Goal: Task Accomplishment & Management: Complete application form

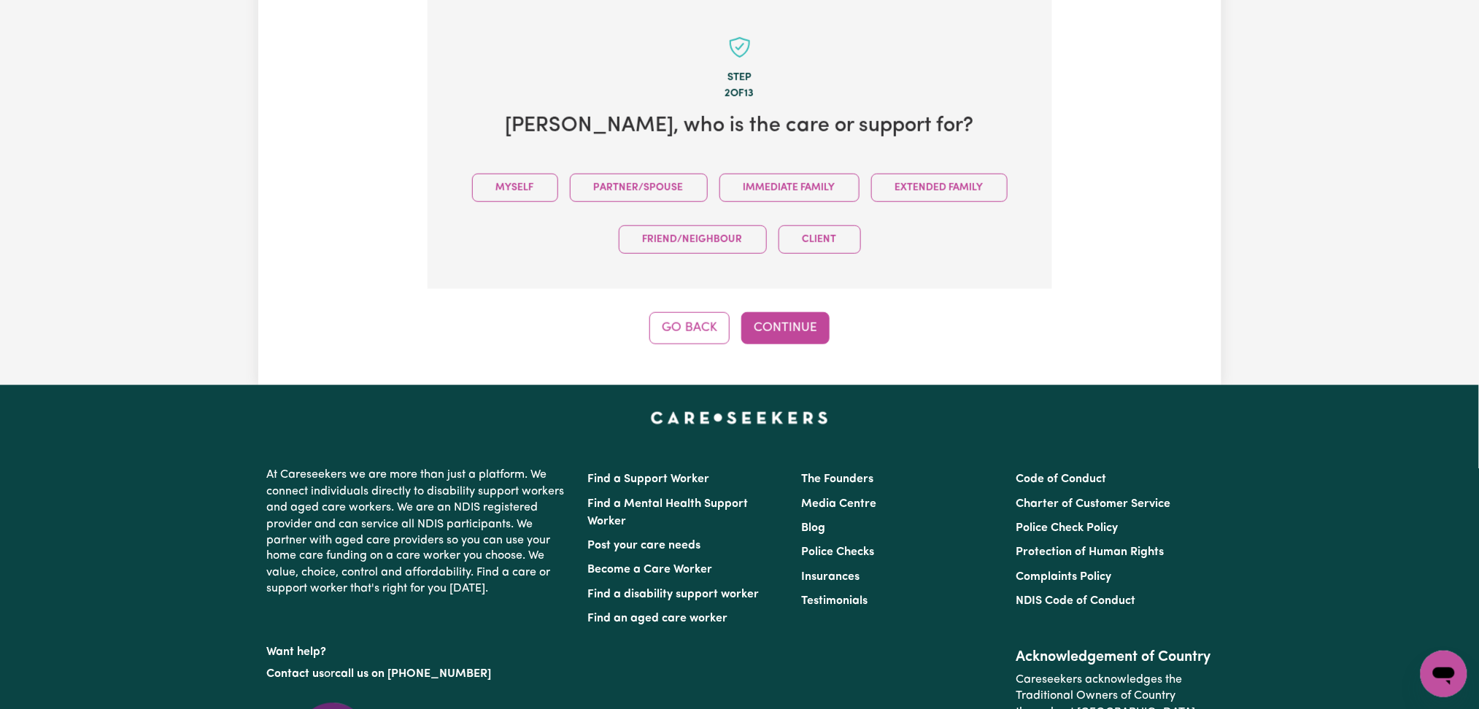
drag, startPoint x: 473, startPoint y: 185, endPoint x: 487, endPoint y: 203, distance: 23.4
click at [472, 184] on button "Myself" at bounding box center [515, 188] width 86 height 28
click at [803, 324] on button "Continue" at bounding box center [785, 328] width 88 height 32
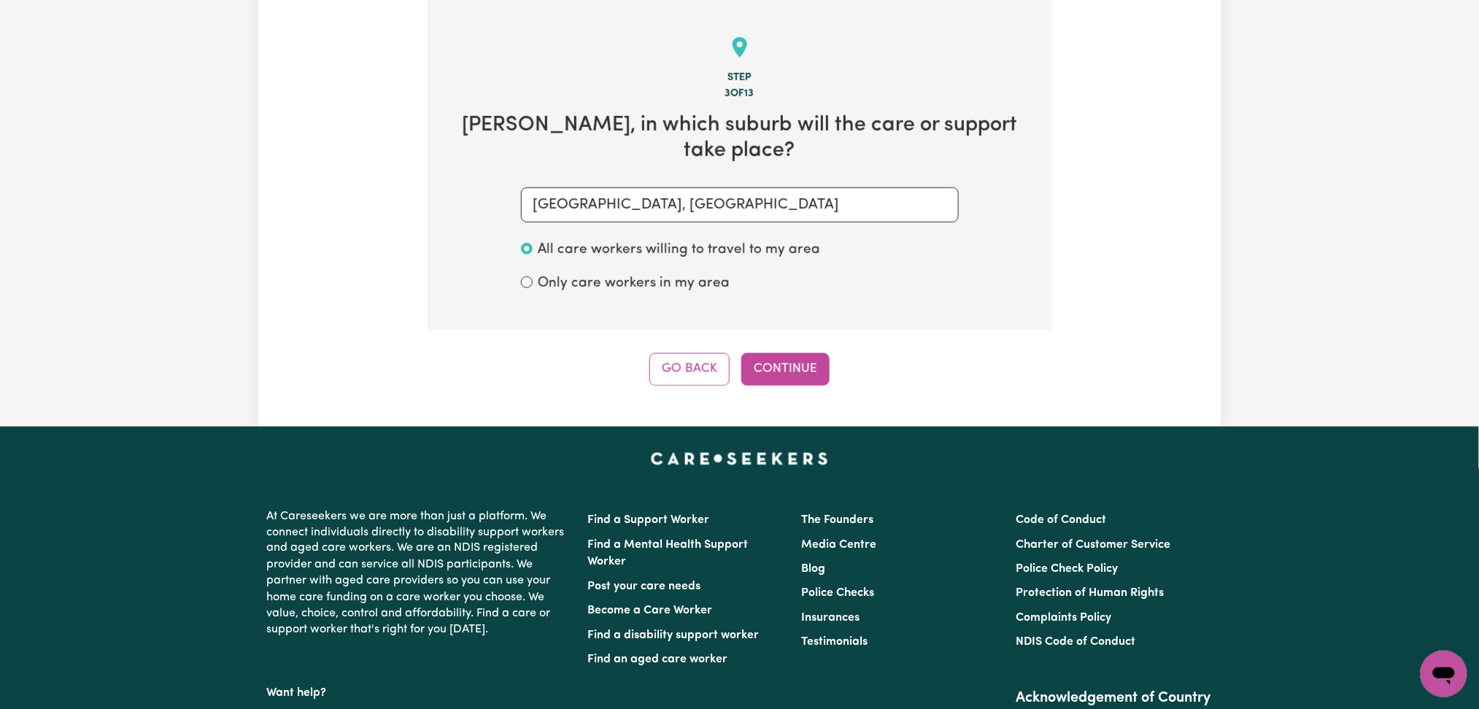
click at [792, 353] on button "Continue" at bounding box center [785, 369] width 88 height 32
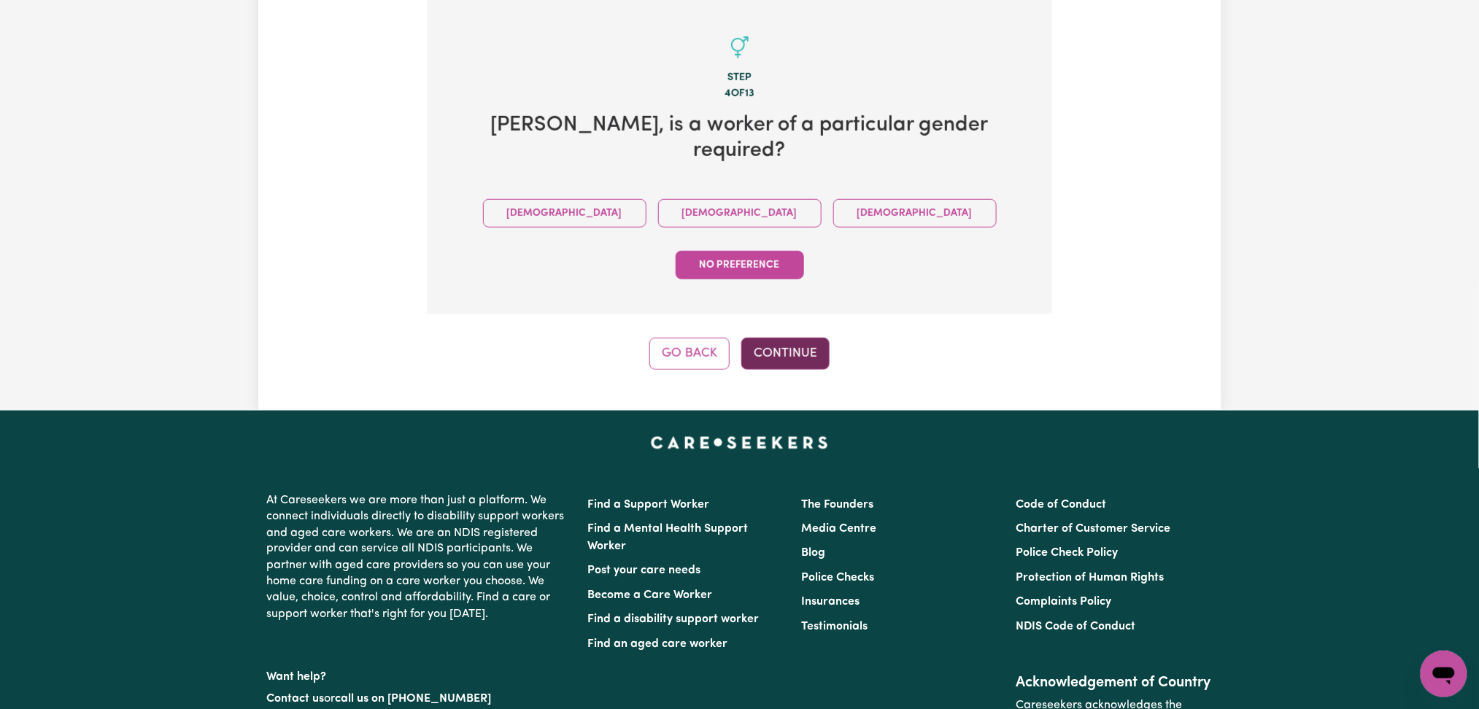
click at [790, 338] on button "Continue" at bounding box center [785, 354] width 88 height 32
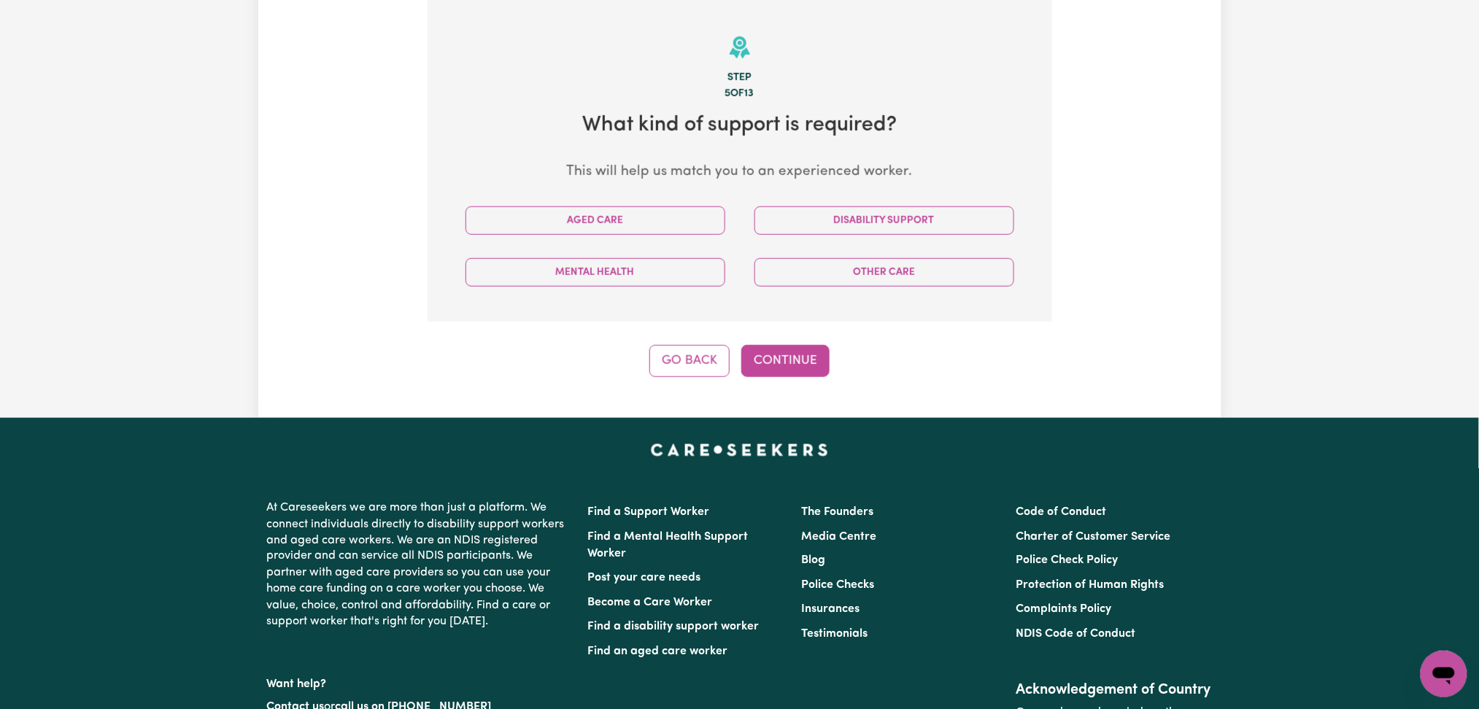
click at [865, 198] on div "Disability Support" at bounding box center [884, 221] width 289 height 52
click at [864, 223] on button "Disability Support" at bounding box center [884, 220] width 260 height 28
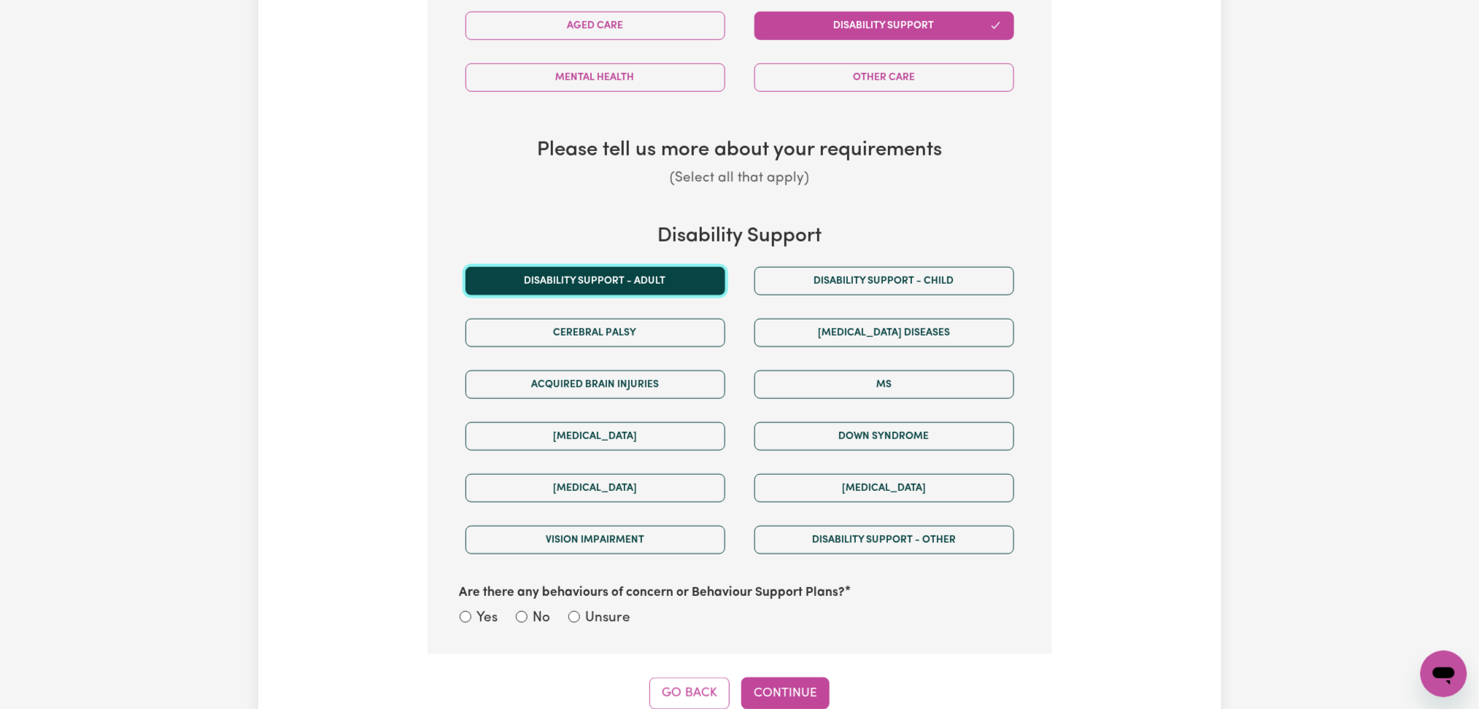
click at [619, 279] on button "Disability support - Adult" at bounding box center [595, 281] width 260 height 28
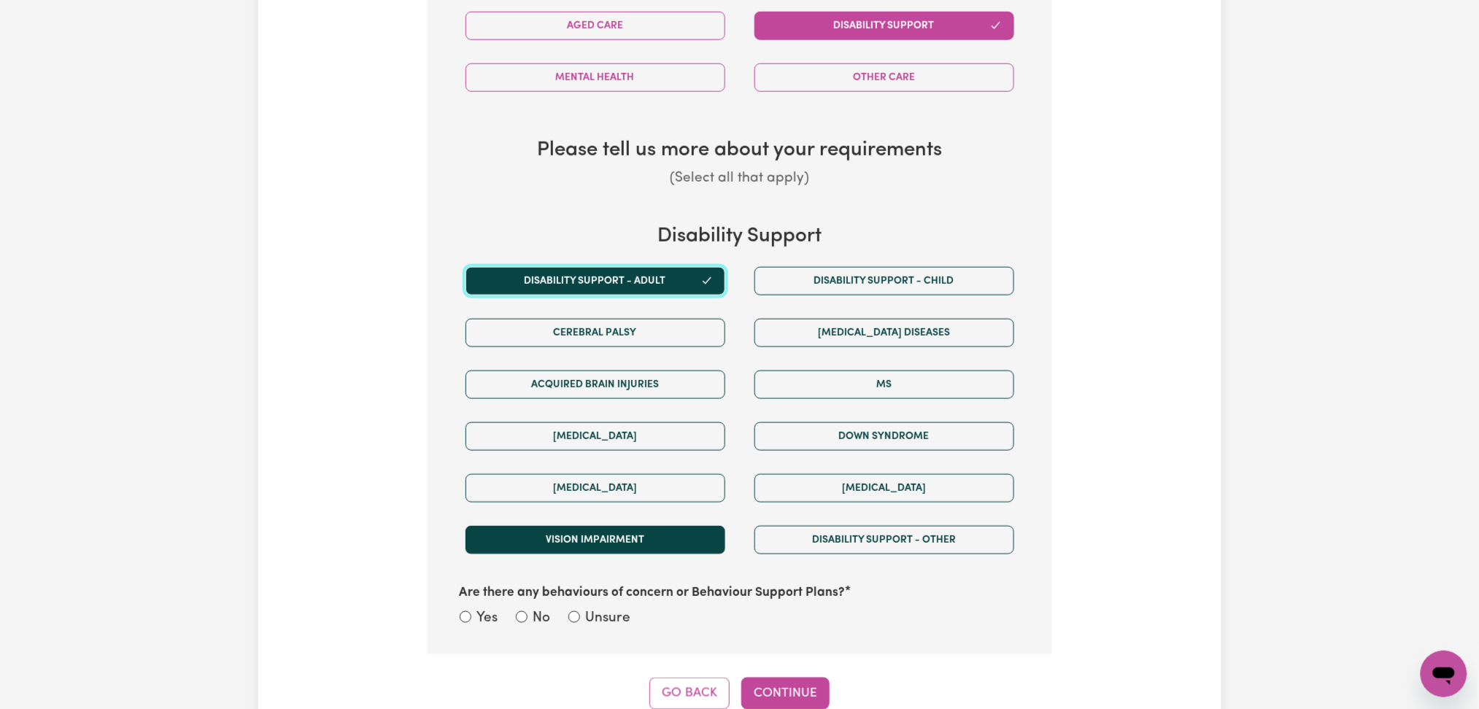
scroll to position [848, 0]
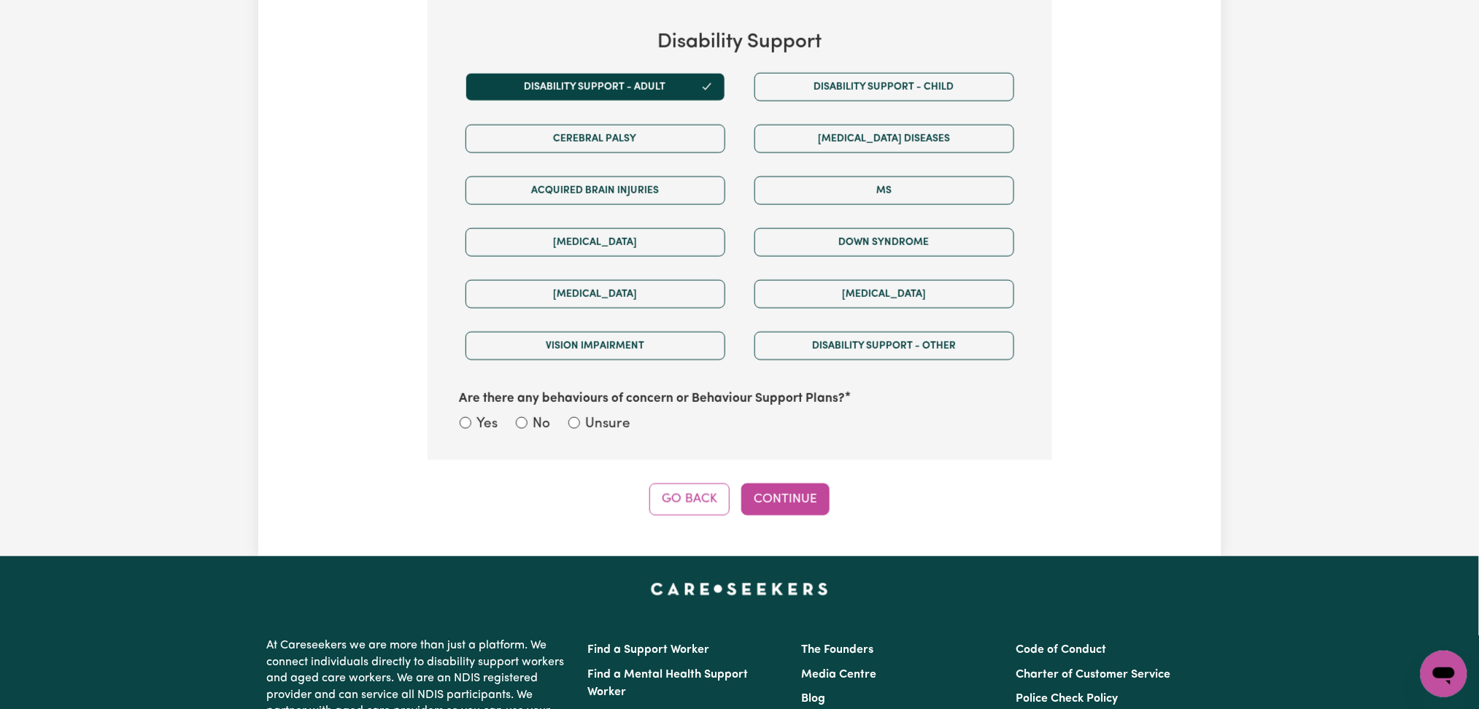
drag, startPoint x: 634, startPoint y: 426, endPoint x: 652, endPoint y: 437, distance: 21.3
click at [633, 426] on div "Yes No Unsure" at bounding box center [740, 425] width 560 height 23
click at [576, 420] on input "Unsure" at bounding box center [574, 423] width 12 height 12
radio input "true"
click at [797, 503] on button "Continue" at bounding box center [785, 500] width 88 height 32
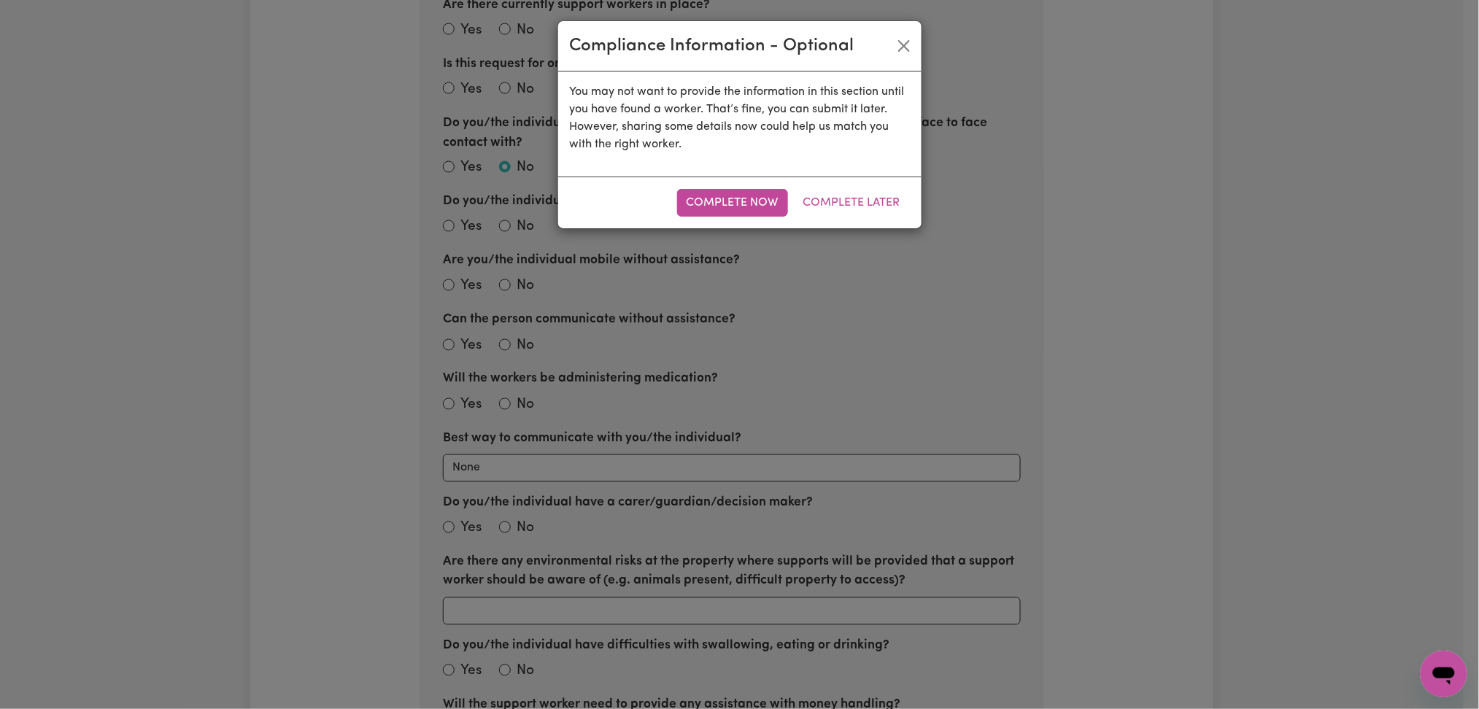
scroll to position [459, 0]
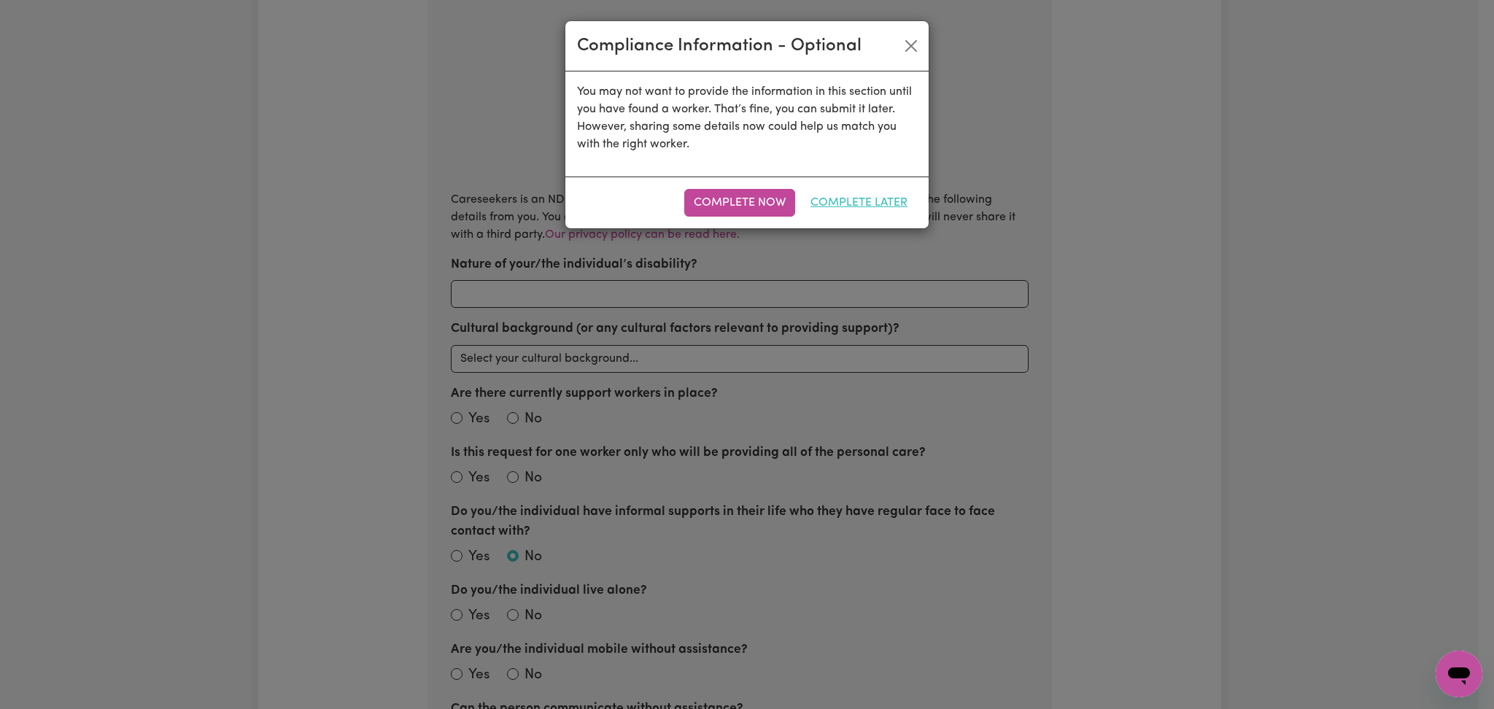
click at [895, 203] on button "Complete Later" at bounding box center [859, 203] width 116 height 28
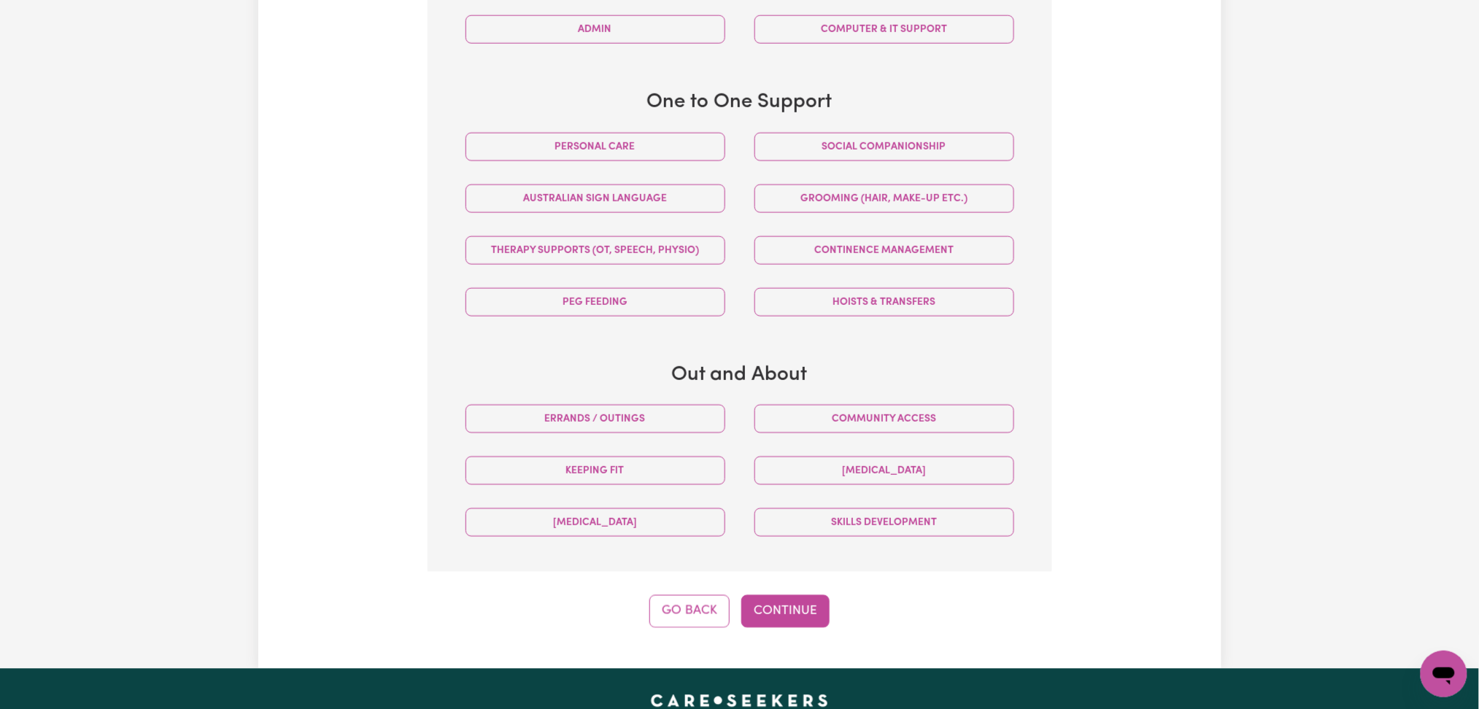
scroll to position [654, 0]
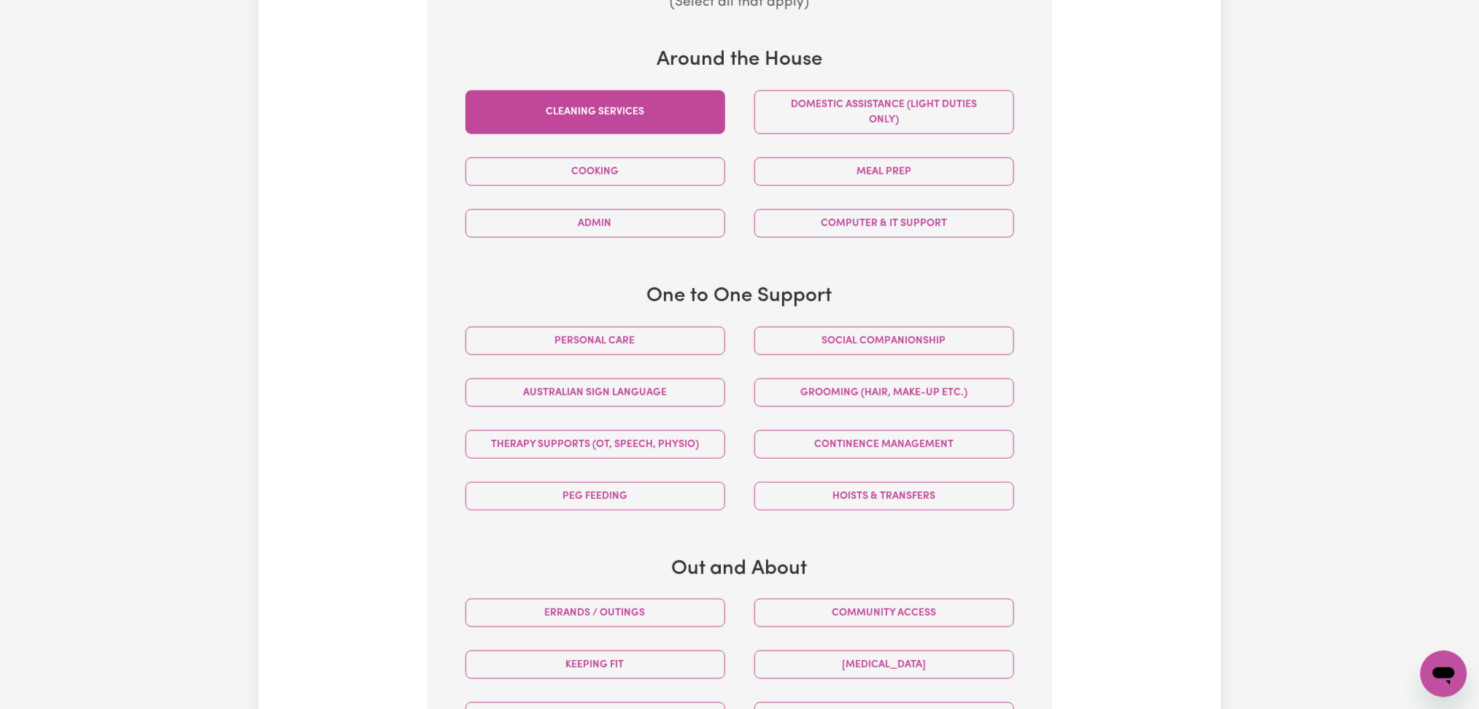
click at [687, 120] on button "Cleaning services" at bounding box center [595, 112] width 260 height 44
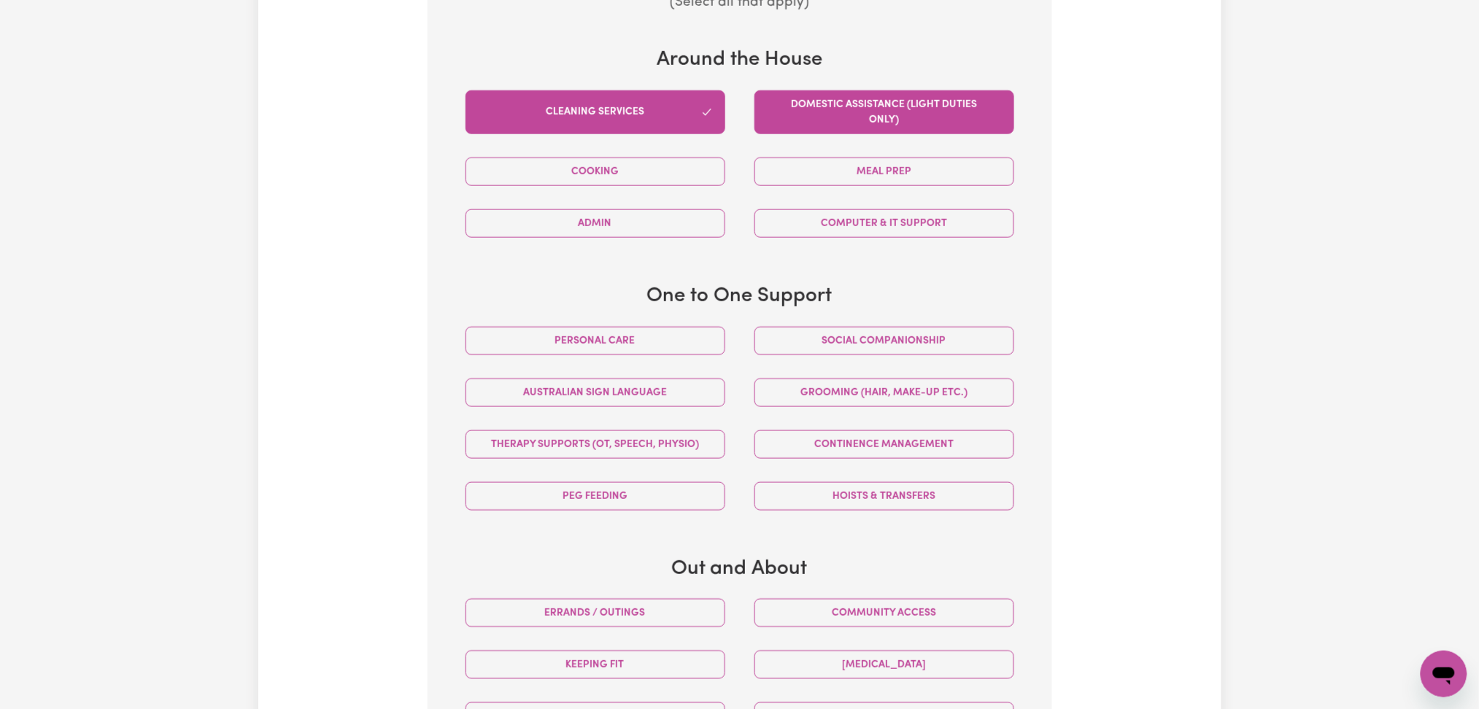
click at [778, 120] on button "Domestic assistance (light duties only)" at bounding box center [884, 112] width 260 height 44
click at [866, 111] on button "Domestic assistance (light duties only)" at bounding box center [884, 112] width 260 height 44
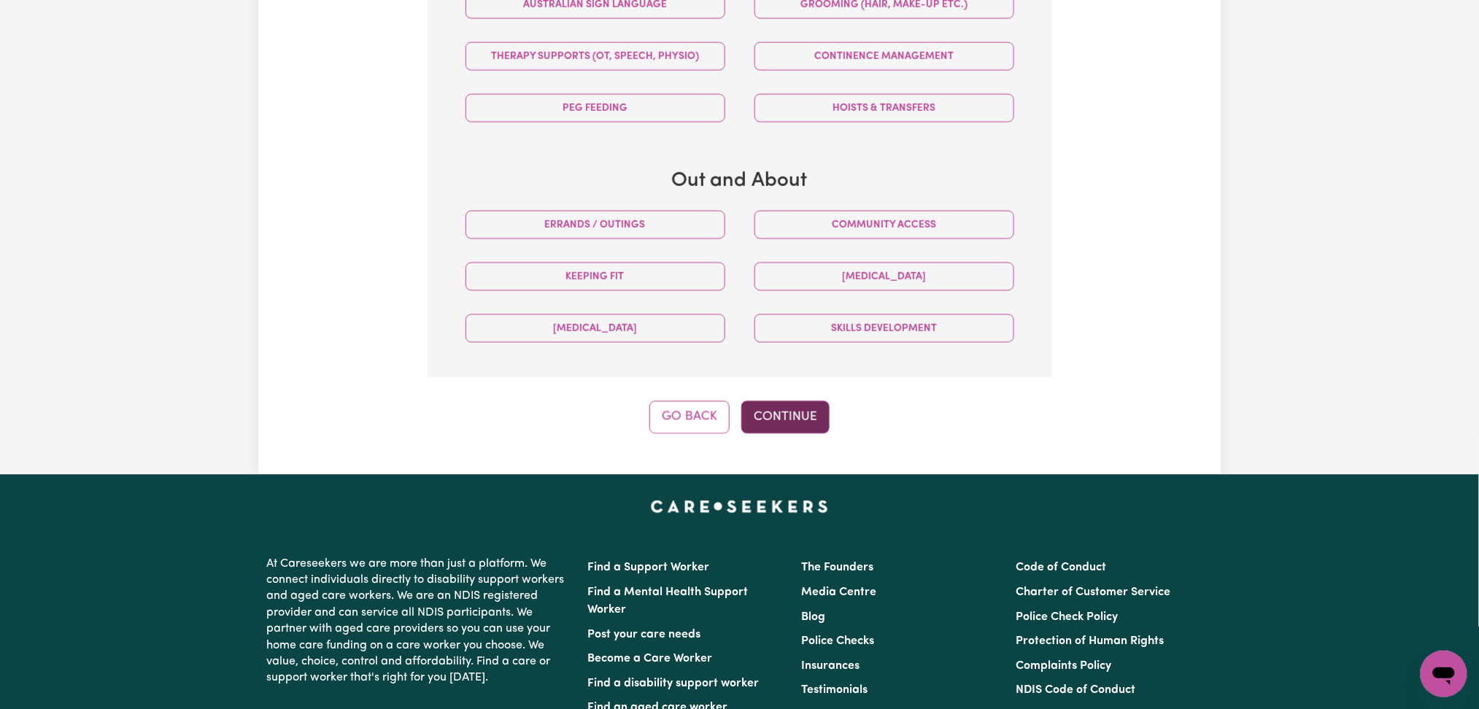
click at [798, 401] on button "Continue" at bounding box center [785, 417] width 88 height 32
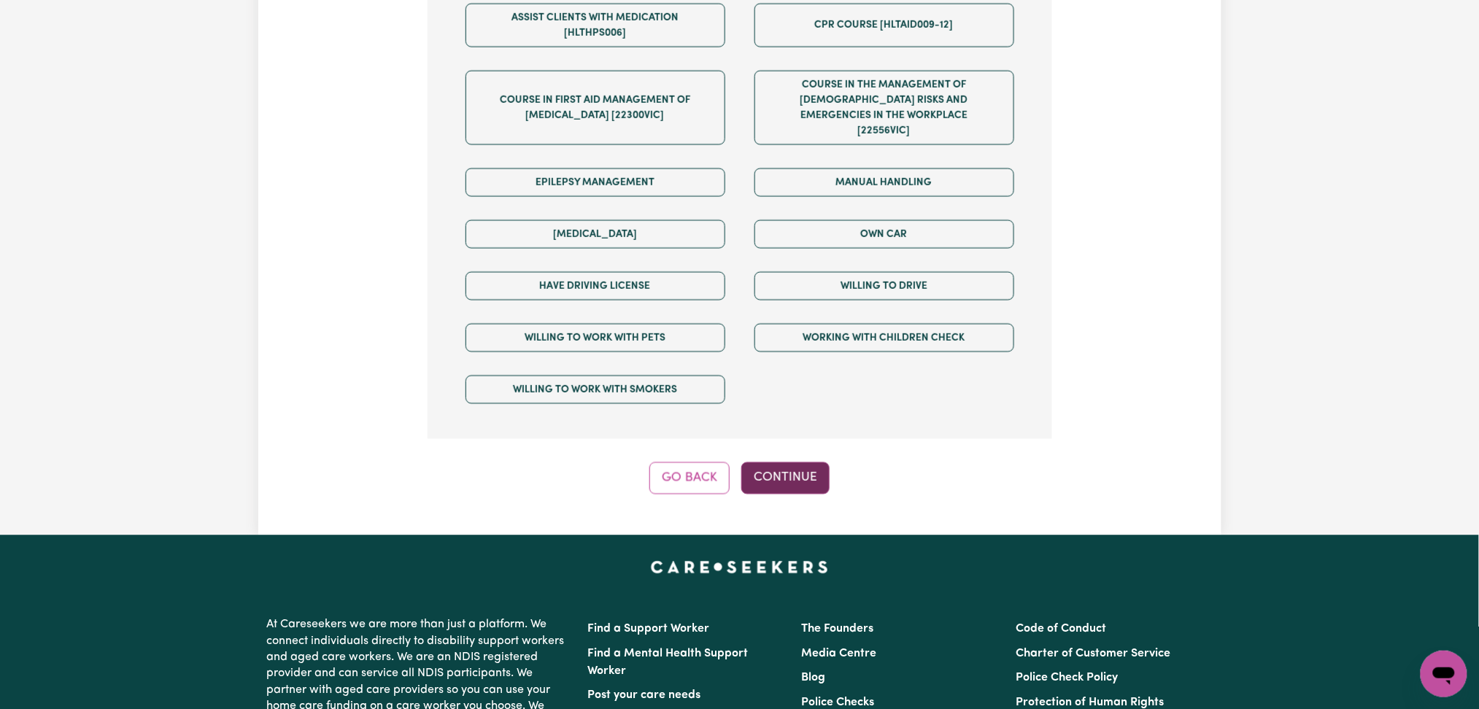
click at [813, 462] on button "Continue" at bounding box center [785, 478] width 88 height 32
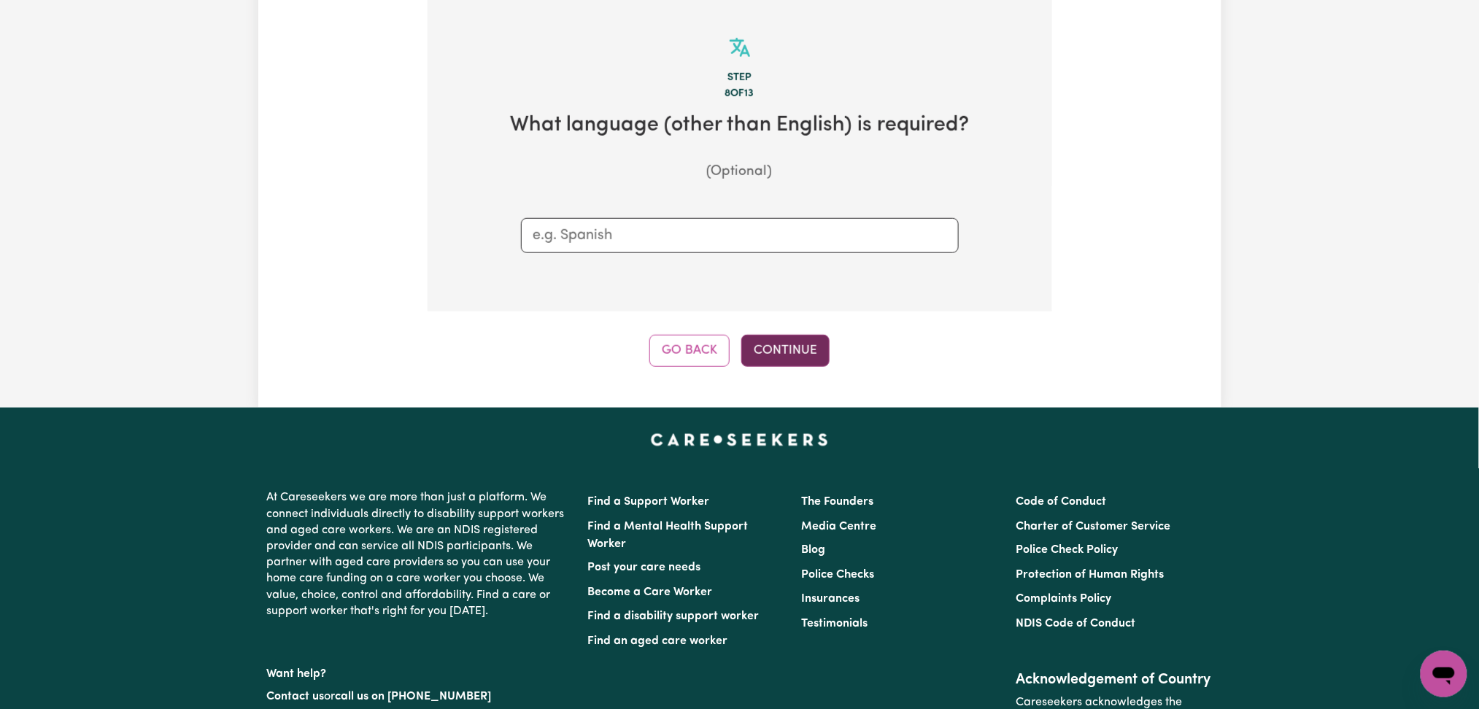
click at [783, 364] on button "Continue" at bounding box center [785, 351] width 88 height 32
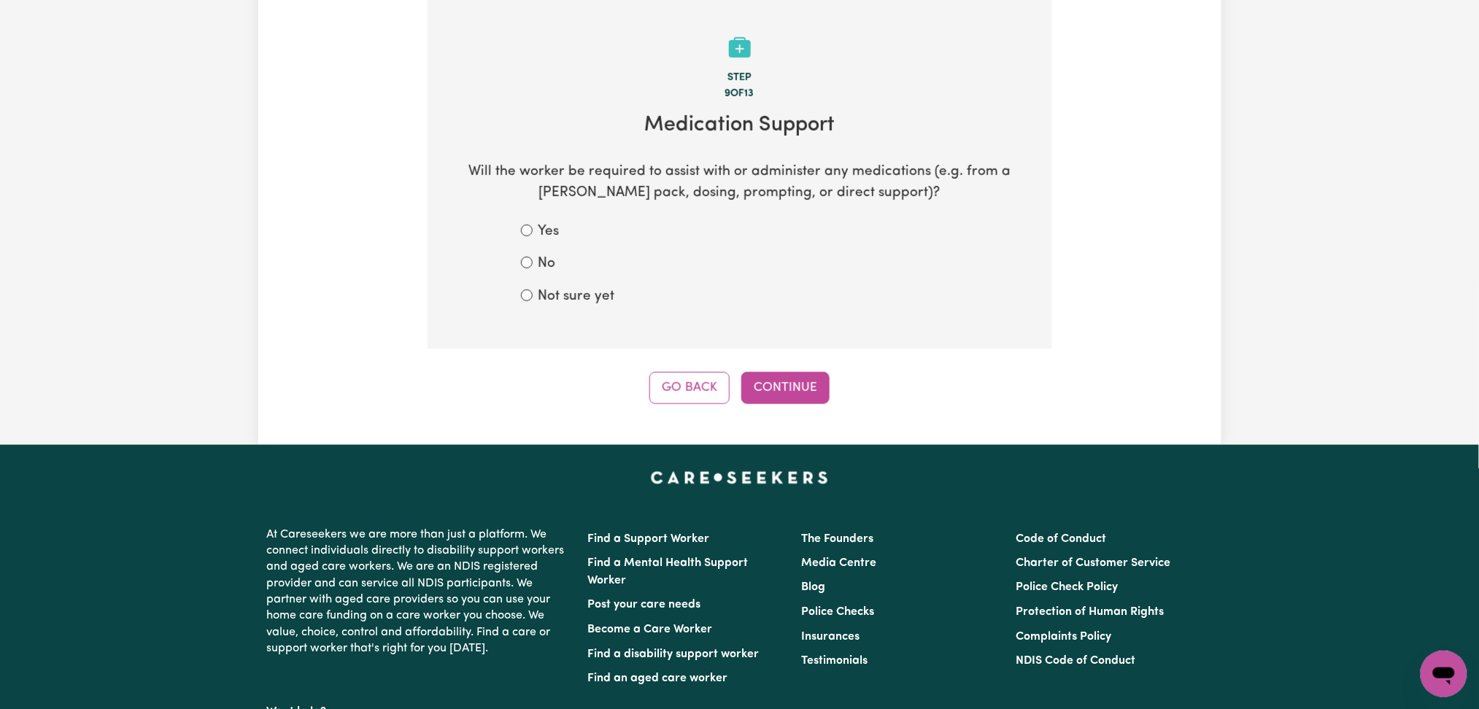
click at [600, 293] on label "Not sure yet" at bounding box center [576, 297] width 77 height 21
click at [533, 293] on input "Not sure yet" at bounding box center [527, 296] width 12 height 12
radio input "true"
click at [780, 366] on div "Step 9 of 13 Medication Support Will the worker be required to assist with or a…" at bounding box center [740, 202] width 625 height 404
click at [784, 385] on button "Continue" at bounding box center [785, 388] width 88 height 32
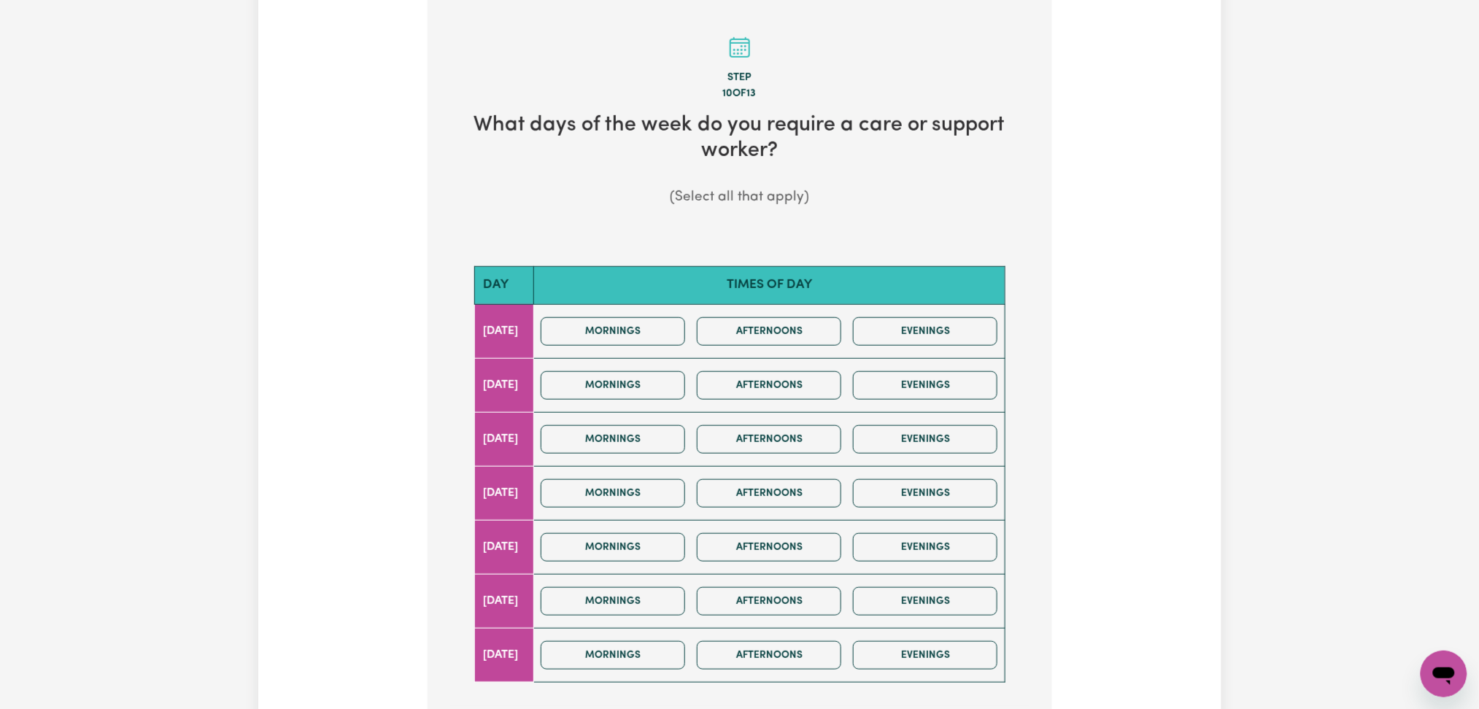
scroll to position [751, 0]
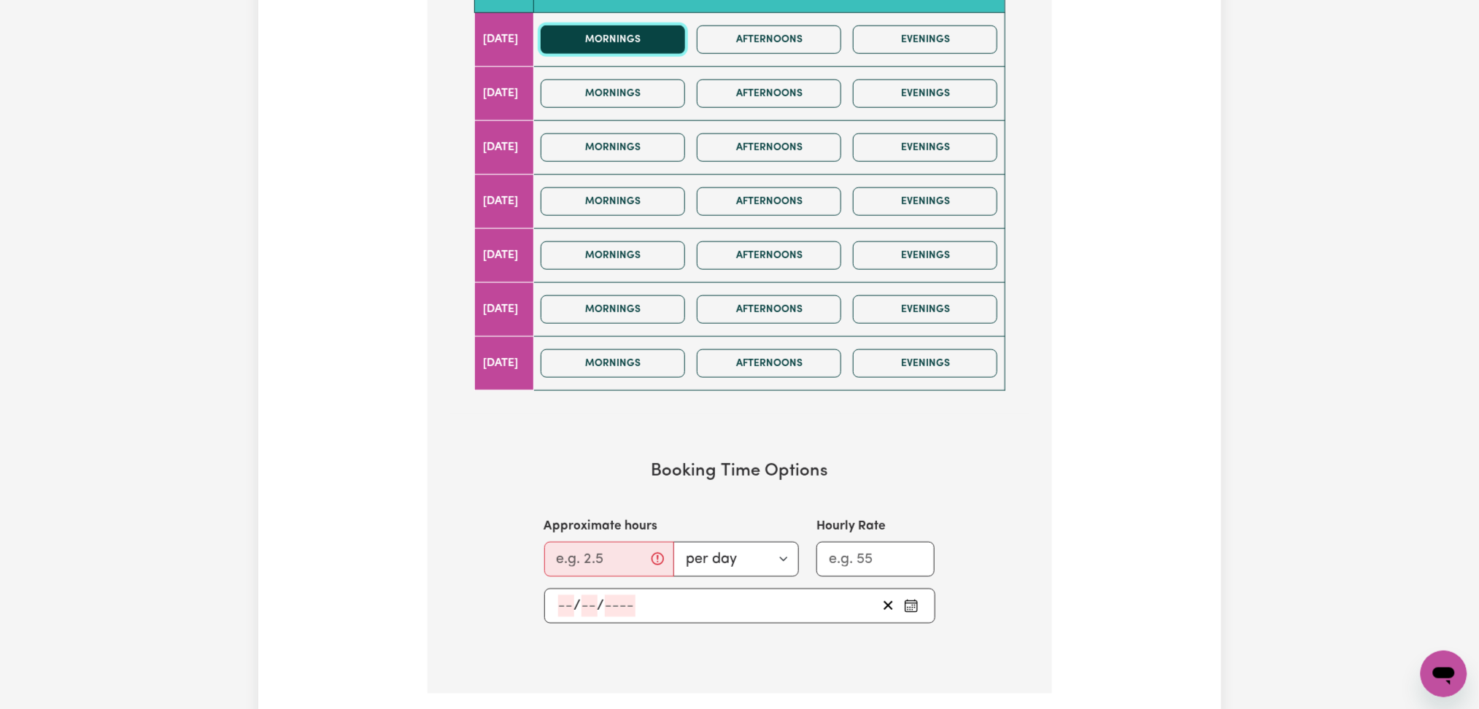
click at [661, 39] on button "Mornings" at bounding box center [613, 40] width 144 height 28
click at [673, 38] on icon "button" at bounding box center [667, 40] width 12 height 12
click at [684, 40] on button "Mornings" at bounding box center [613, 40] width 144 height 28
drag, startPoint x: 752, startPoint y: 42, endPoint x: 700, endPoint y: 82, distance: 65.5
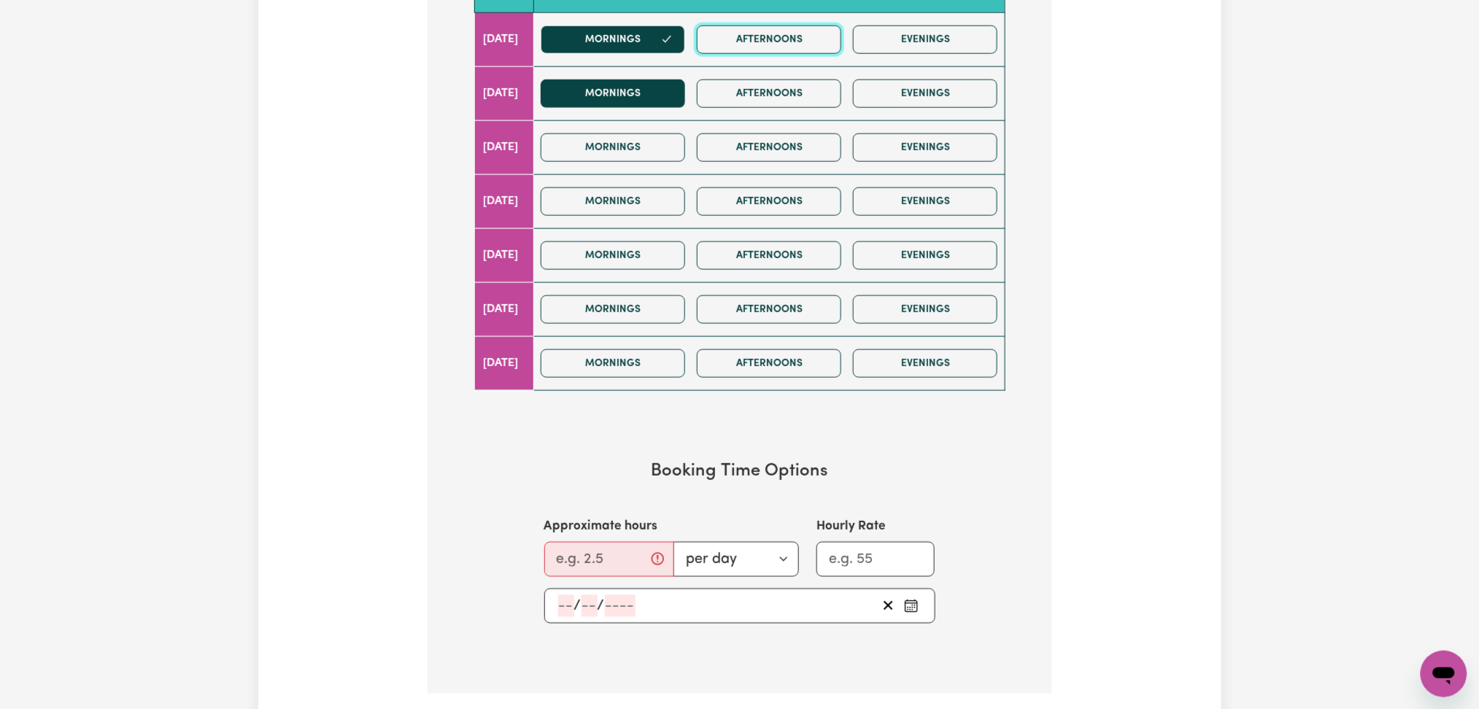
click at [753, 42] on button "Afternoons" at bounding box center [769, 40] width 144 height 28
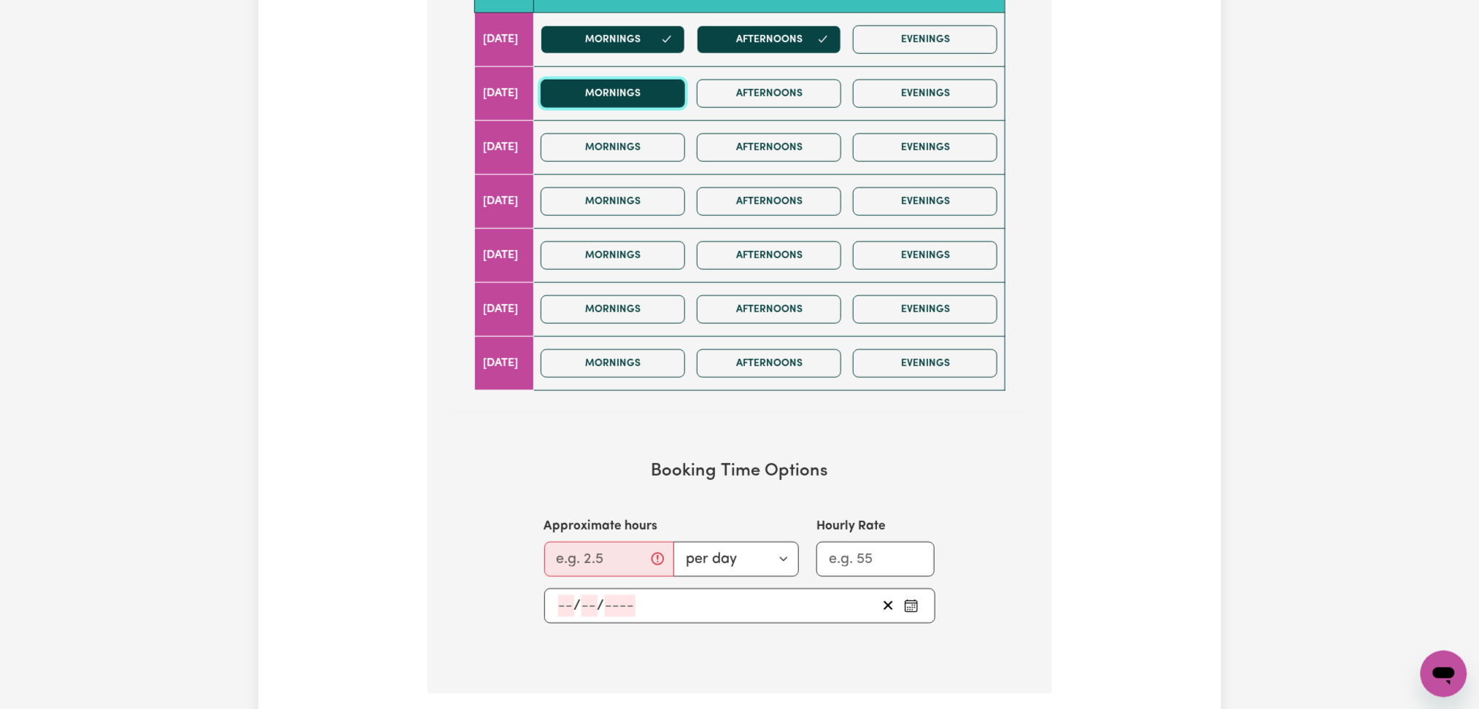
click at [675, 88] on button "Mornings" at bounding box center [613, 94] width 144 height 28
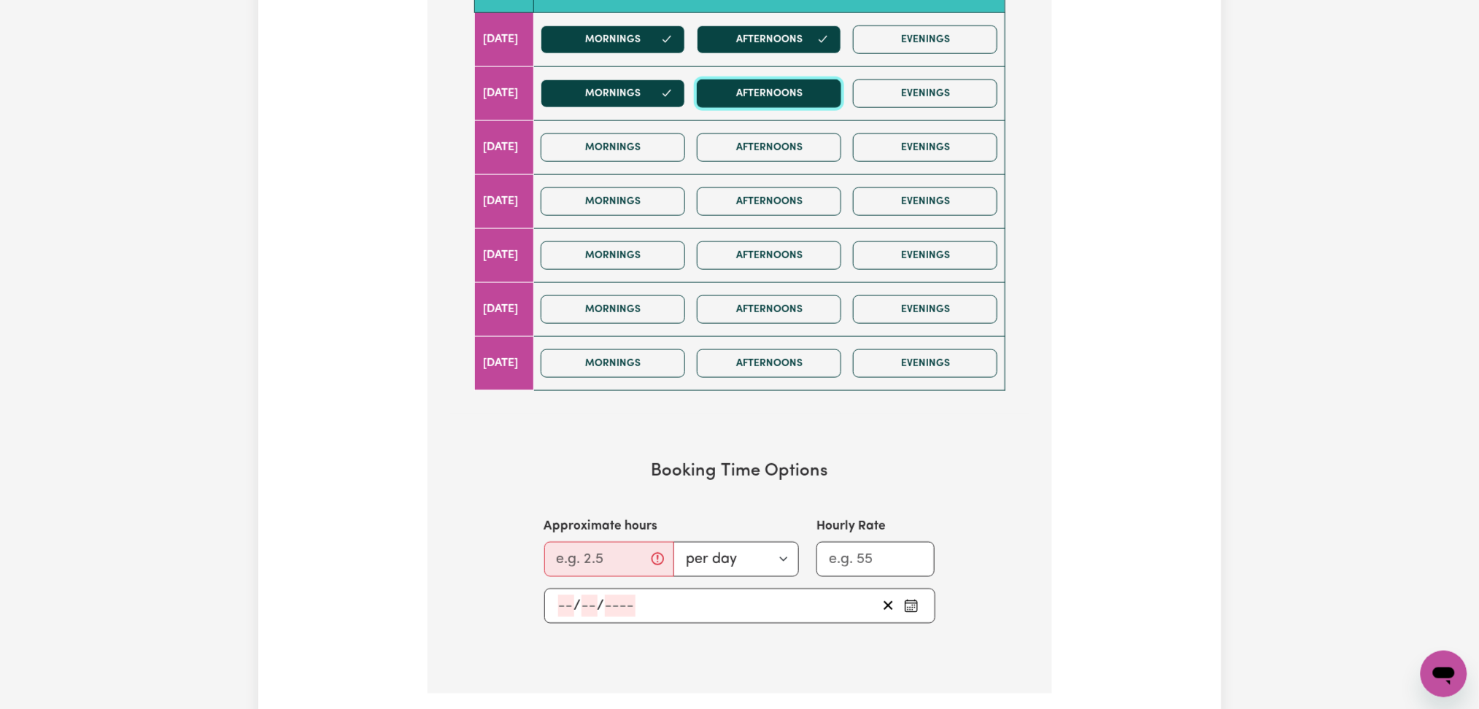
click at [783, 101] on button "Afternoons" at bounding box center [769, 94] width 144 height 28
drag, startPoint x: 638, startPoint y: 132, endPoint x: 635, endPoint y: 143, distance: 11.3
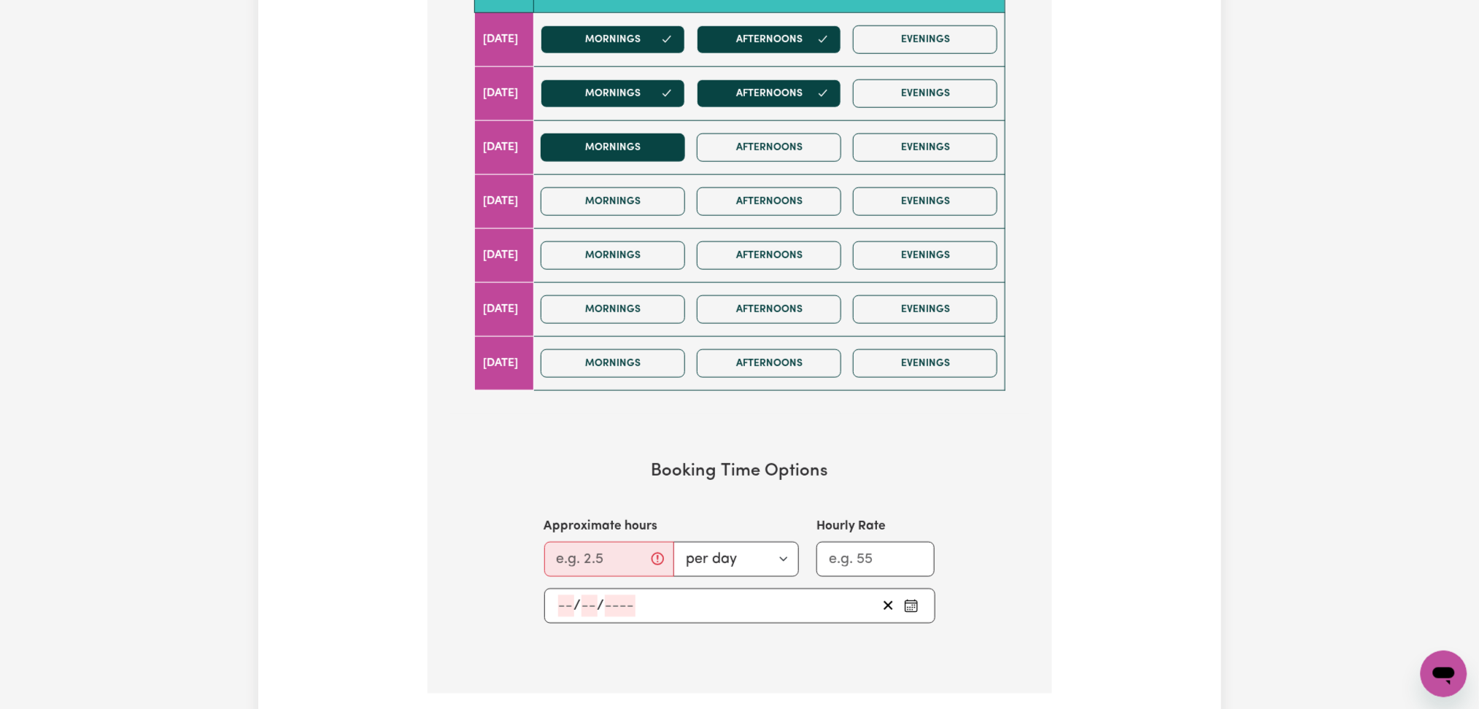
click at [636, 134] on div "Mornings Afternoons Evenings" at bounding box center [769, 148] width 468 height 52
click at [635, 143] on button "Mornings" at bounding box center [613, 148] width 144 height 28
click at [776, 159] on button "Afternoons" at bounding box center [769, 148] width 144 height 28
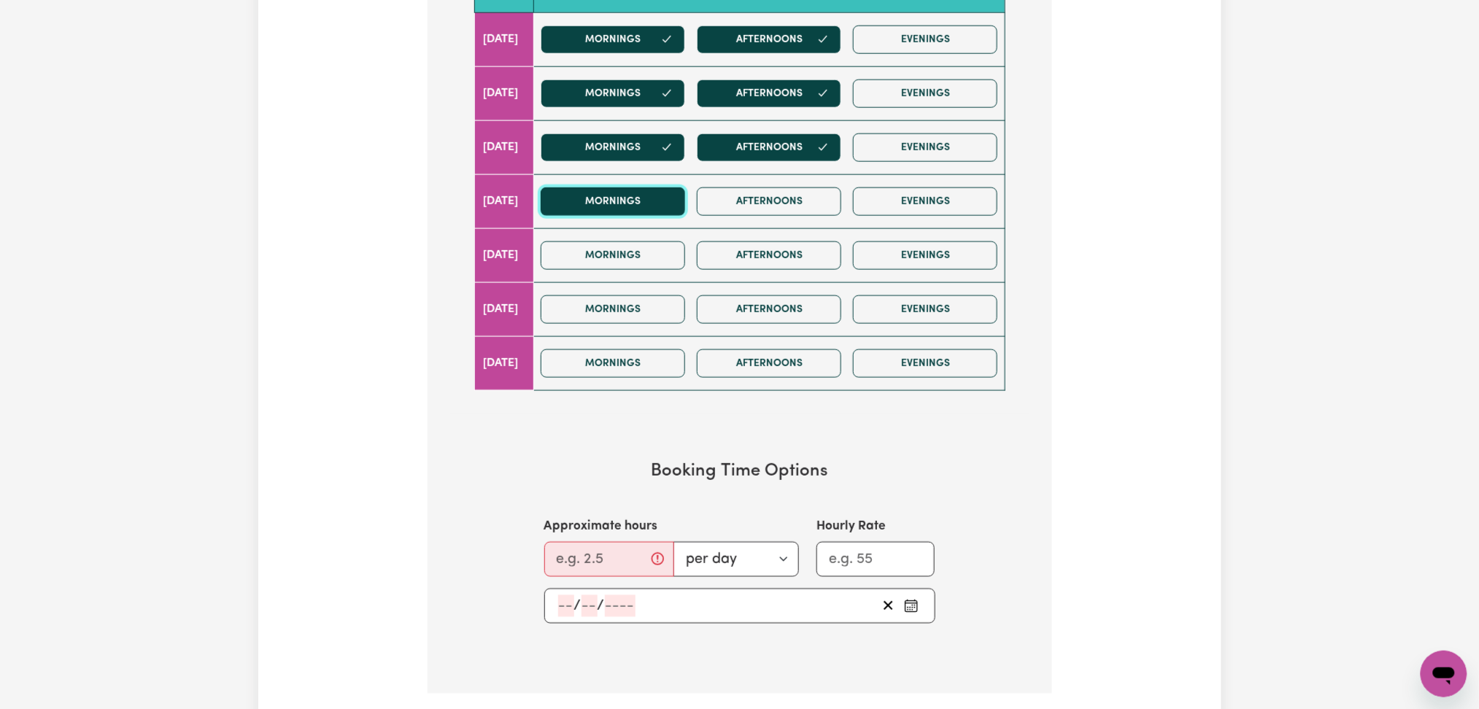
click at [632, 191] on button "Mornings" at bounding box center [613, 202] width 144 height 28
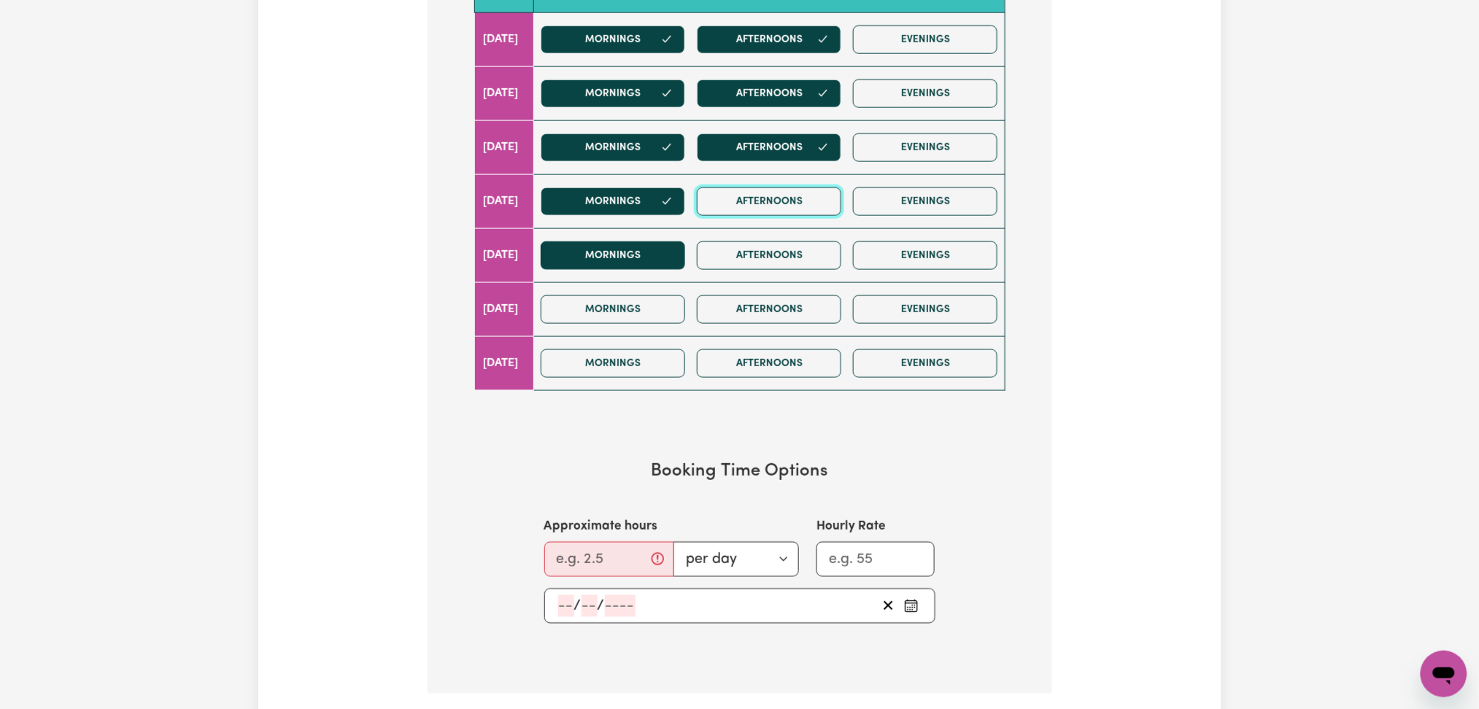
drag, startPoint x: 748, startPoint y: 211, endPoint x: 705, endPoint y: 264, distance: 68.5
click at [749, 212] on button "Afternoons" at bounding box center [769, 202] width 144 height 28
click at [669, 268] on button "Mornings" at bounding box center [613, 255] width 144 height 28
click at [770, 266] on button "Afternoons" at bounding box center [769, 255] width 144 height 28
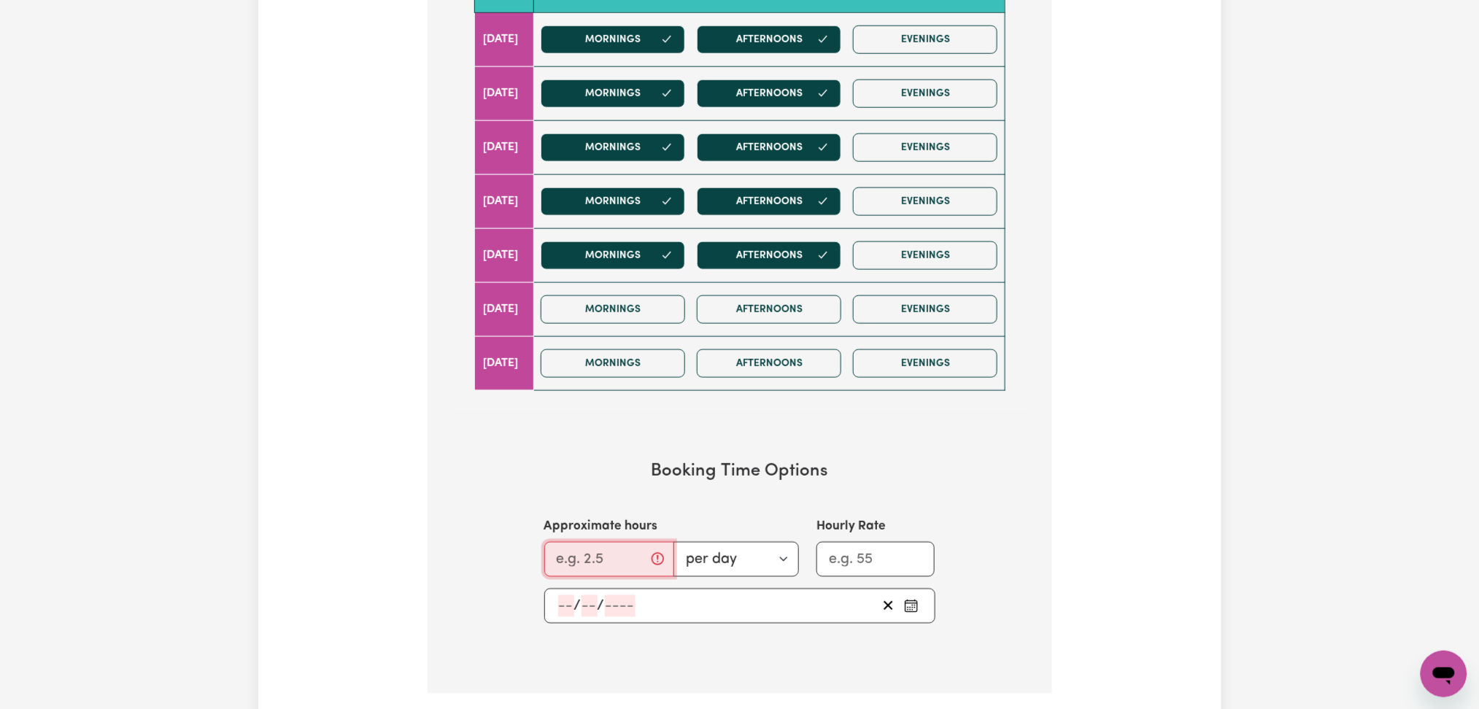
click at [591, 576] on input "Approximate hours" at bounding box center [609, 559] width 130 height 35
type input "1"
click at [724, 549] on select "per day per week" at bounding box center [731, 559] width 135 height 35
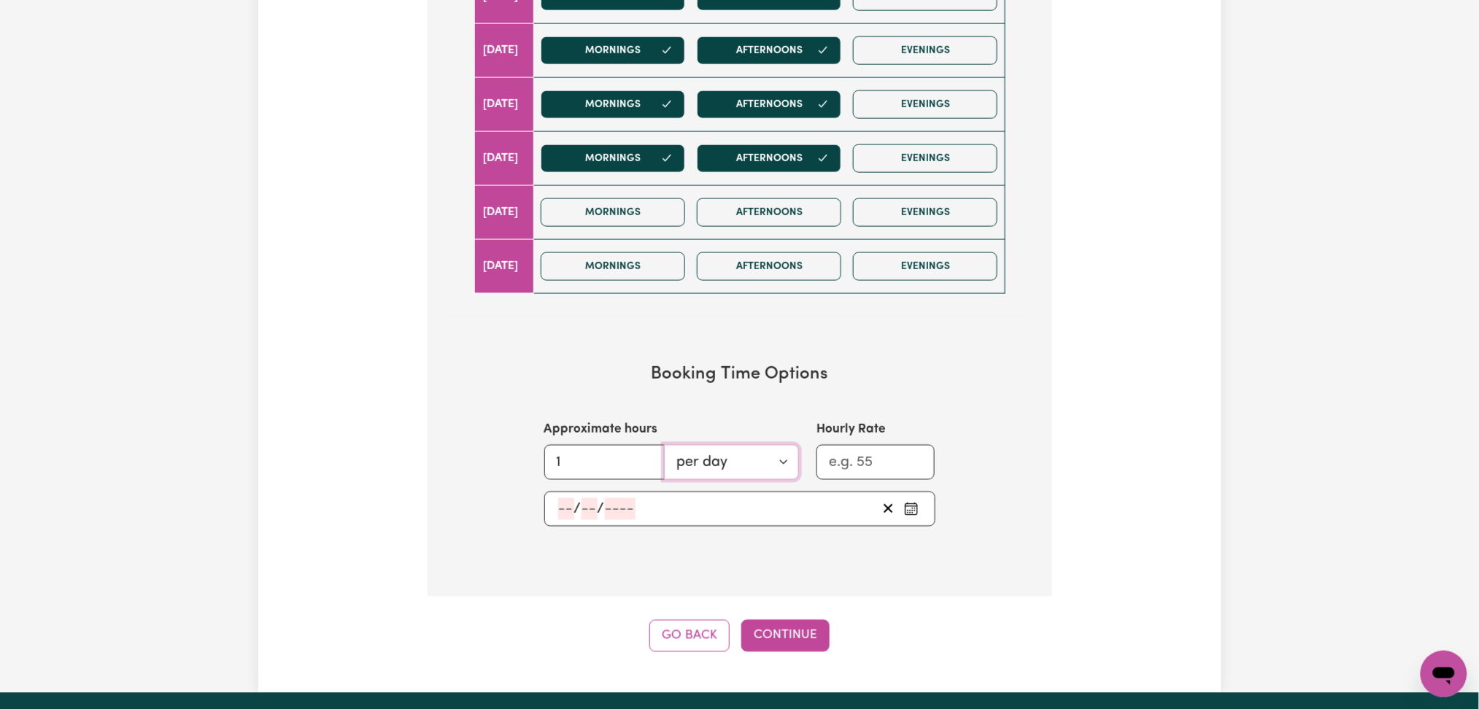
click at [719, 459] on select "per day per week" at bounding box center [731, 462] width 135 height 35
click at [955, 382] on h3 "Booking Time Options" at bounding box center [739, 374] width 531 height 21
click at [589, 509] on input "number" at bounding box center [589, 509] width 16 height 22
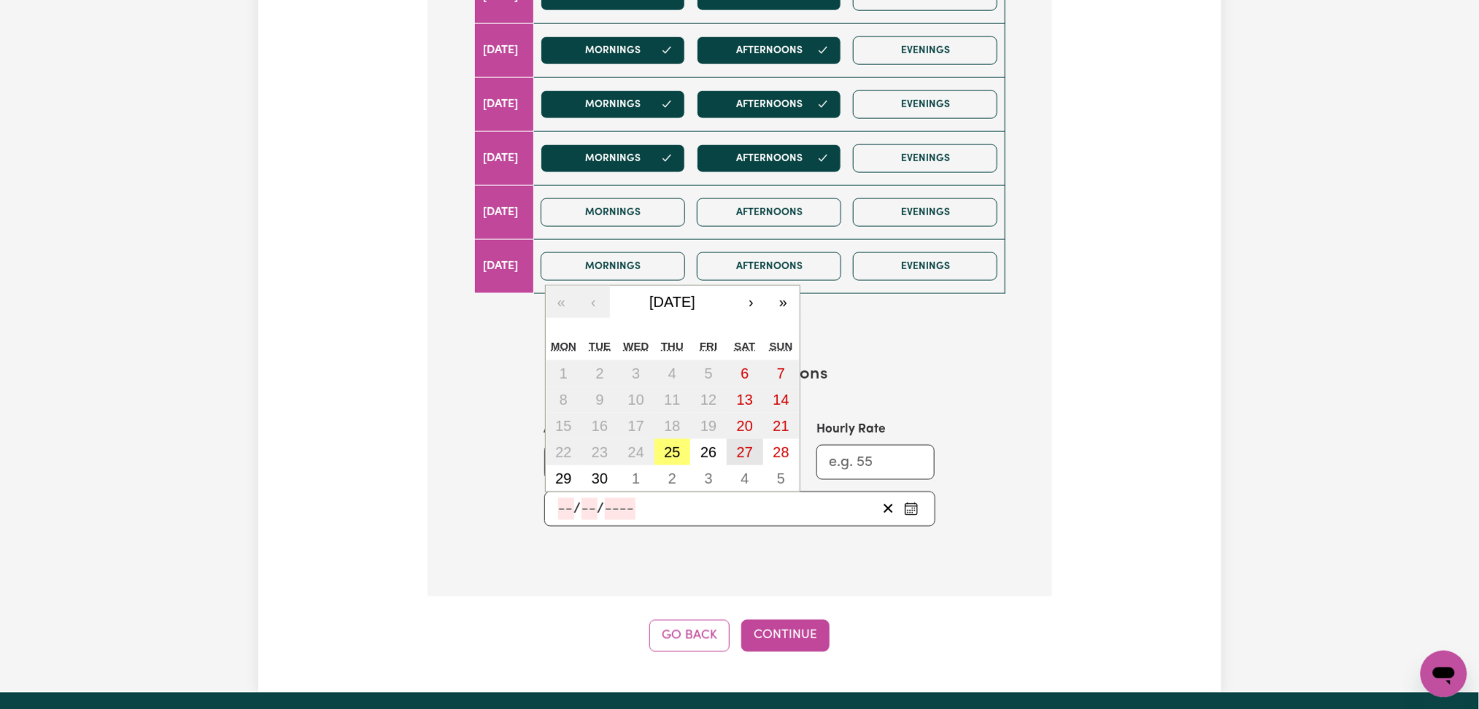
click at [752, 447] on abbr "27" at bounding box center [745, 452] width 16 height 16
type input "2025-09-27"
type input "27"
type input "9"
type input "2025"
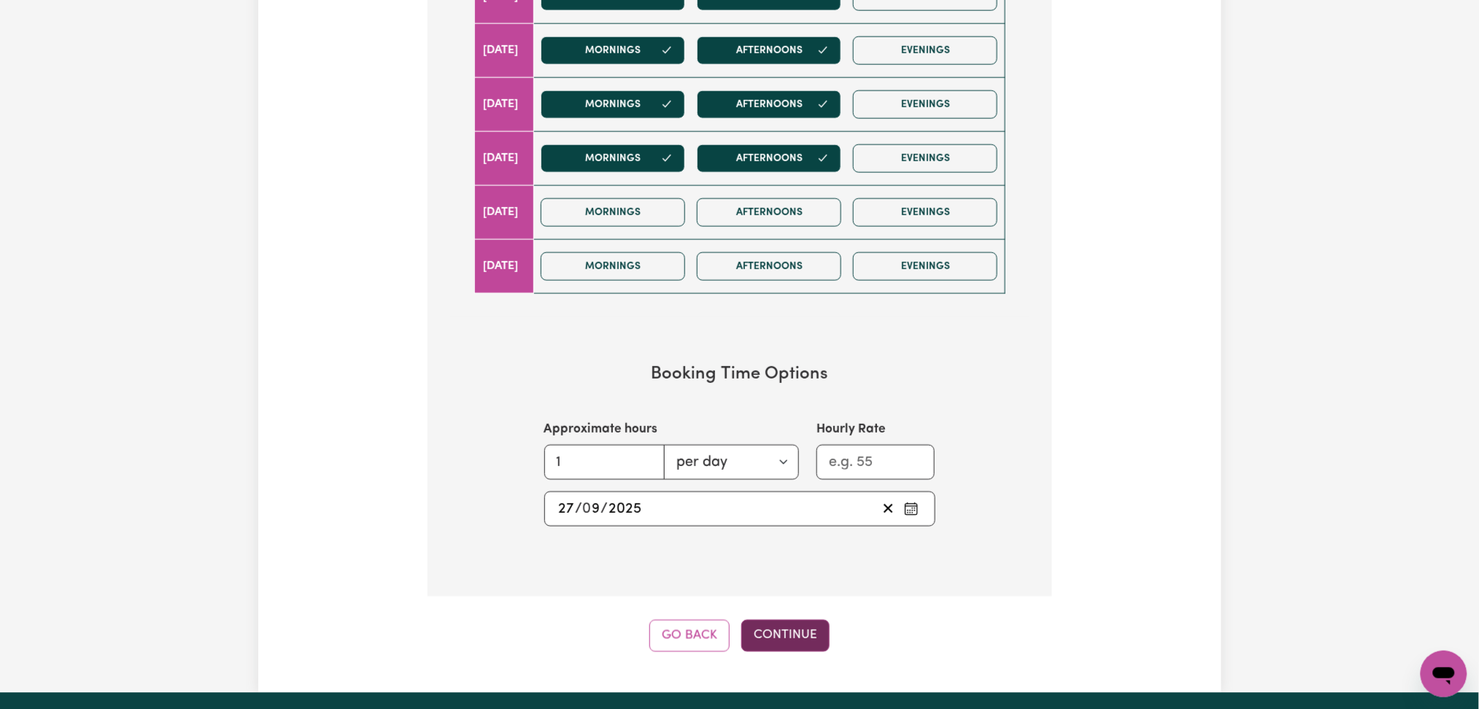
click at [797, 639] on button "Continue" at bounding box center [785, 636] width 88 height 32
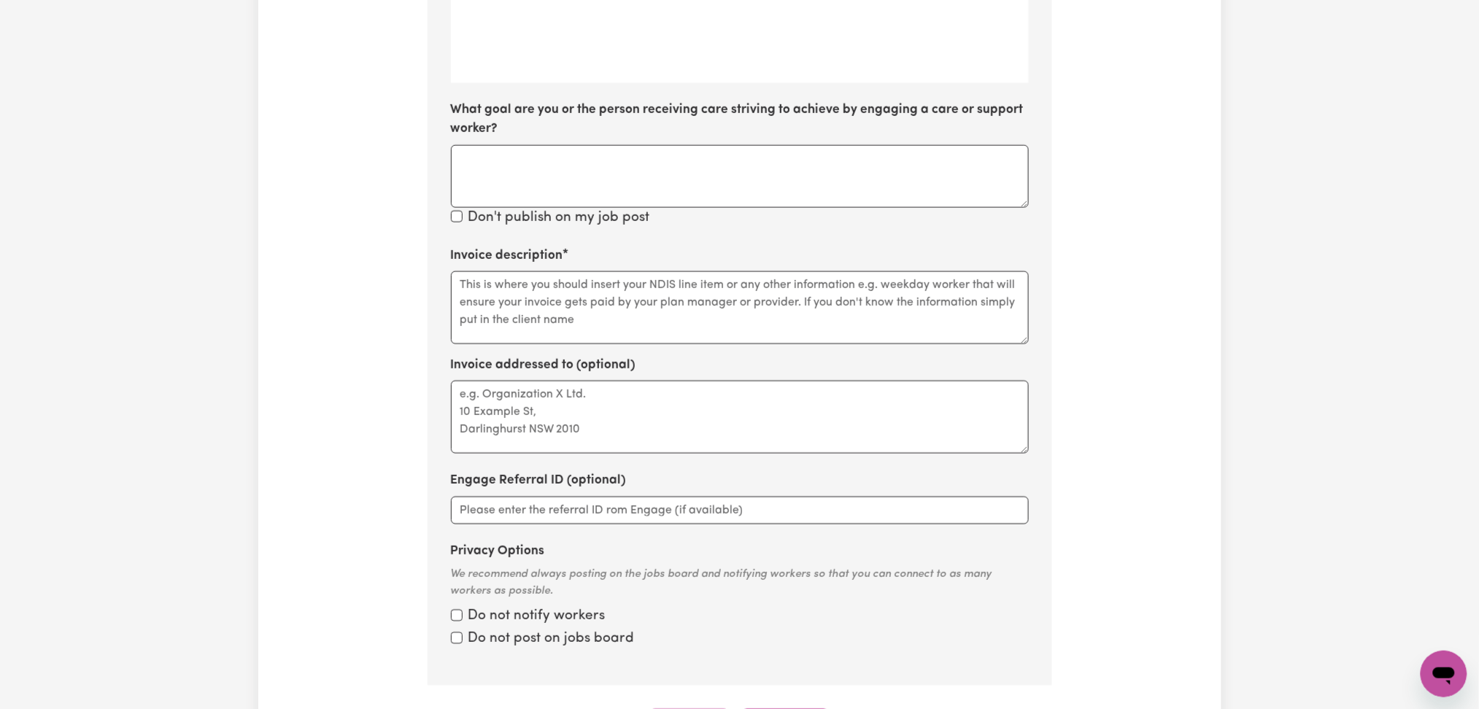
scroll to position [459, 0]
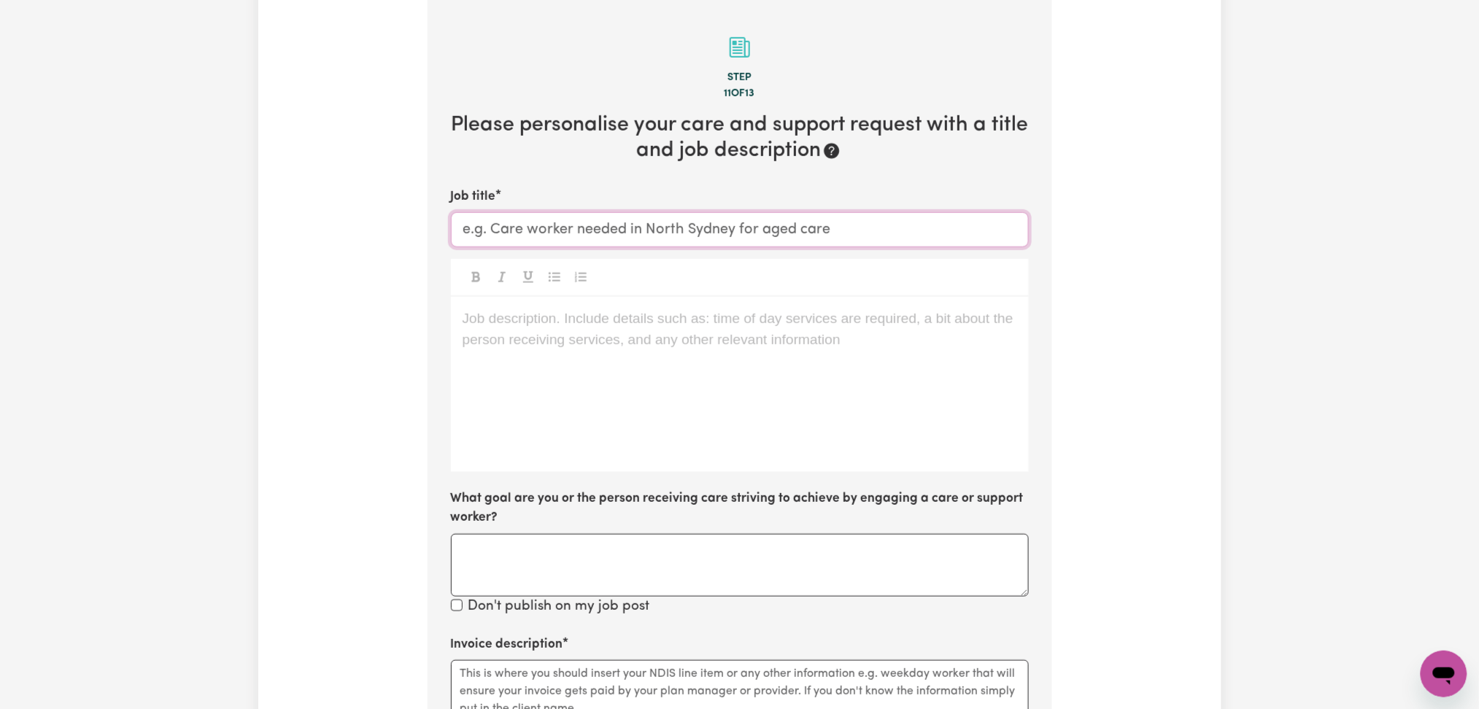
click at [546, 232] on input "Job title" at bounding box center [740, 229] width 578 height 35
paste input "Support Worker Needed in BROOKFIELD"
type input "Support Worker Needed in BROOKFIELD VIC"
click at [598, 337] on div "Job description. Include details such as: time of day services are required, a …" at bounding box center [740, 384] width 578 height 175
click at [603, 360] on div "Job description. Include details such as: time of day services are required, a …" at bounding box center [740, 384] width 578 height 175
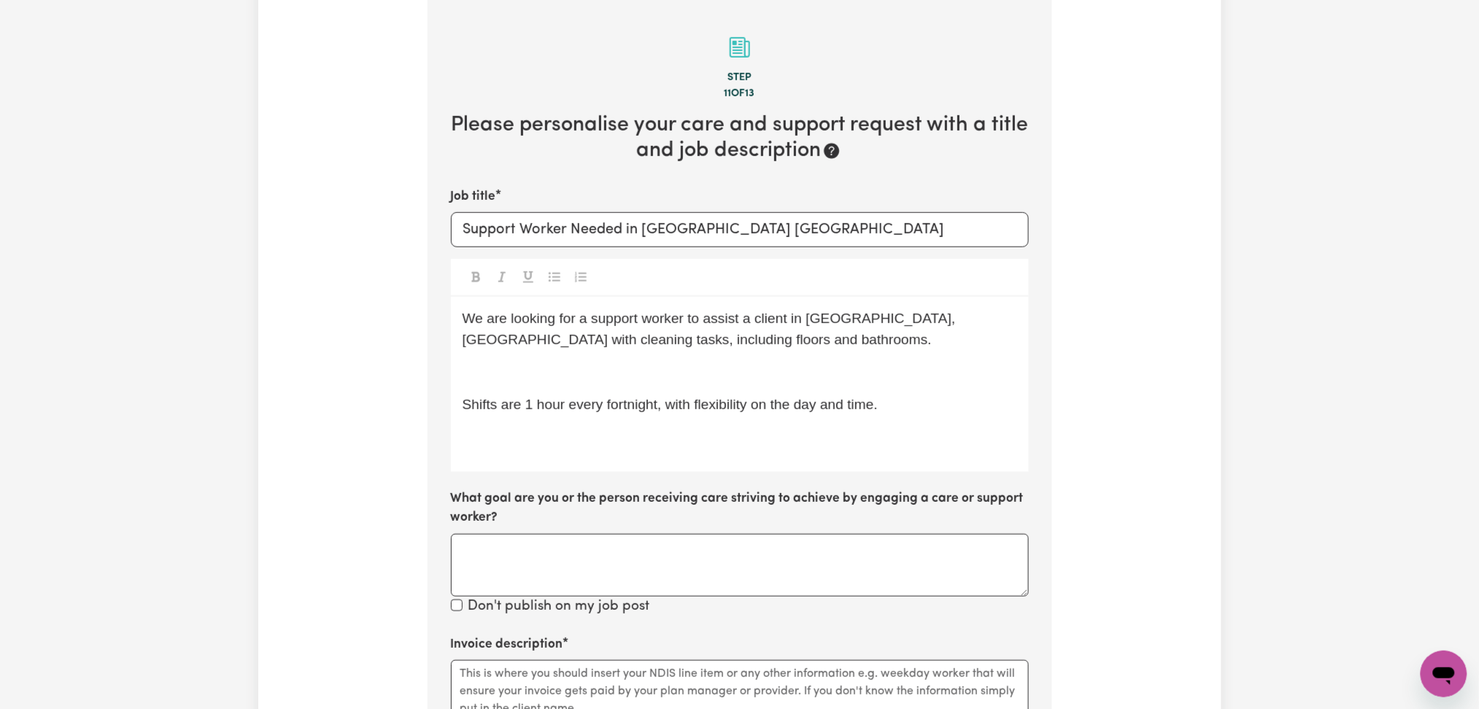
click at [603, 360] on div "We are looking for a support worker to assist a client in Brookfield, VIC with …" at bounding box center [740, 384] width 578 height 175
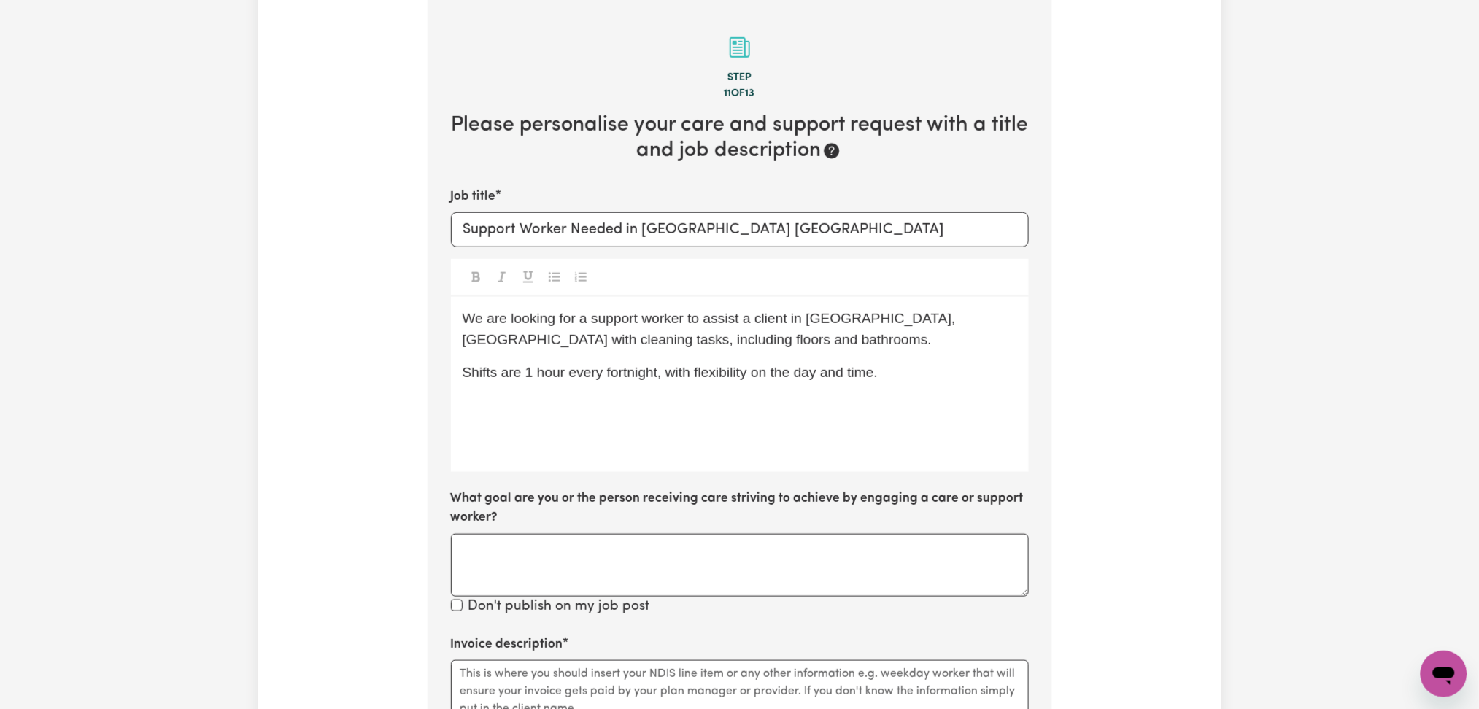
click at [581, 397] on div "We are looking for a support worker to assist a client in Brookfield, VIC with …" at bounding box center [740, 384] width 578 height 175
drag, startPoint x: 905, startPoint y: 387, endPoint x: 954, endPoint y: 395, distance: 50.1
click at [906, 389] on div "We are looking for a support worker to assist a client in Brookfield, VIC with …" at bounding box center [740, 384] width 578 height 175
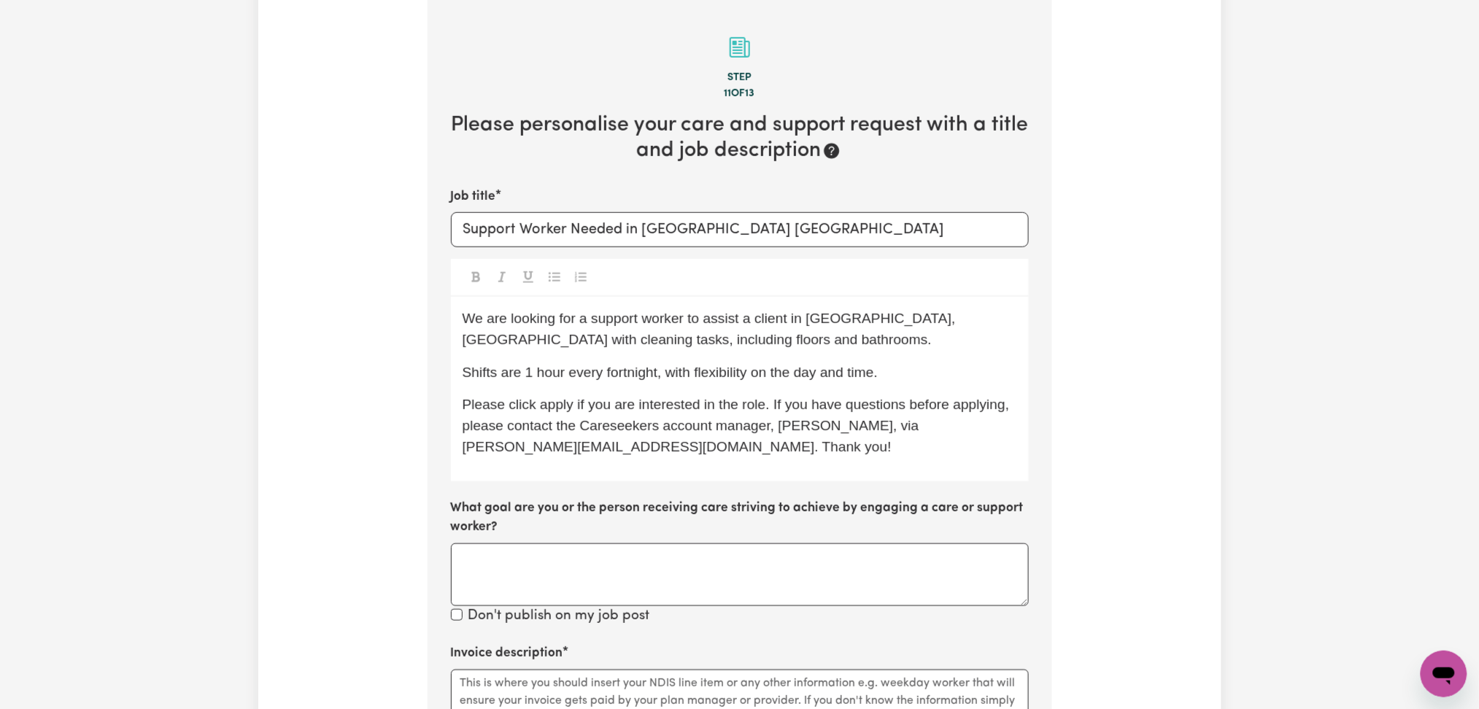
click at [862, 417] on span "Please click apply if you are interested in the role. If you have questions bef…" at bounding box center [738, 426] width 551 height 58
copy span "Mikayla"
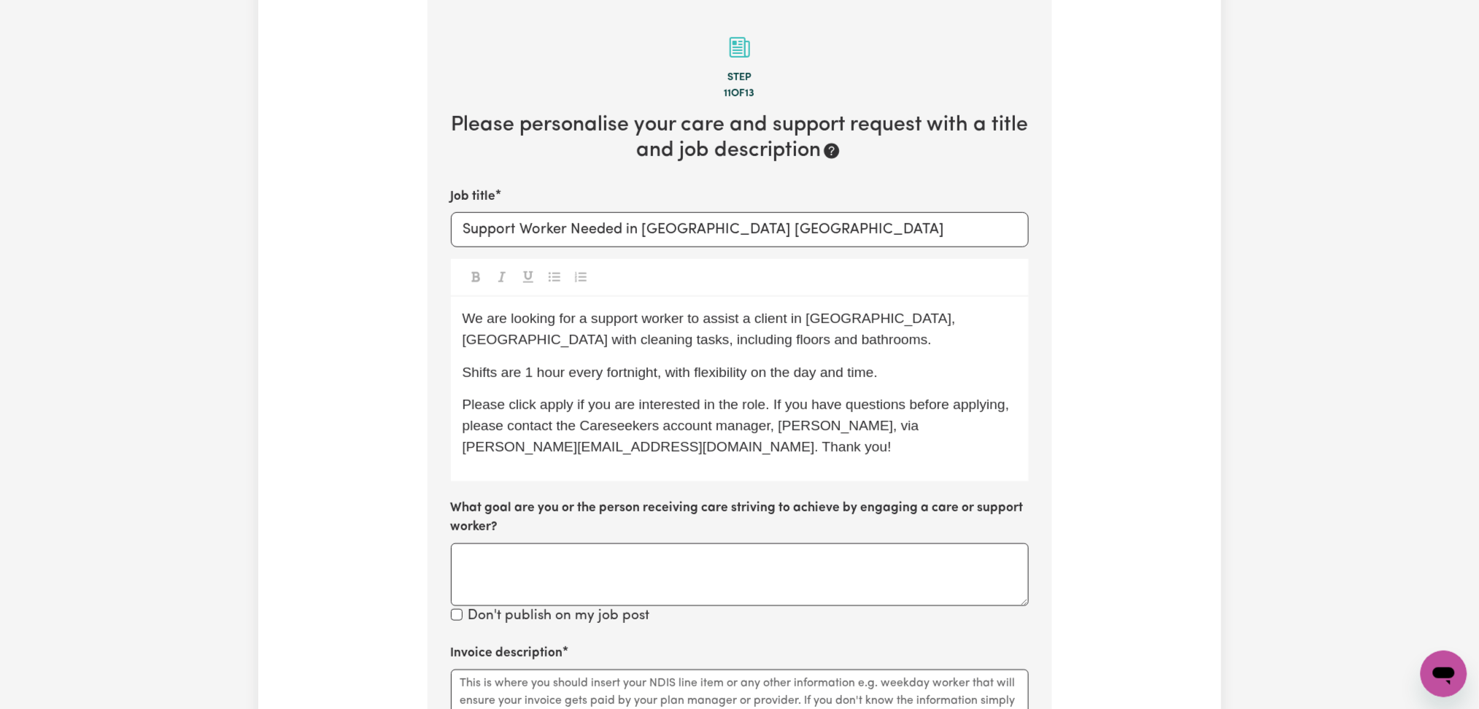
click at [479, 450] on span "Please click apply if you are interested in the role. If you have questions bef…" at bounding box center [738, 426] width 551 height 58
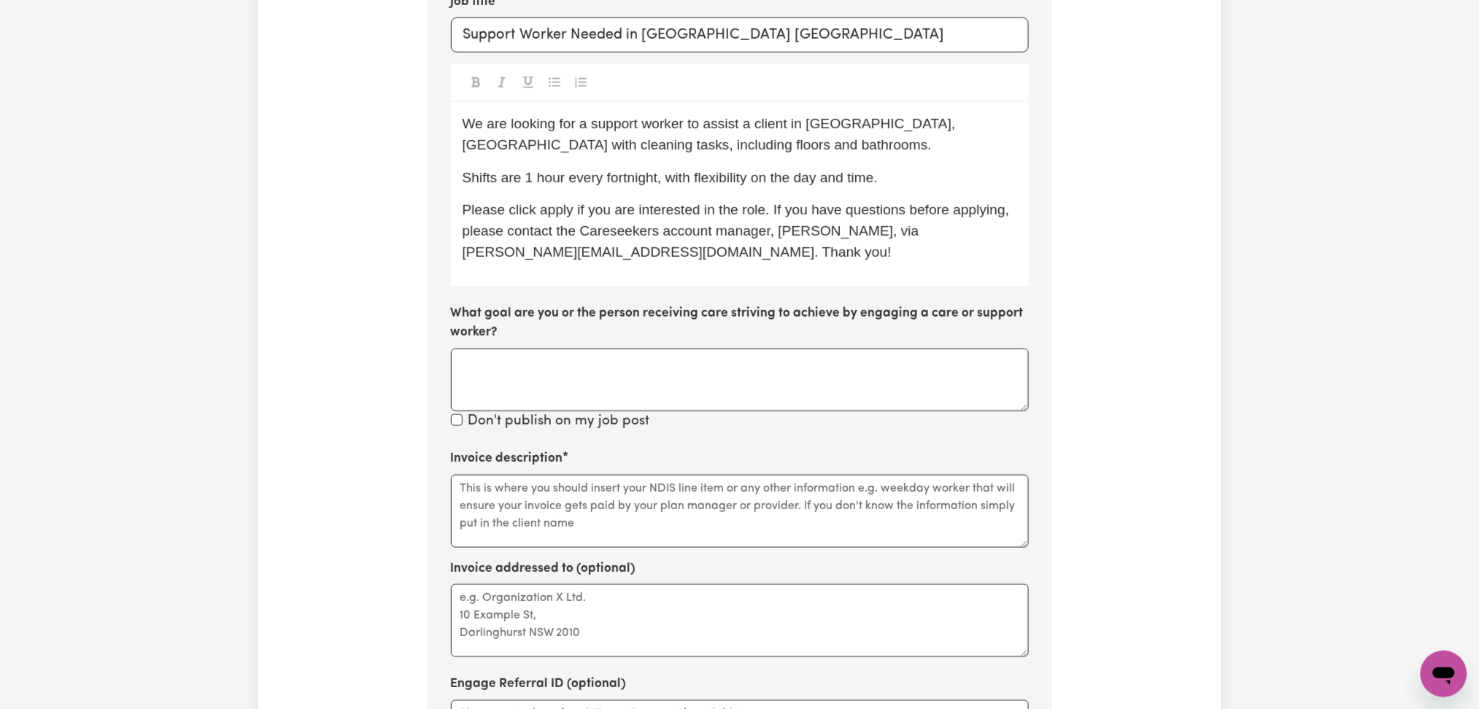
scroll to position [751, 0]
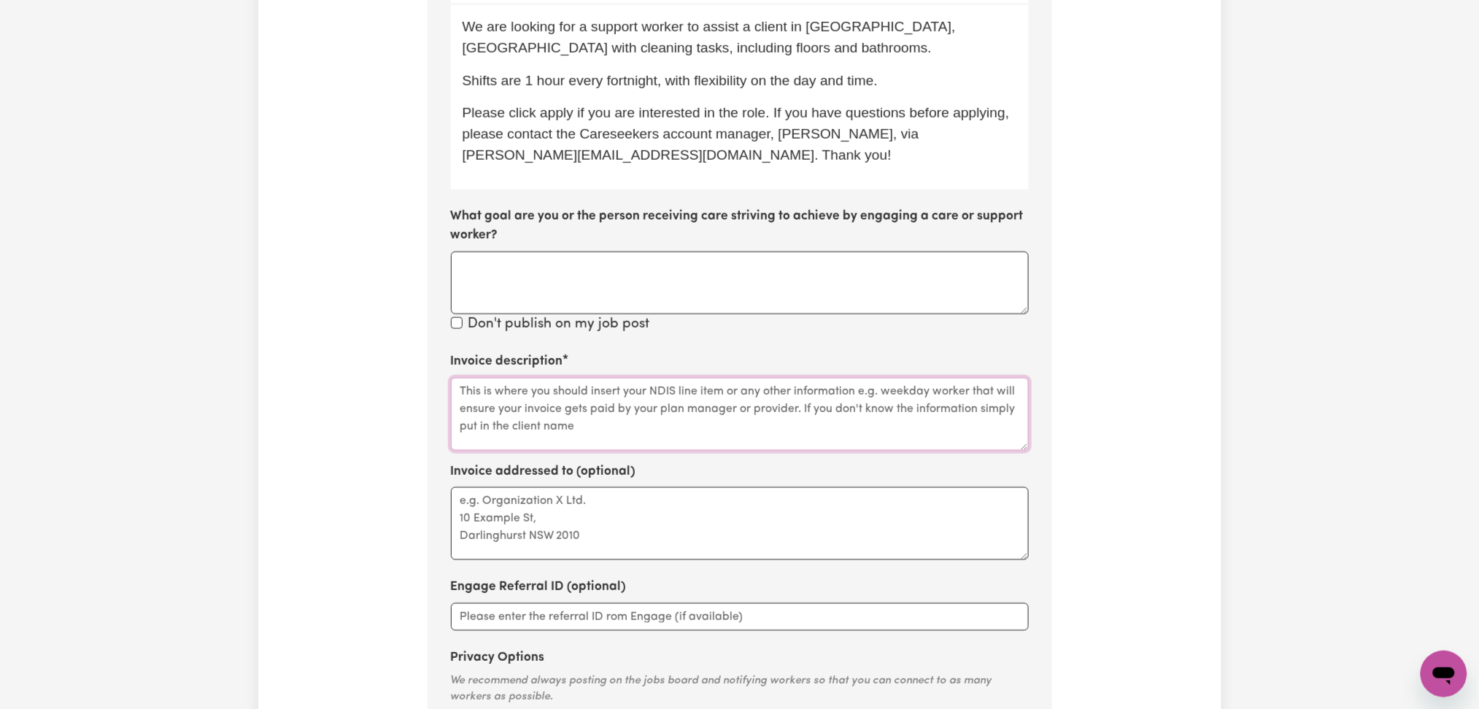
click at [532, 402] on textarea "Invoice description" at bounding box center [740, 414] width 578 height 73
click at [525, 418] on textarea "Invoice description" at bounding box center [740, 414] width 578 height 73
paste textarea "cleaning tasks"
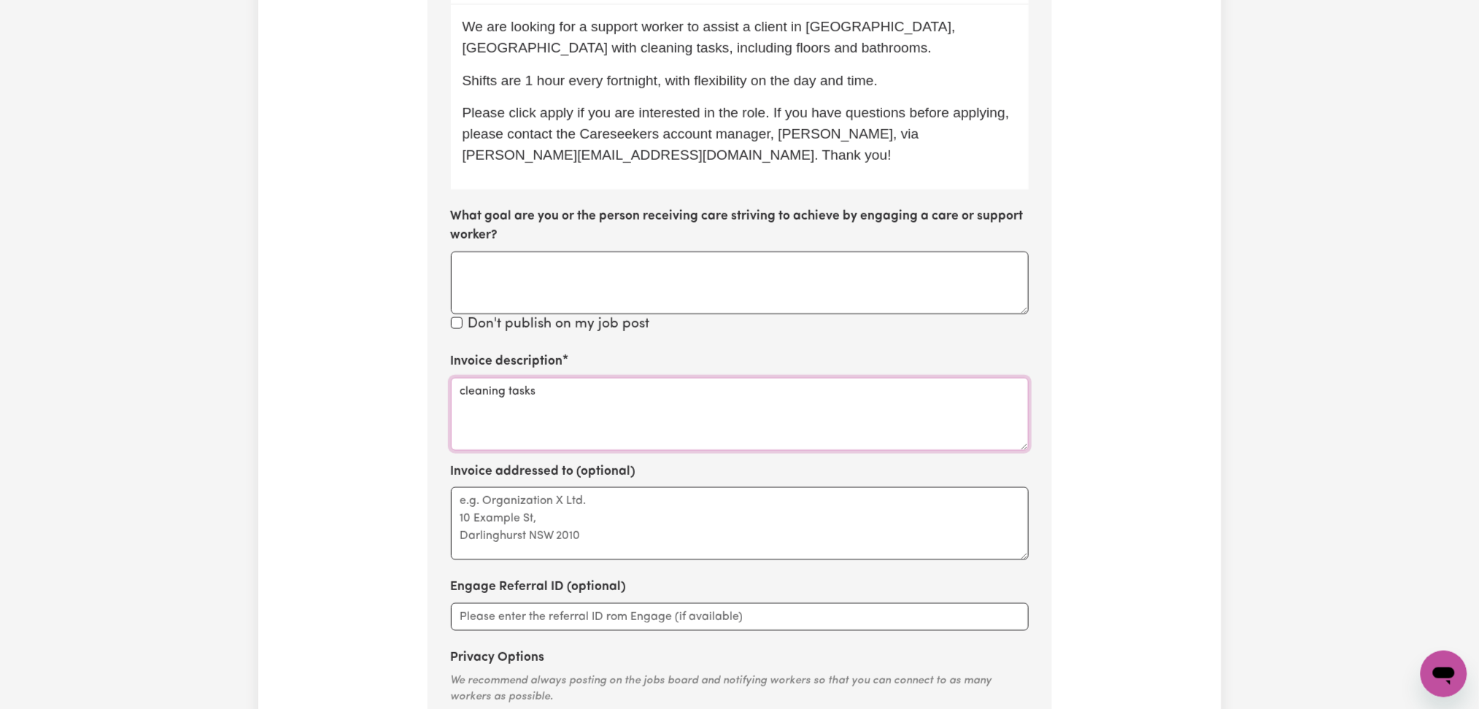
click at [514, 386] on textarea "cleaning tasks" at bounding box center [740, 414] width 578 height 73
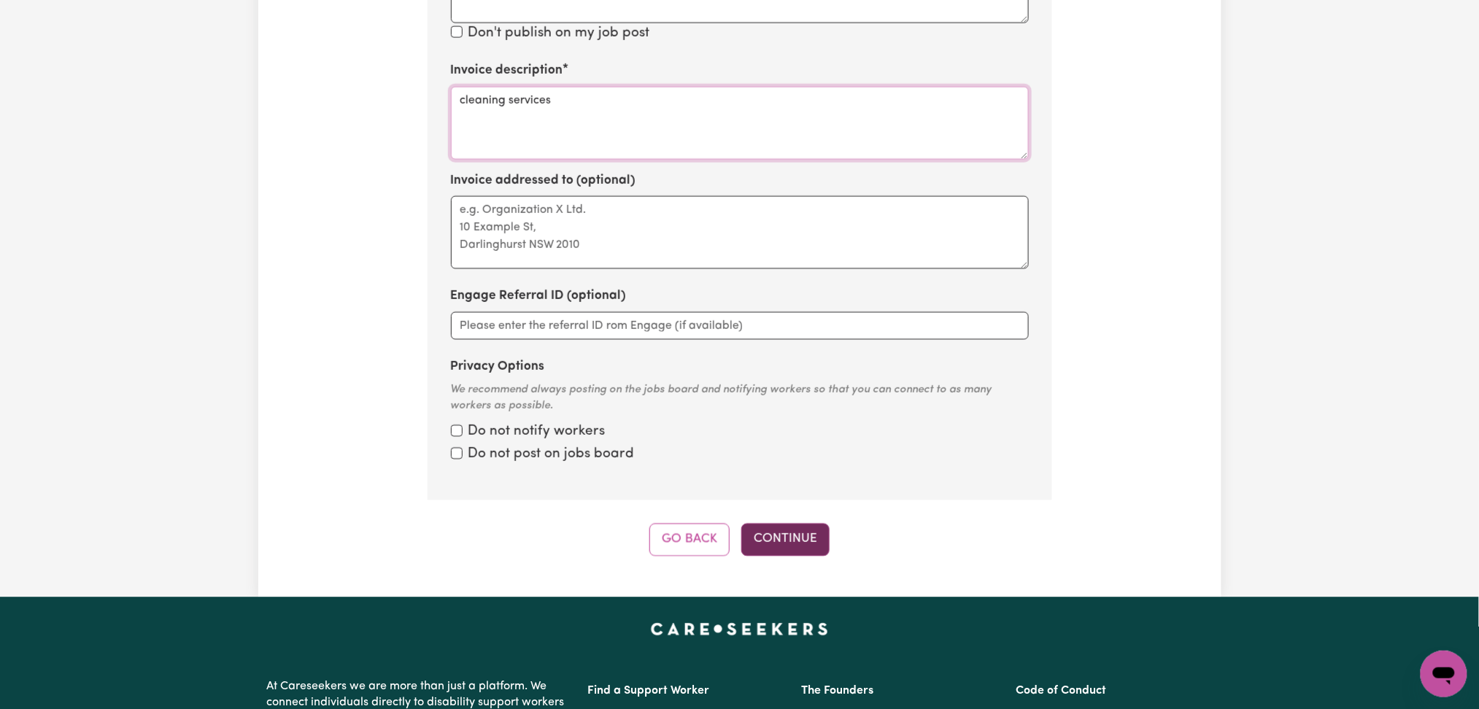
type textarea "cleaning services"
click at [768, 536] on button "Continue" at bounding box center [785, 539] width 88 height 32
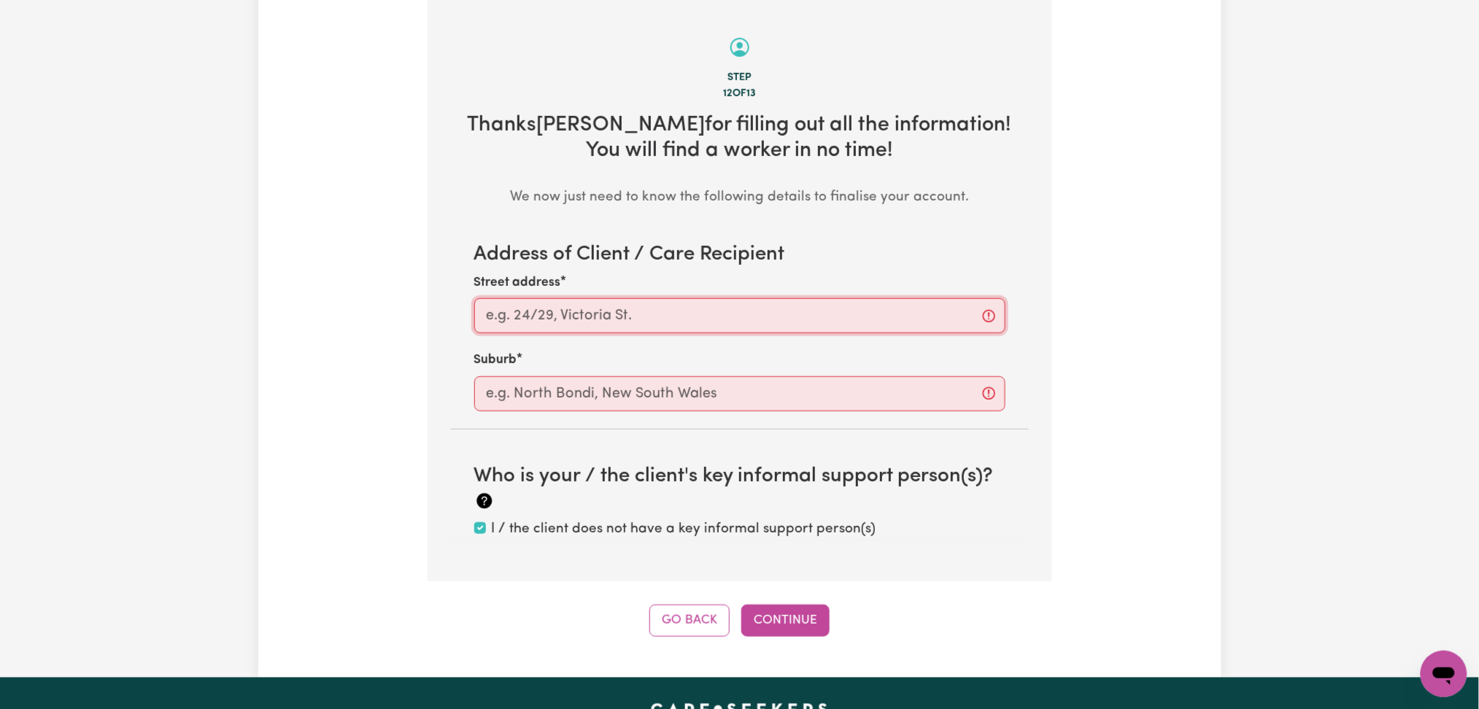
drag, startPoint x: 701, startPoint y: 317, endPoint x: 645, endPoint y: 325, distance: 56.9
click at [693, 319] on input "Street address" at bounding box center [739, 315] width 531 height 35
paste input "Brookfield - VIC"
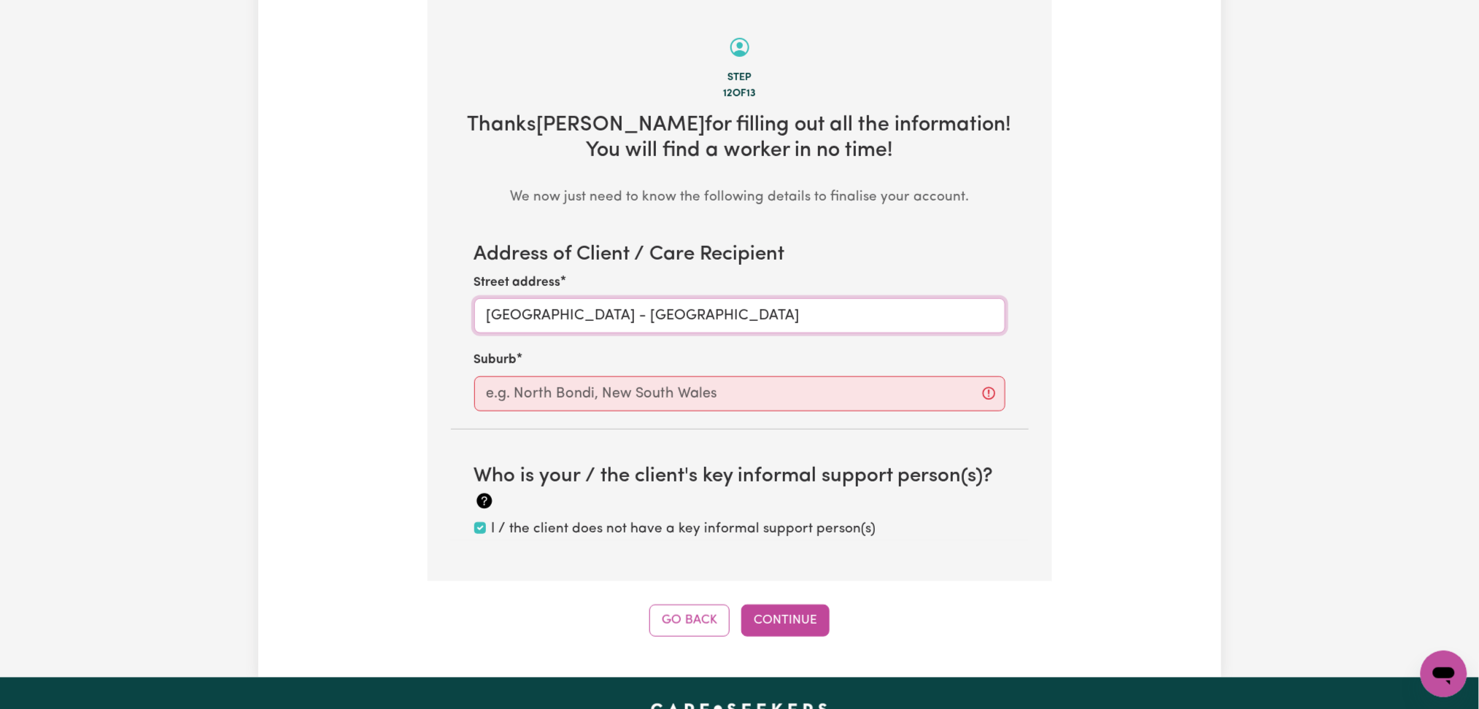
click at [565, 316] on input "Brookfield - VIC" at bounding box center [739, 315] width 531 height 35
click at [535, 316] on input "Brookfield, VIC" at bounding box center [739, 315] width 531 height 35
type input "Brookfield, VIC"
click at [525, 391] on input "text" at bounding box center [739, 393] width 531 height 35
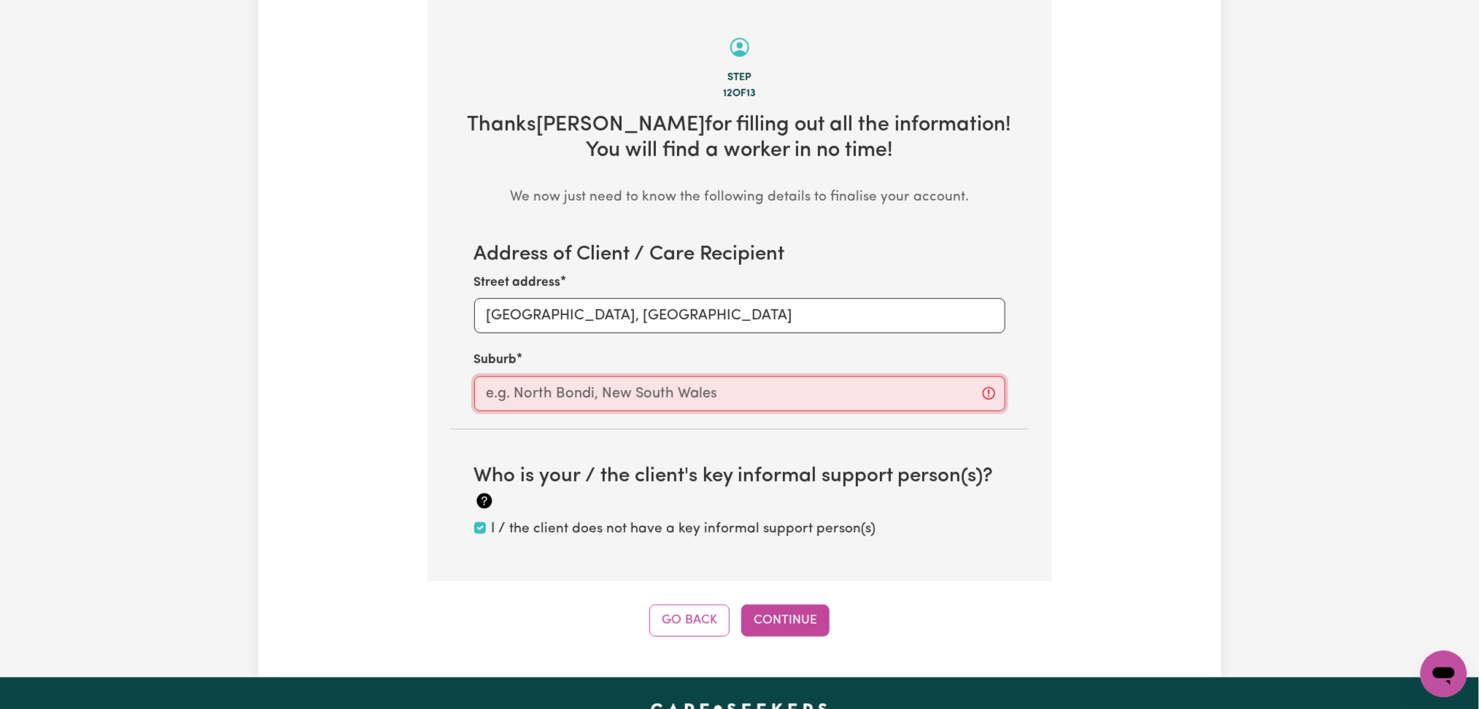
paste input "Brookfield"
type input "Brookfield"
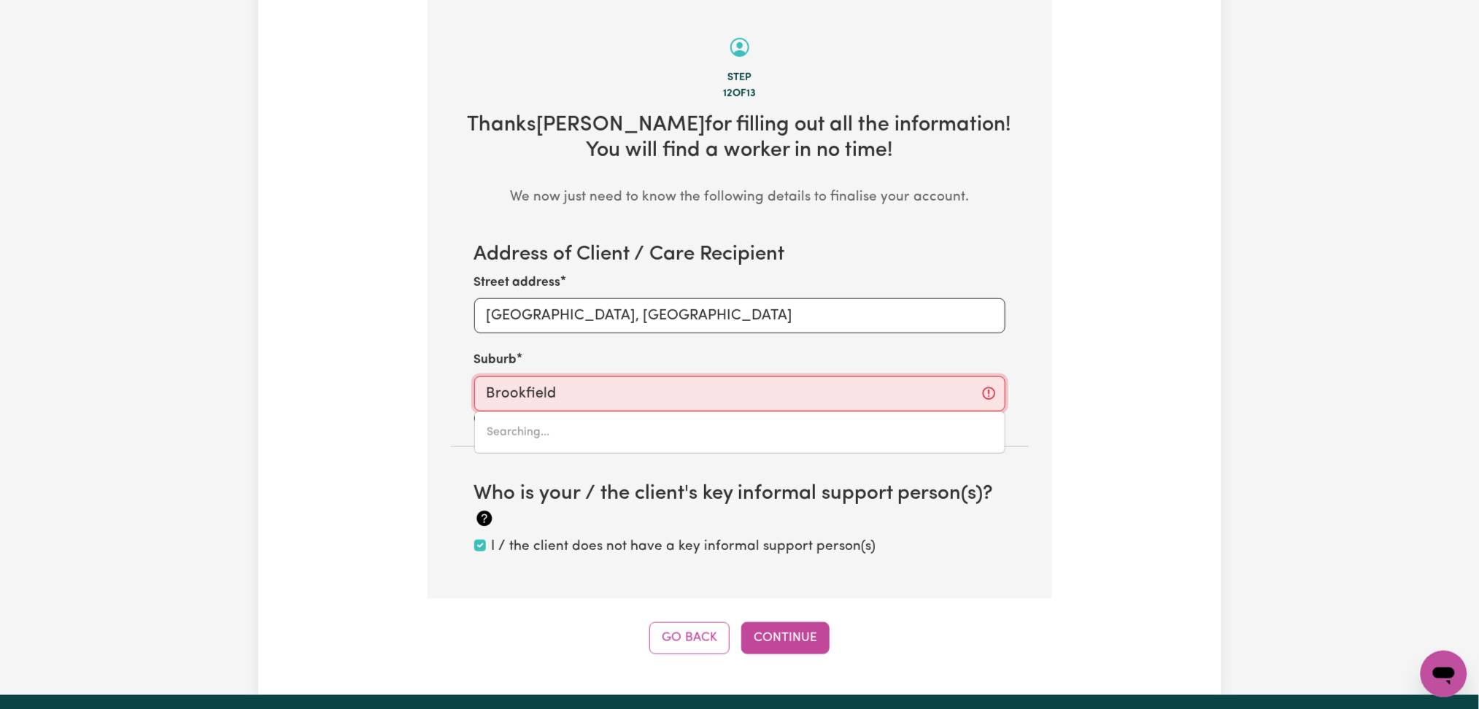
type input "Brookfield, New South Wales, 2420"
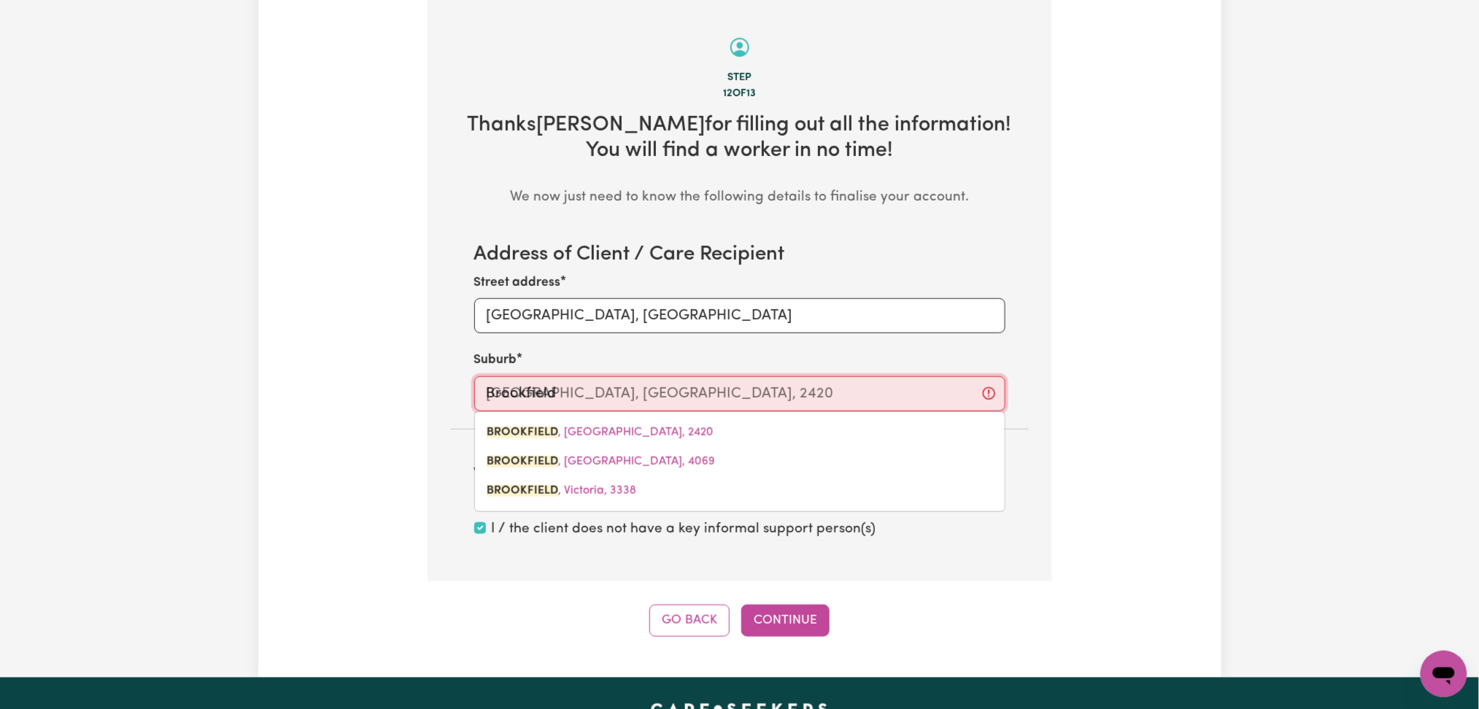
drag, startPoint x: 525, startPoint y: 491, endPoint x: 541, endPoint y: 515, distance: 28.9
click at [526, 495] on mark "BROOKFIELD" at bounding box center [523, 491] width 72 height 12
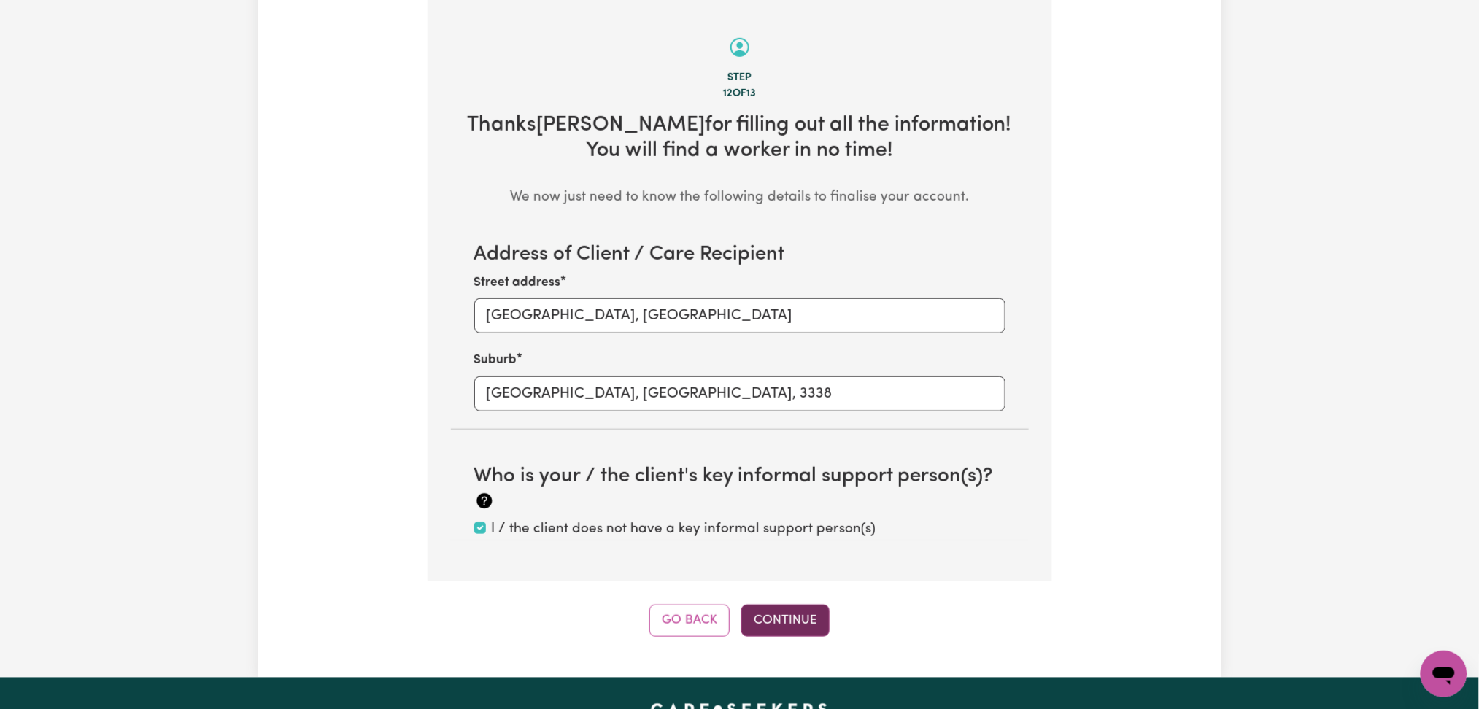
click at [803, 630] on button "Continue" at bounding box center [785, 621] width 88 height 32
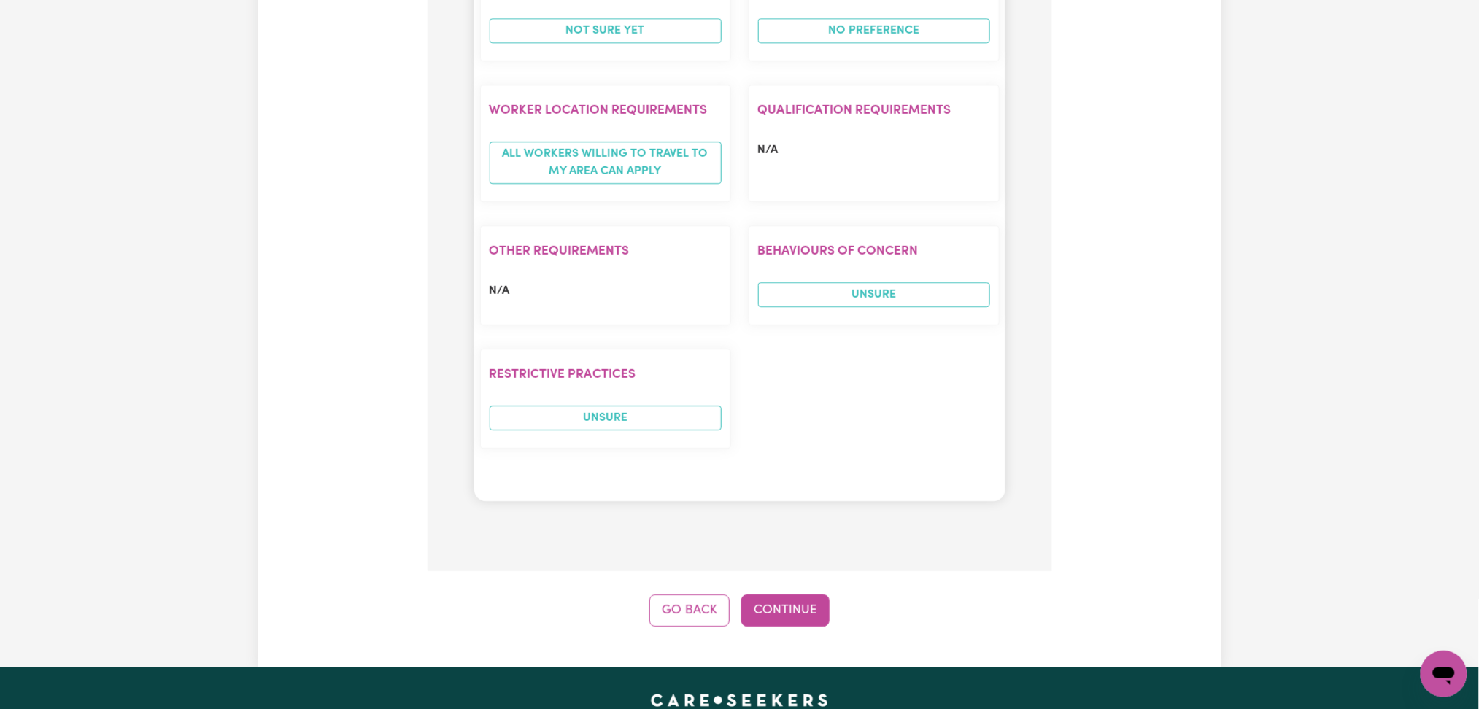
click at [806, 595] on button "Continue" at bounding box center [785, 611] width 88 height 32
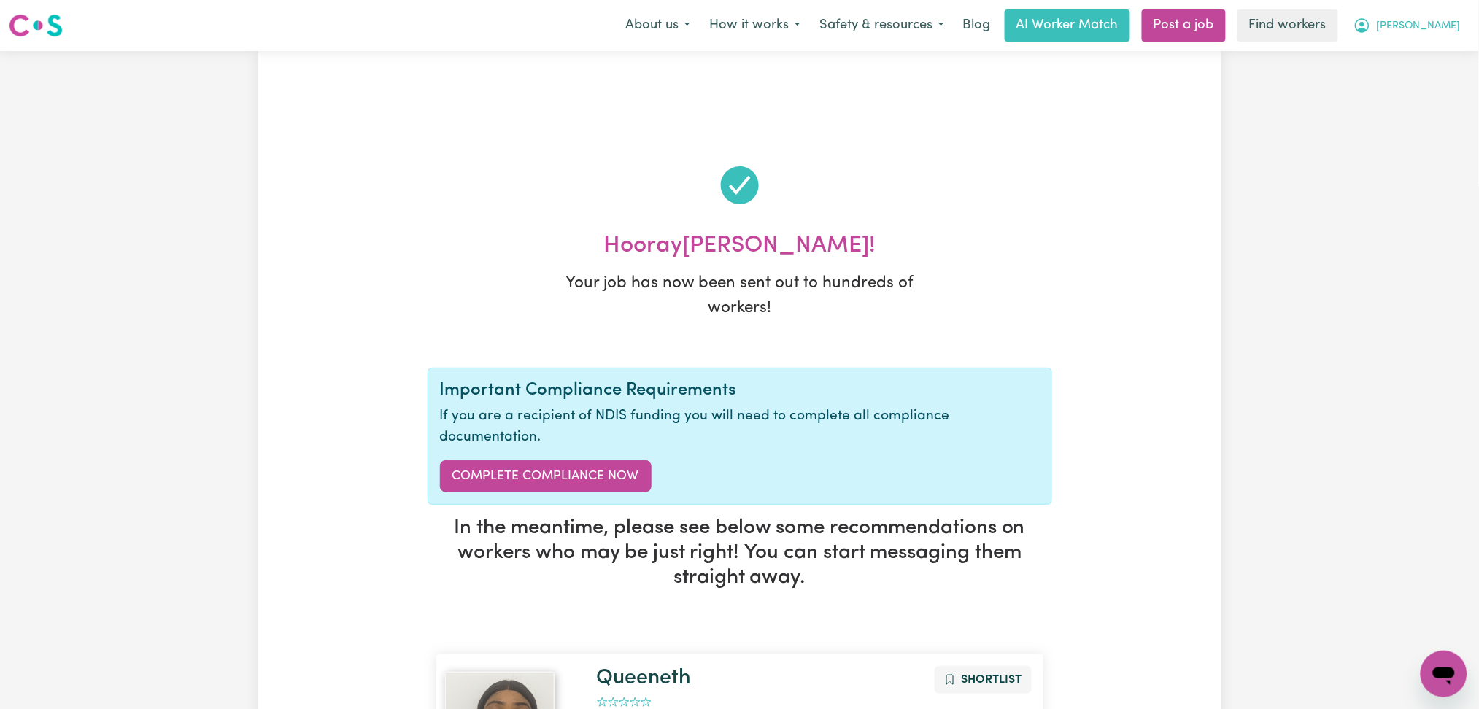
click at [1467, 17] on button "[PERSON_NAME]" at bounding box center [1407, 25] width 126 height 31
click at [1413, 55] on link "My Dashboard" at bounding box center [1411, 57] width 115 height 28
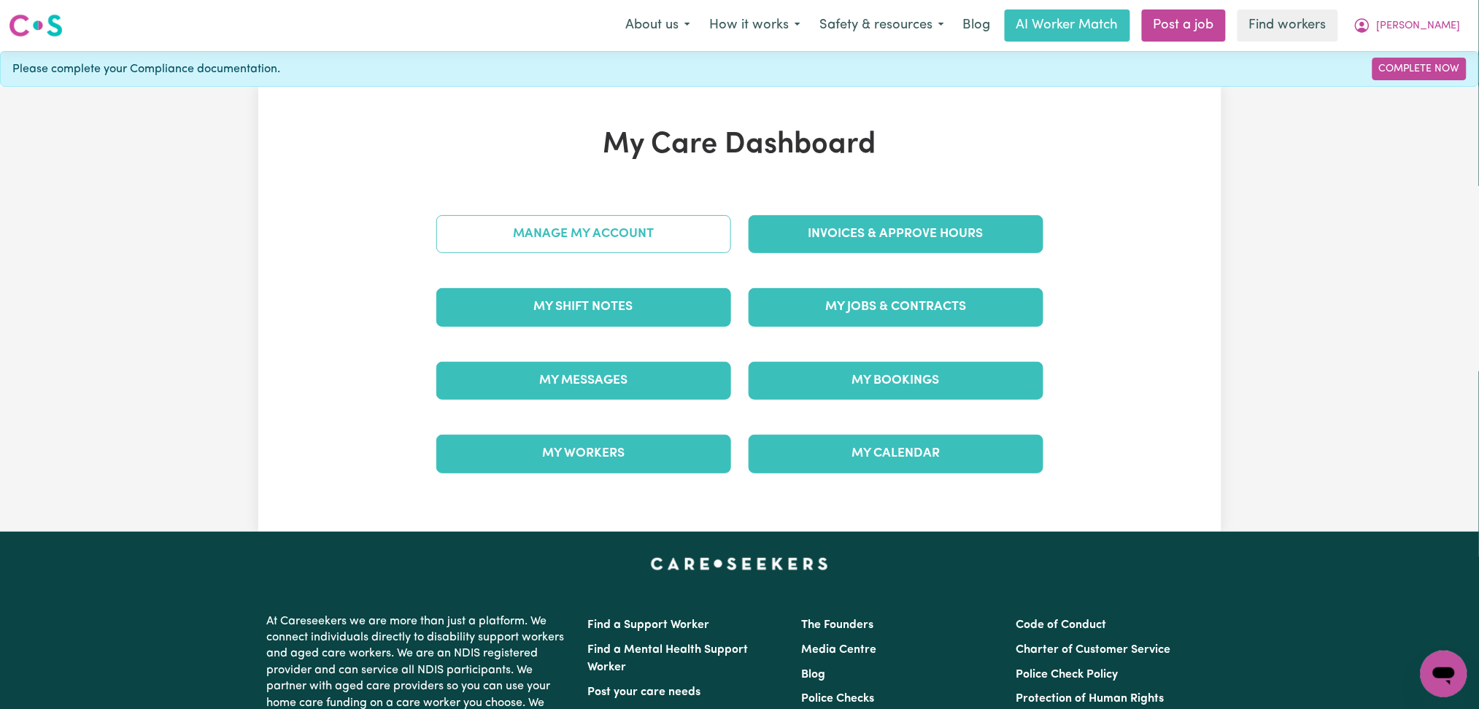
click at [633, 225] on link "Manage My Account" at bounding box center [583, 234] width 295 height 38
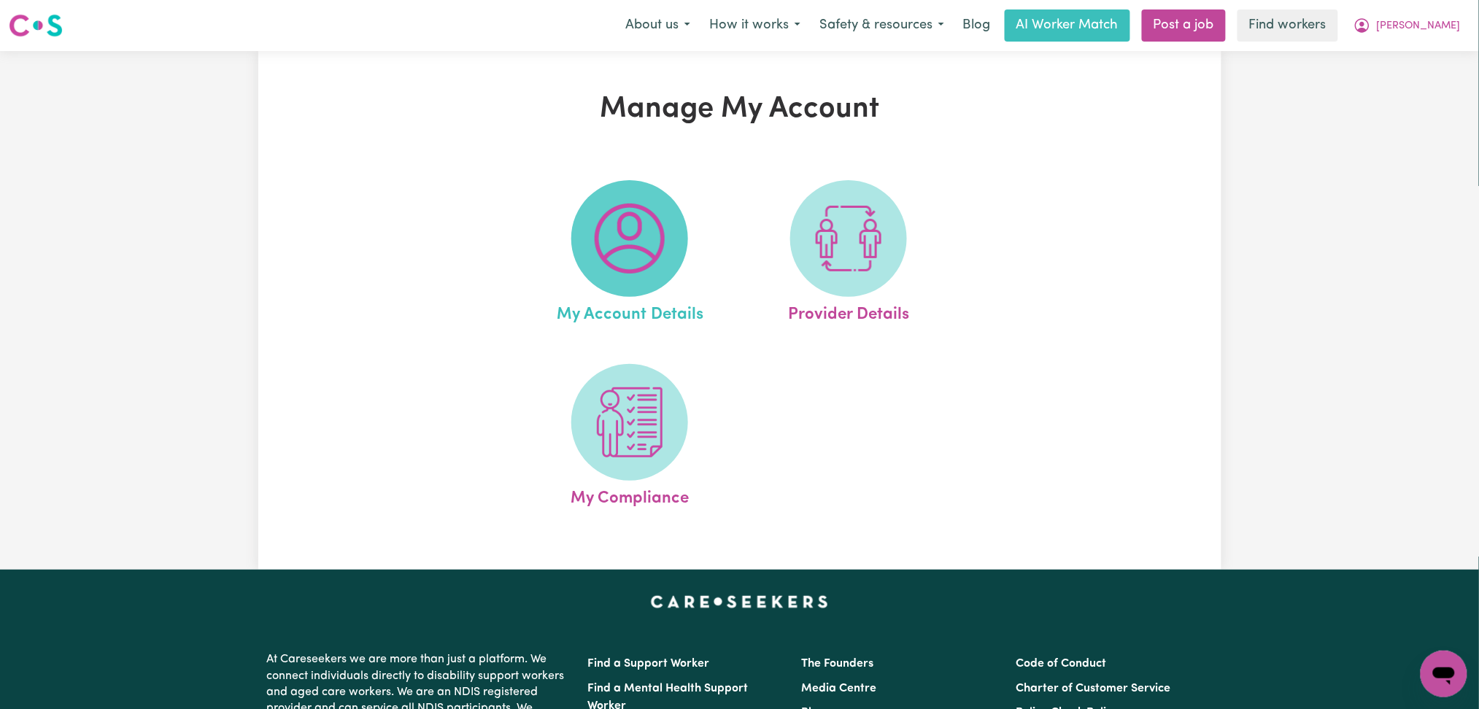
click at [611, 232] on img at bounding box center [630, 239] width 70 height 70
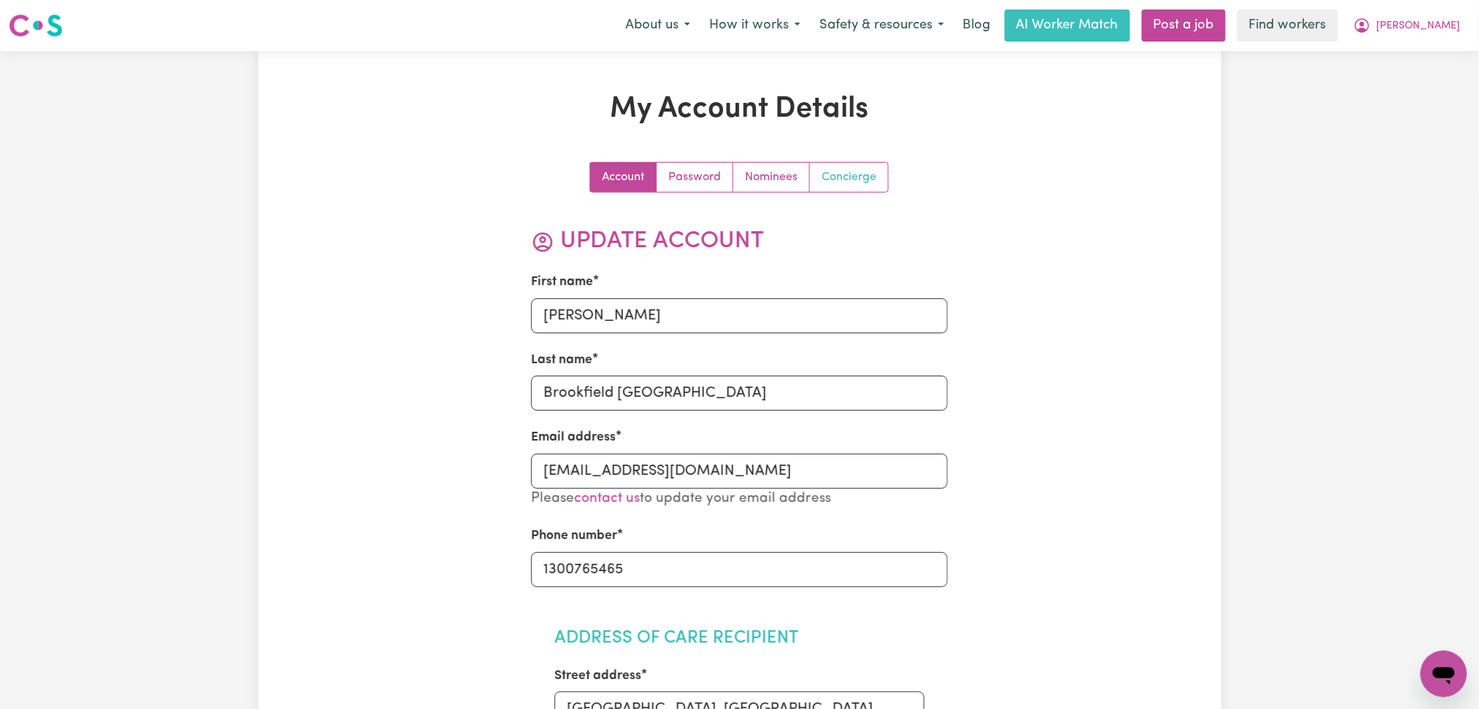
click at [894, 169] on div "Account Password Nominees Concierge" at bounding box center [739, 177] width 417 height 31
click at [881, 171] on link "Concierge" at bounding box center [849, 177] width 78 height 29
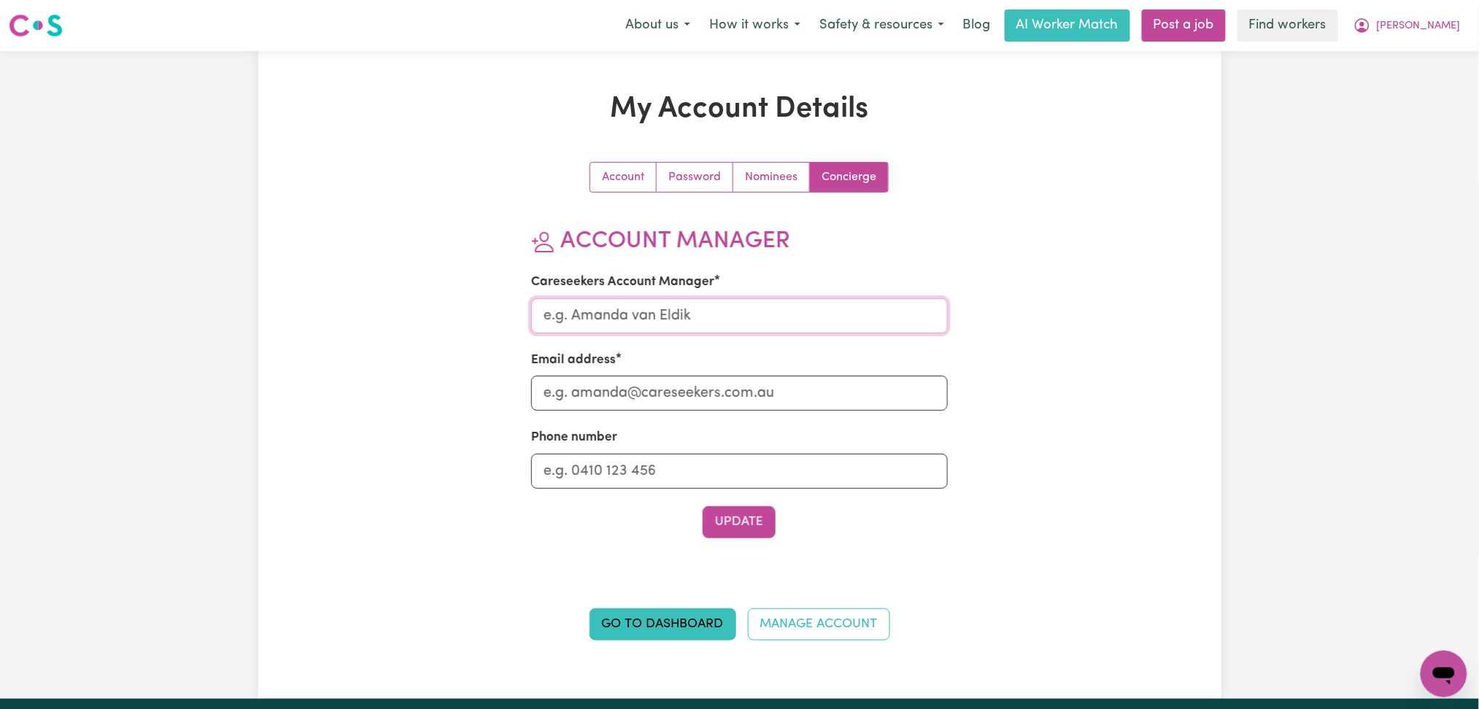
drag, startPoint x: 636, startPoint y: 324, endPoint x: 638, endPoint y: 331, distance: 7.6
click at [636, 325] on input "Careseekers Account Manager" at bounding box center [739, 315] width 417 height 35
type input "Mikayla"
click at [619, 413] on section "Account Manager Careseekers Account Manager Mikayla Email address Phone number …" at bounding box center [739, 383] width 417 height 311
click at [622, 402] on input "Email address" at bounding box center [739, 393] width 417 height 35
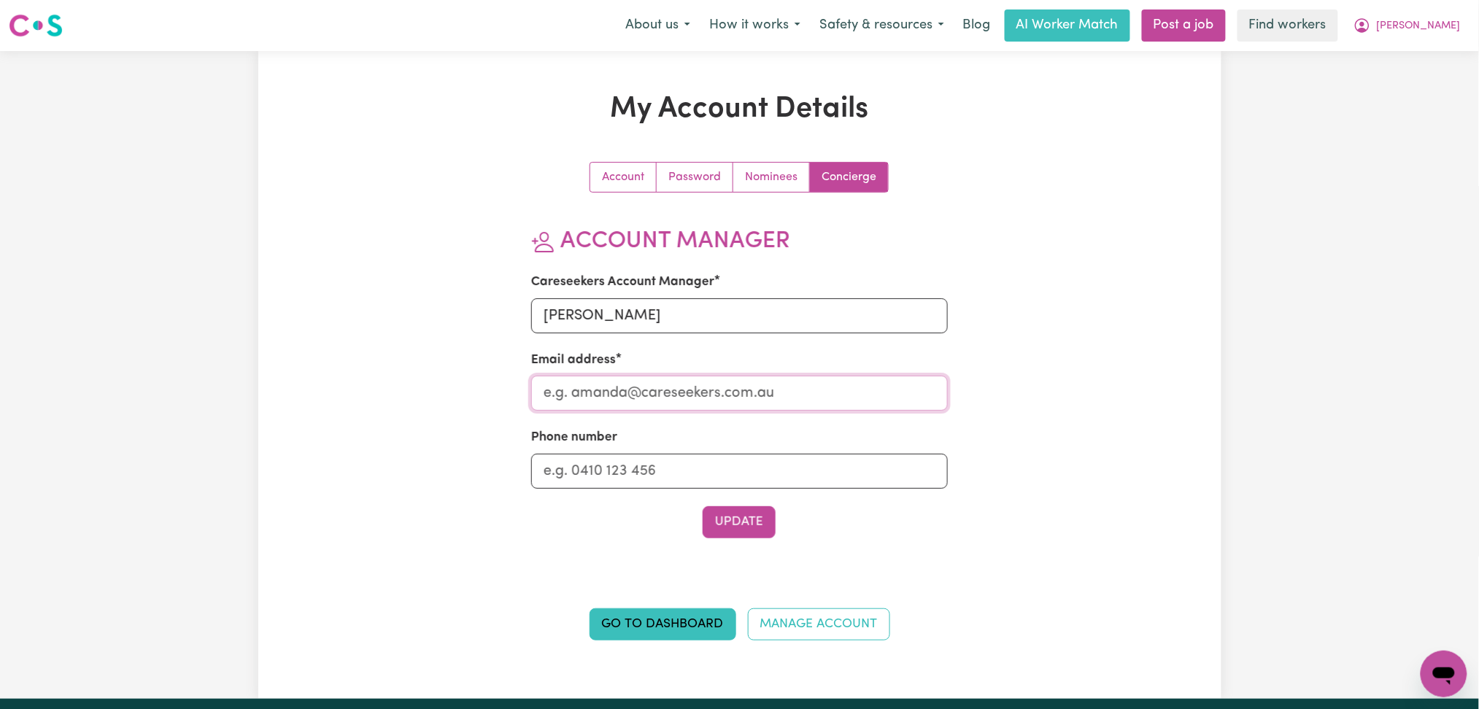
type input "Mikayla@careseekers.com.au"
click at [606, 472] on input "Phone number" at bounding box center [739, 471] width 417 height 35
type input "1300765465"
click at [732, 517] on button "Update" at bounding box center [739, 522] width 73 height 32
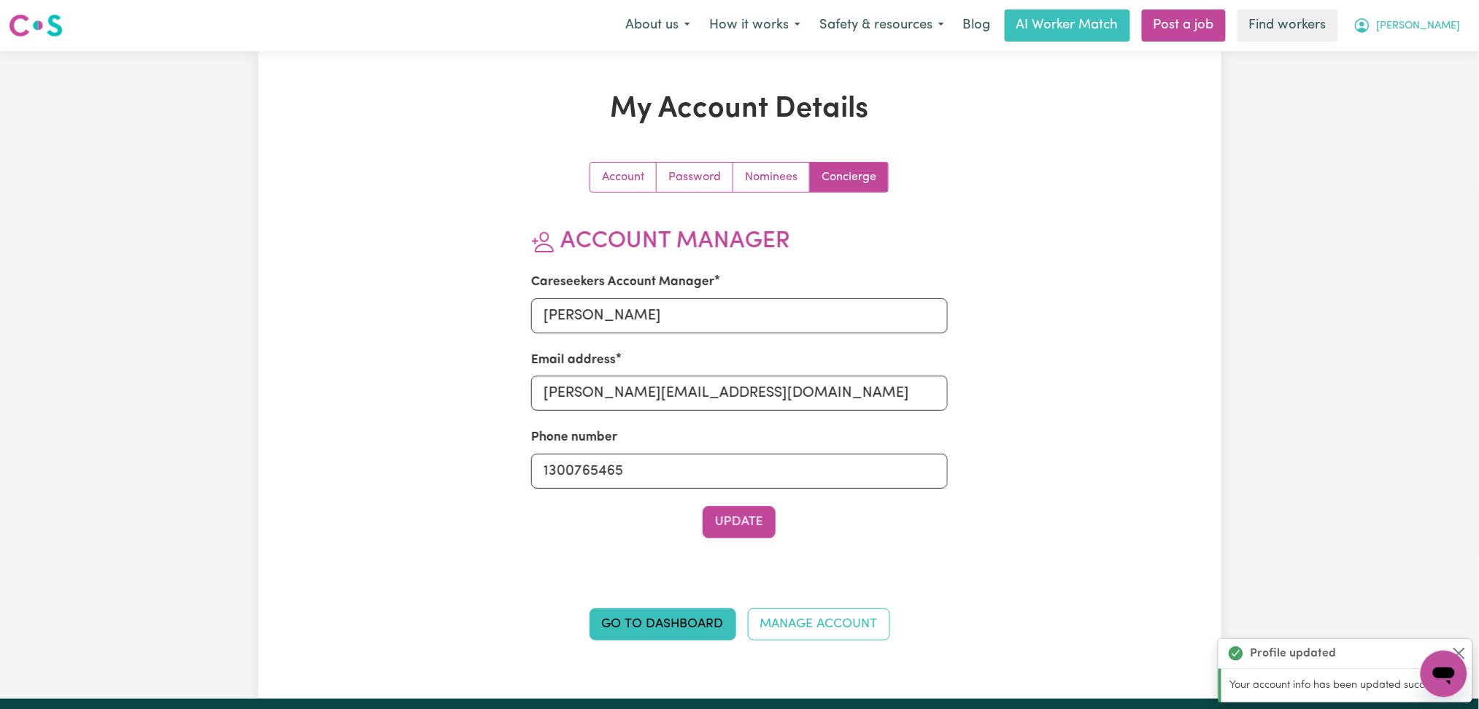
click at [1455, 14] on button "[PERSON_NAME]" at bounding box center [1407, 25] width 126 height 31
click at [1425, 62] on link "My Dashboard" at bounding box center [1411, 57] width 115 height 28
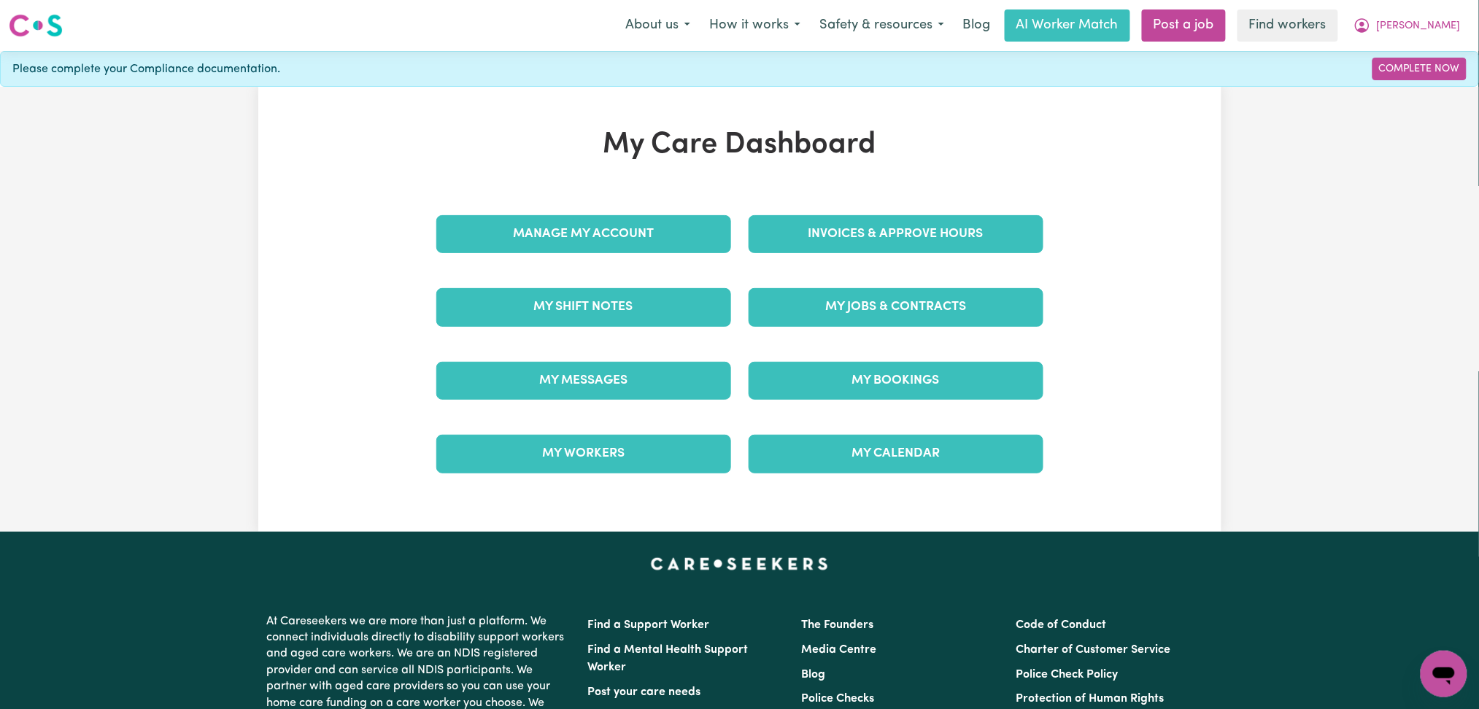
scroll to position [97, 0]
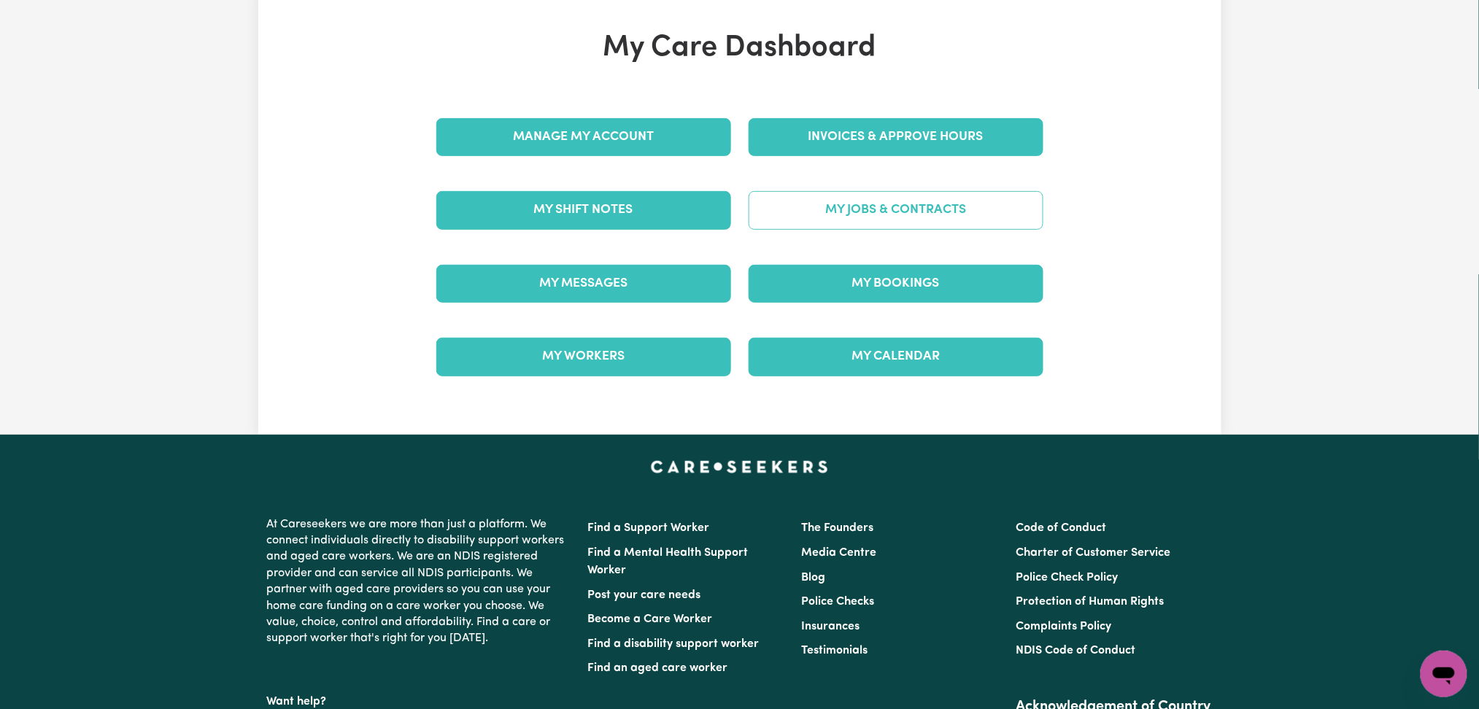
click at [784, 198] on link "My Jobs & Contracts" at bounding box center [896, 210] width 295 height 38
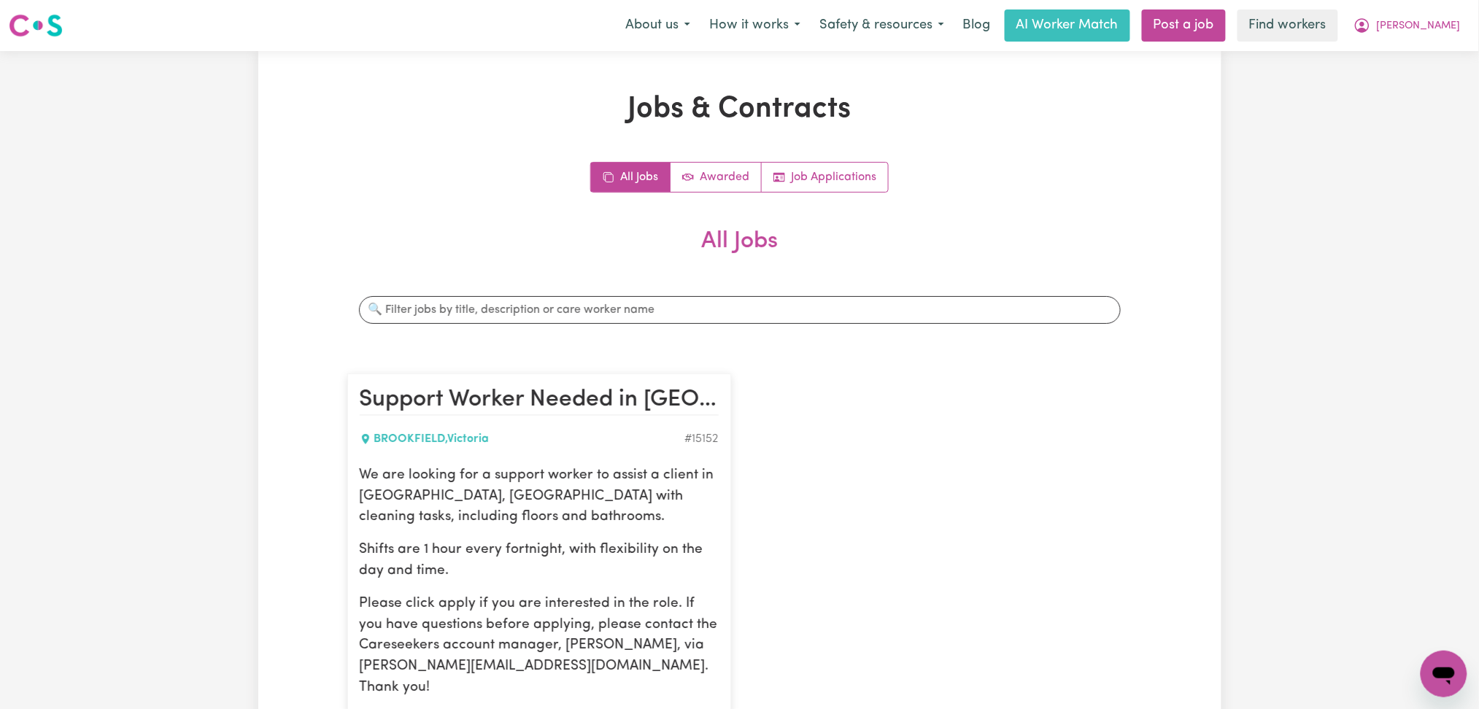
scroll to position [292, 0]
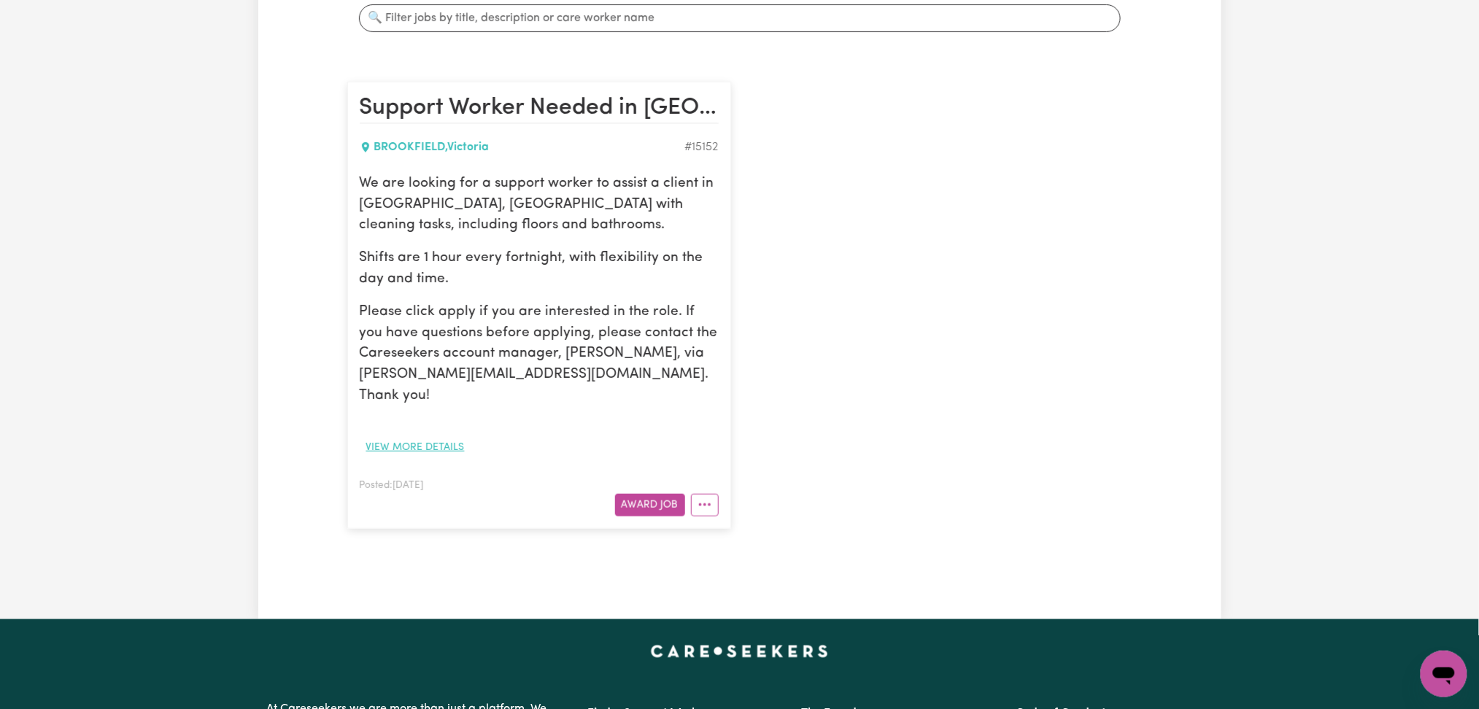
click at [407, 436] on button "View more details" at bounding box center [416, 447] width 112 height 23
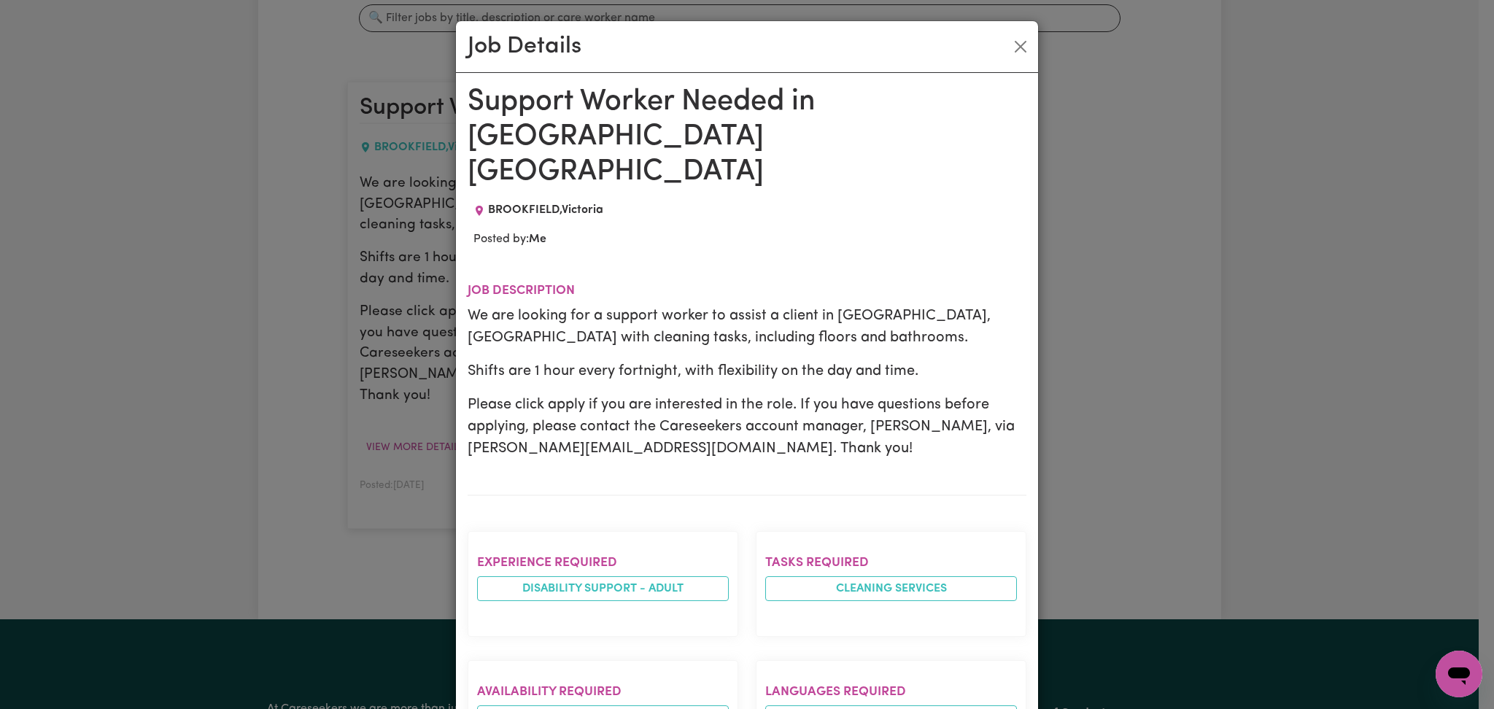
click at [519, 305] on p "We are looking for a support worker to assist a client in Brookfield, VIC with …" at bounding box center [747, 327] width 559 height 44
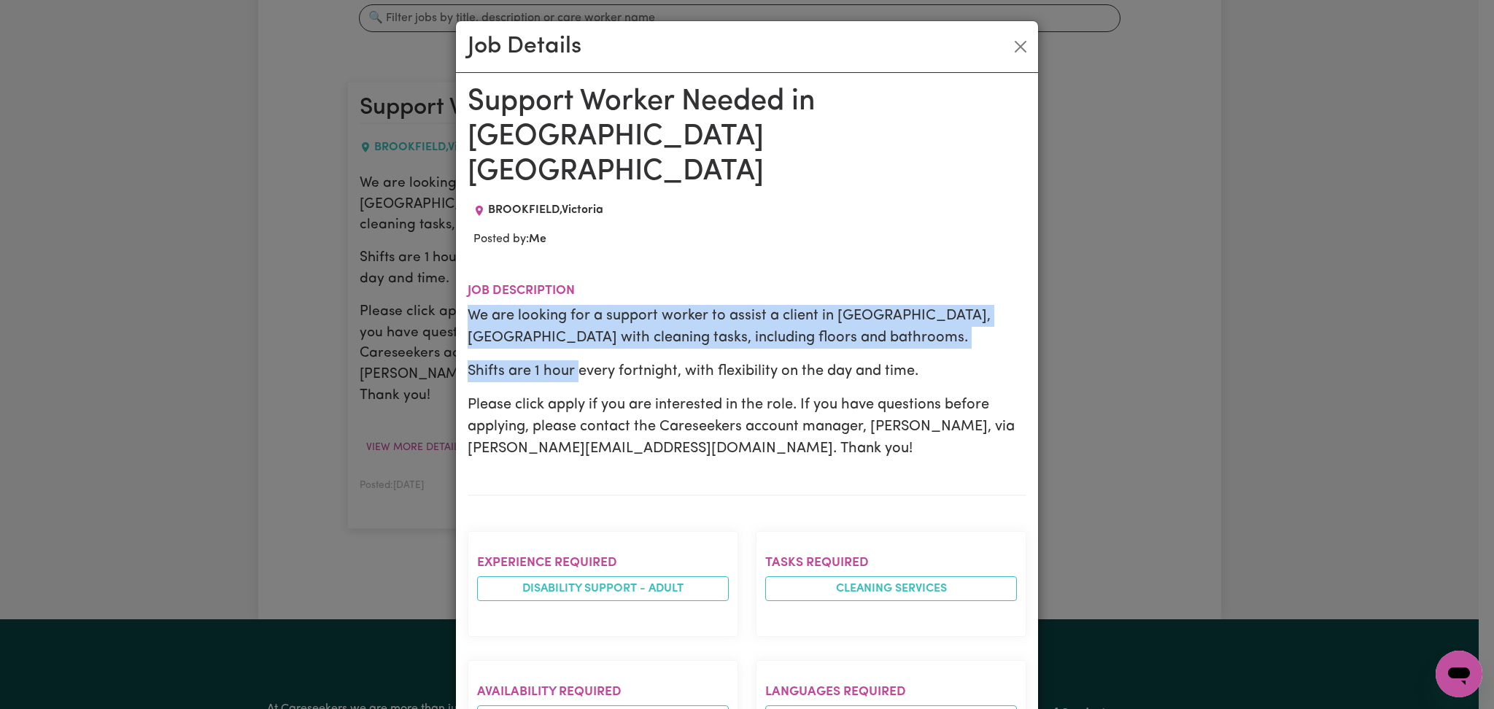
drag, startPoint x: 461, startPoint y: 284, endPoint x: 601, endPoint y: 339, distance: 150.7
click at [574, 342] on div "We are looking for a support worker to assist a client in Brookfield, VIC with …" at bounding box center [747, 382] width 559 height 155
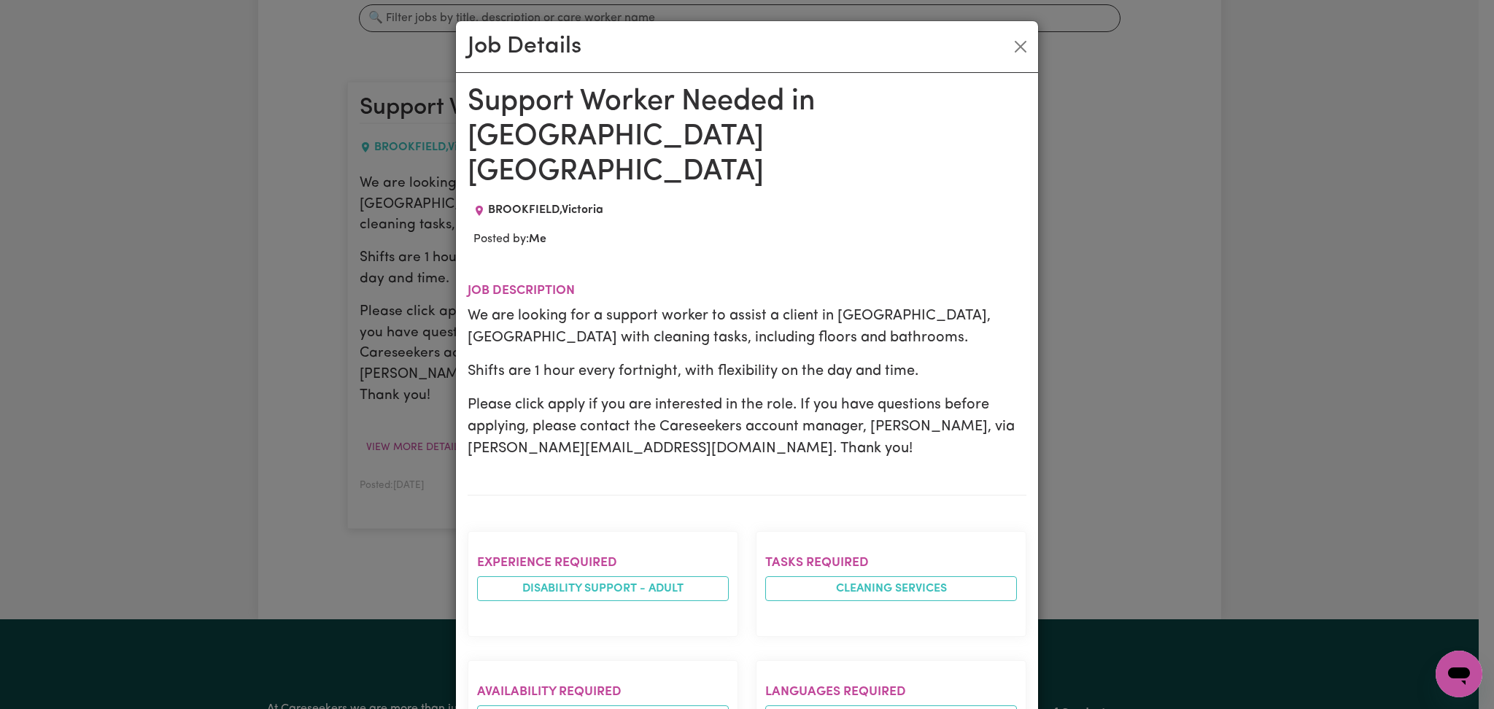
click at [922, 320] on div "We are looking for a support worker to assist a client in Brookfield, VIC with …" at bounding box center [747, 382] width 559 height 155
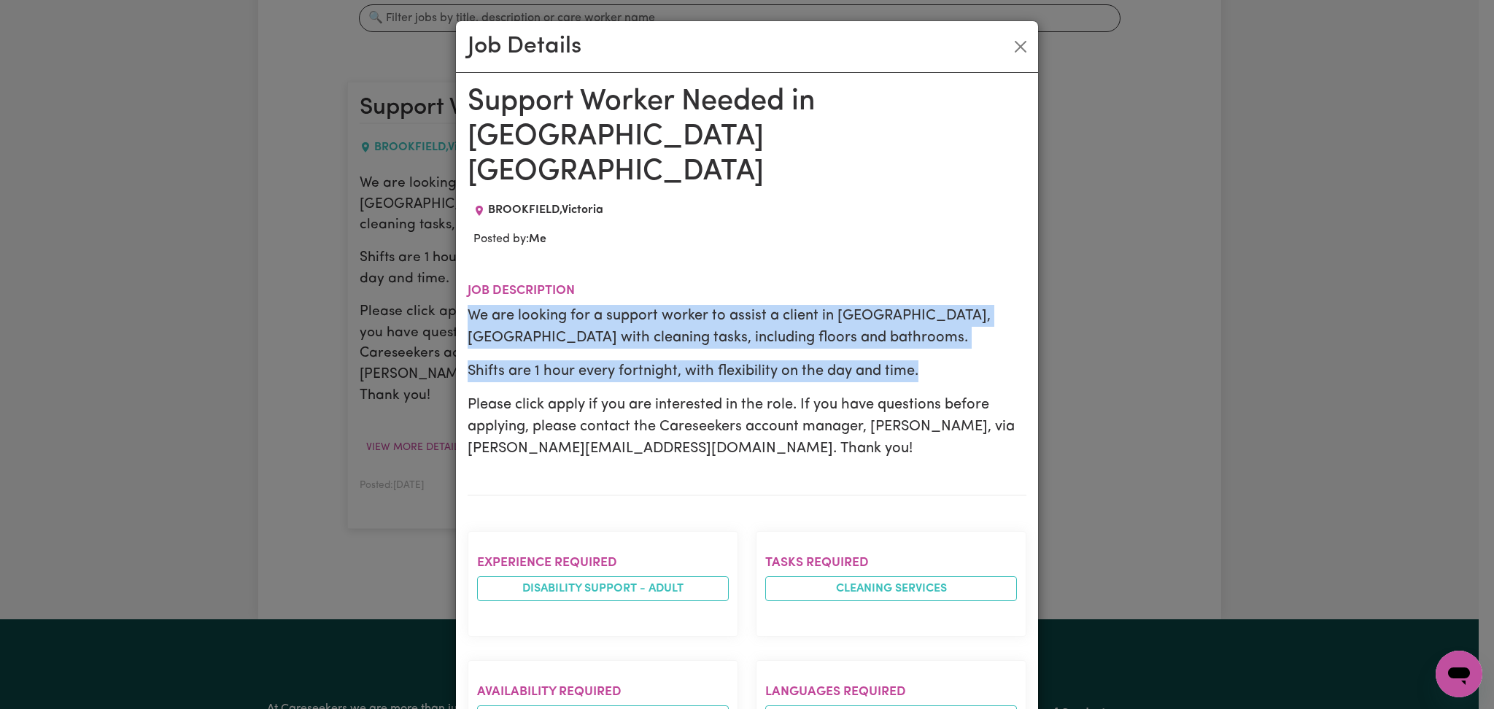
drag, startPoint x: 913, startPoint y: 337, endPoint x: 462, endPoint y: 282, distance: 454.2
click at [468, 305] on div "We are looking for a support worker to assist a client in Brookfield, VIC with …" at bounding box center [747, 382] width 559 height 155
copy div "We are looking for a support worker to assist a client in Brookfield, VIC with …"
click at [1009, 48] on button "Close" at bounding box center [1020, 46] width 23 height 23
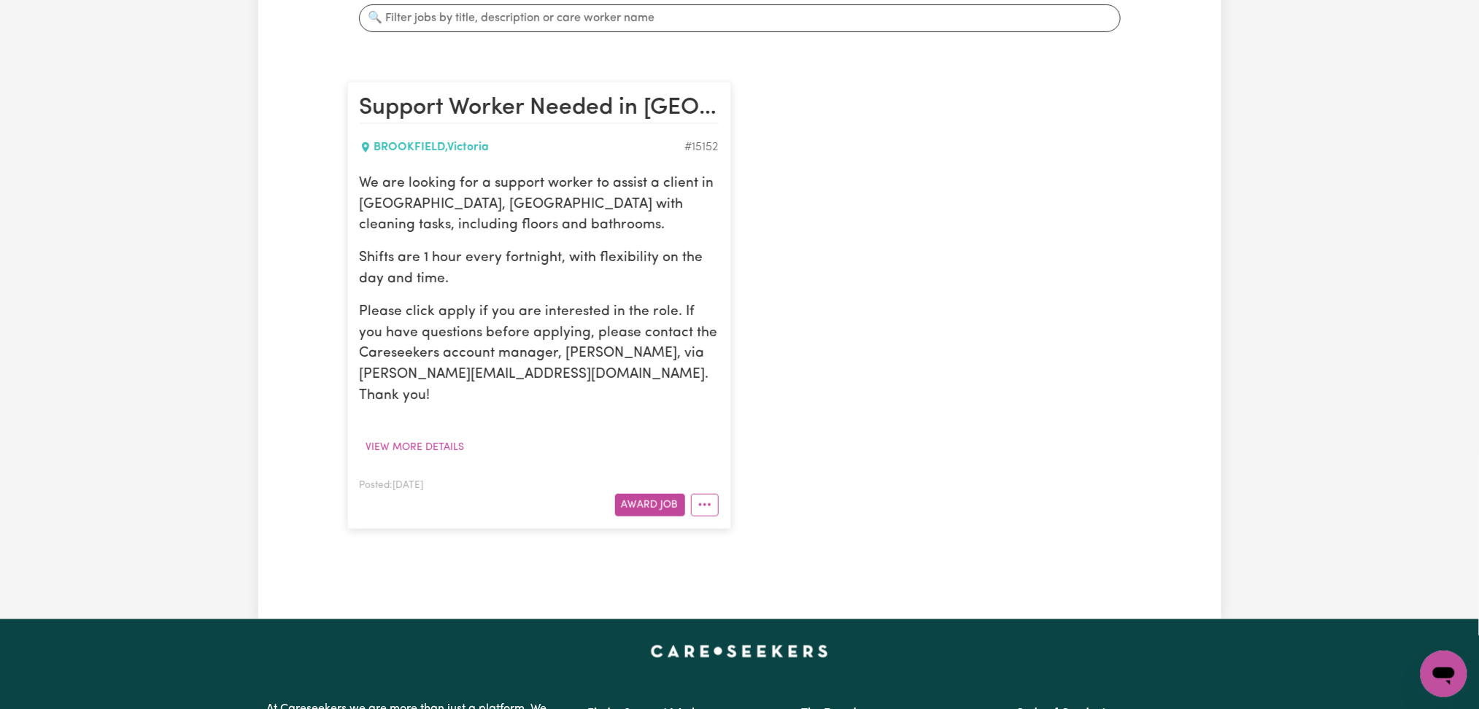
scroll to position [0, 0]
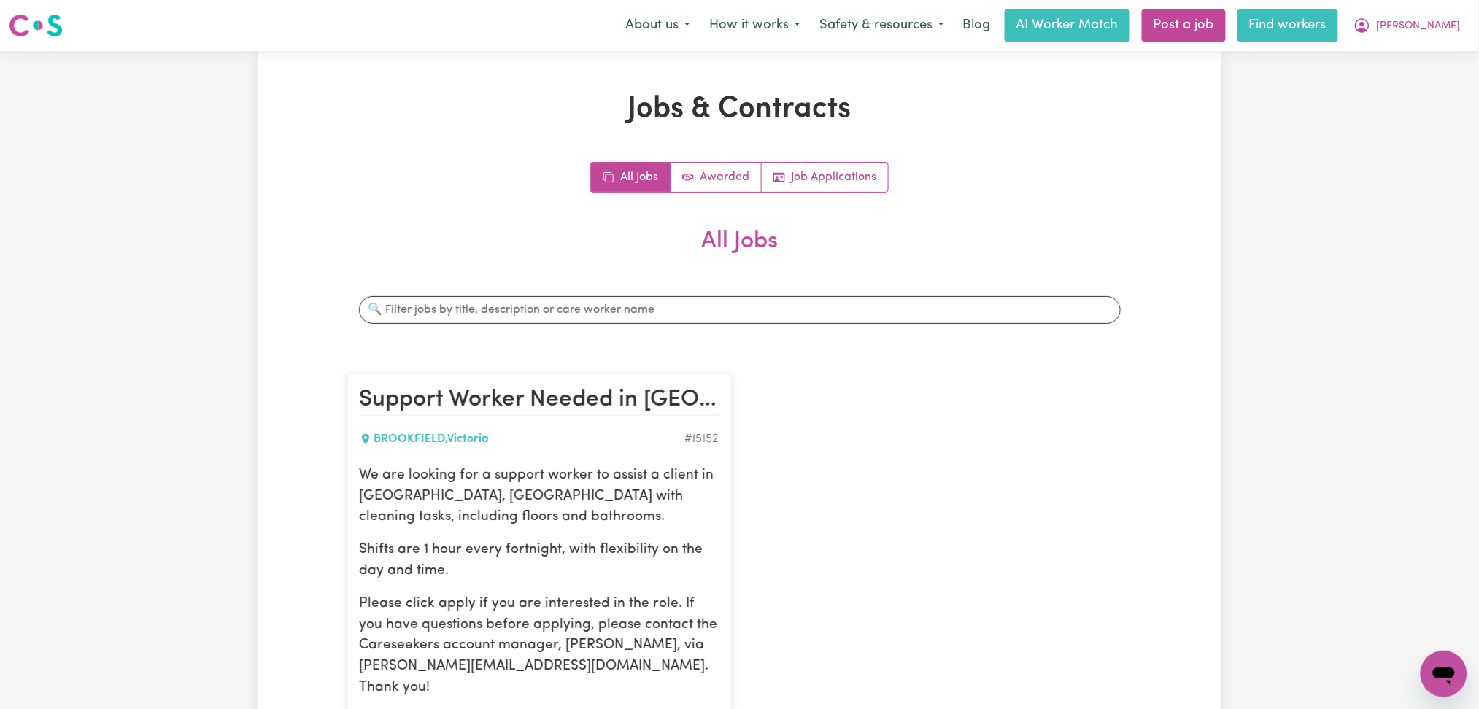
drag, startPoint x: 1445, startPoint y: 16, endPoint x: 1364, endPoint y: 39, distance: 84.3
click at [1446, 18] on button "[PERSON_NAME]" at bounding box center [1407, 25] width 126 height 31
click at [1402, 52] on link "My Dashboard" at bounding box center [1411, 57] width 115 height 28
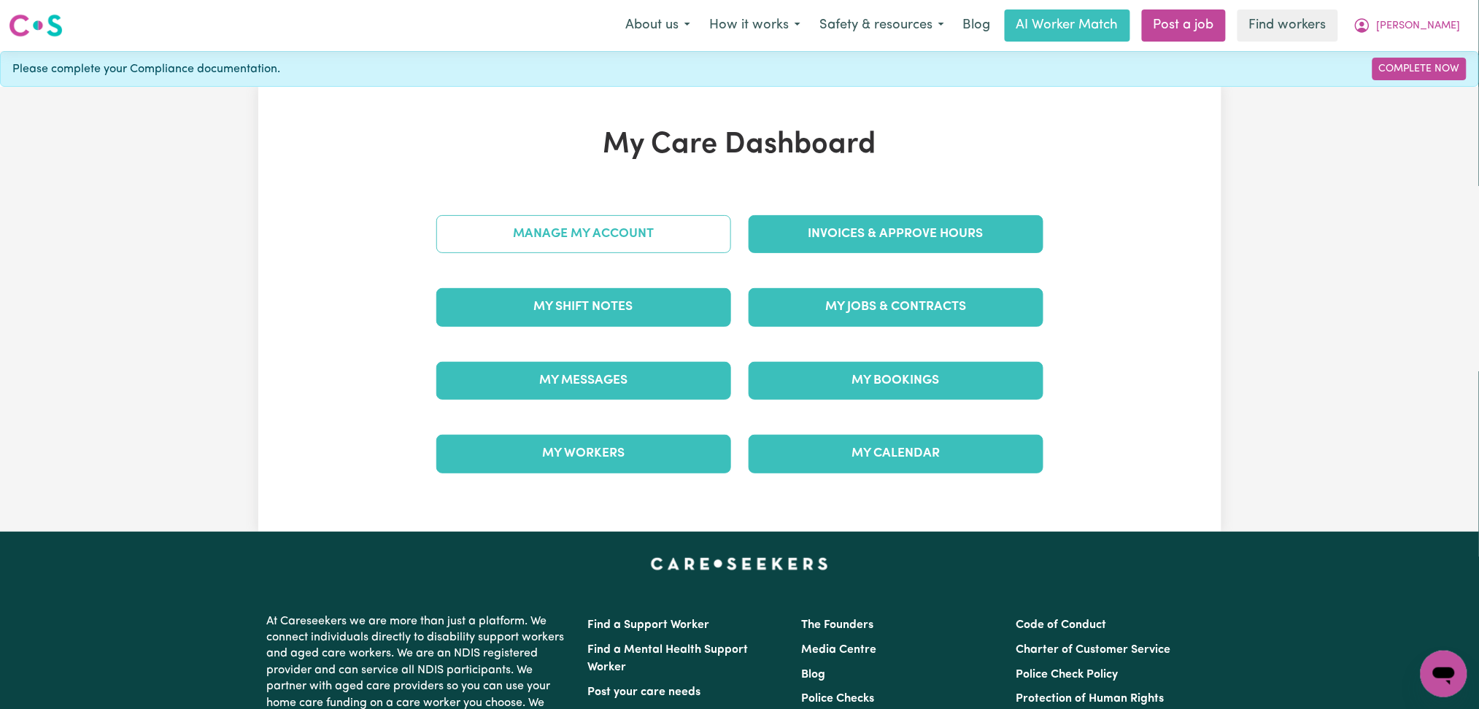
click at [536, 225] on link "Manage My Account" at bounding box center [583, 234] width 295 height 38
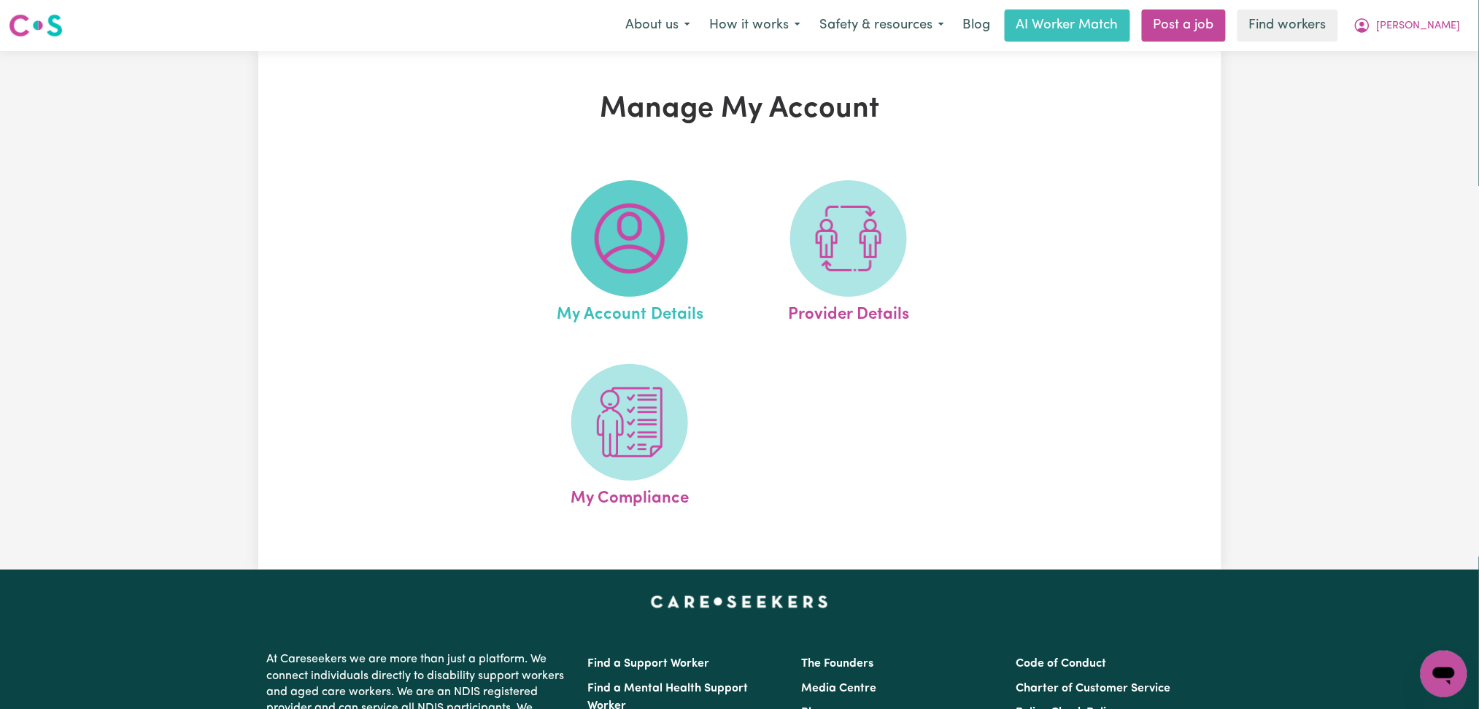
click at [652, 268] on img at bounding box center [630, 239] width 70 height 70
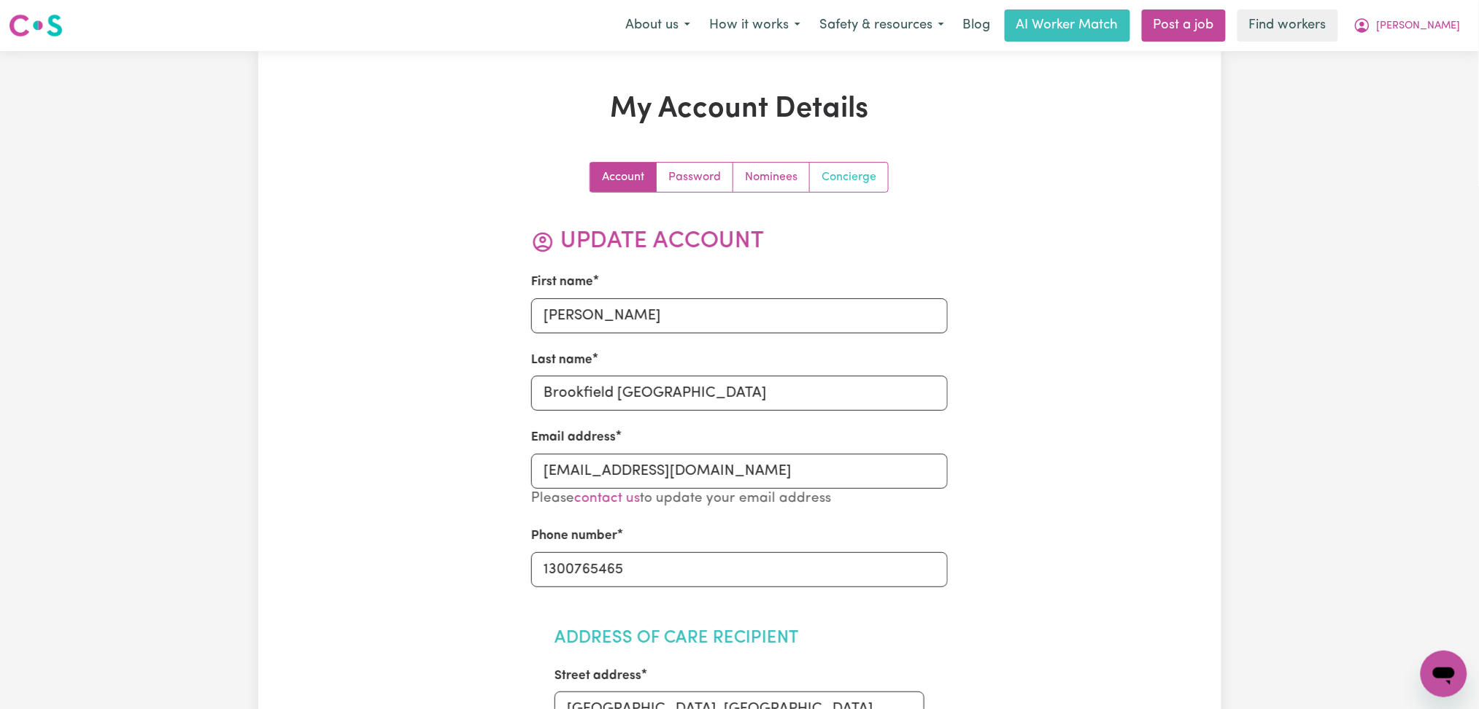
click at [865, 171] on link "Concierge" at bounding box center [849, 177] width 78 height 29
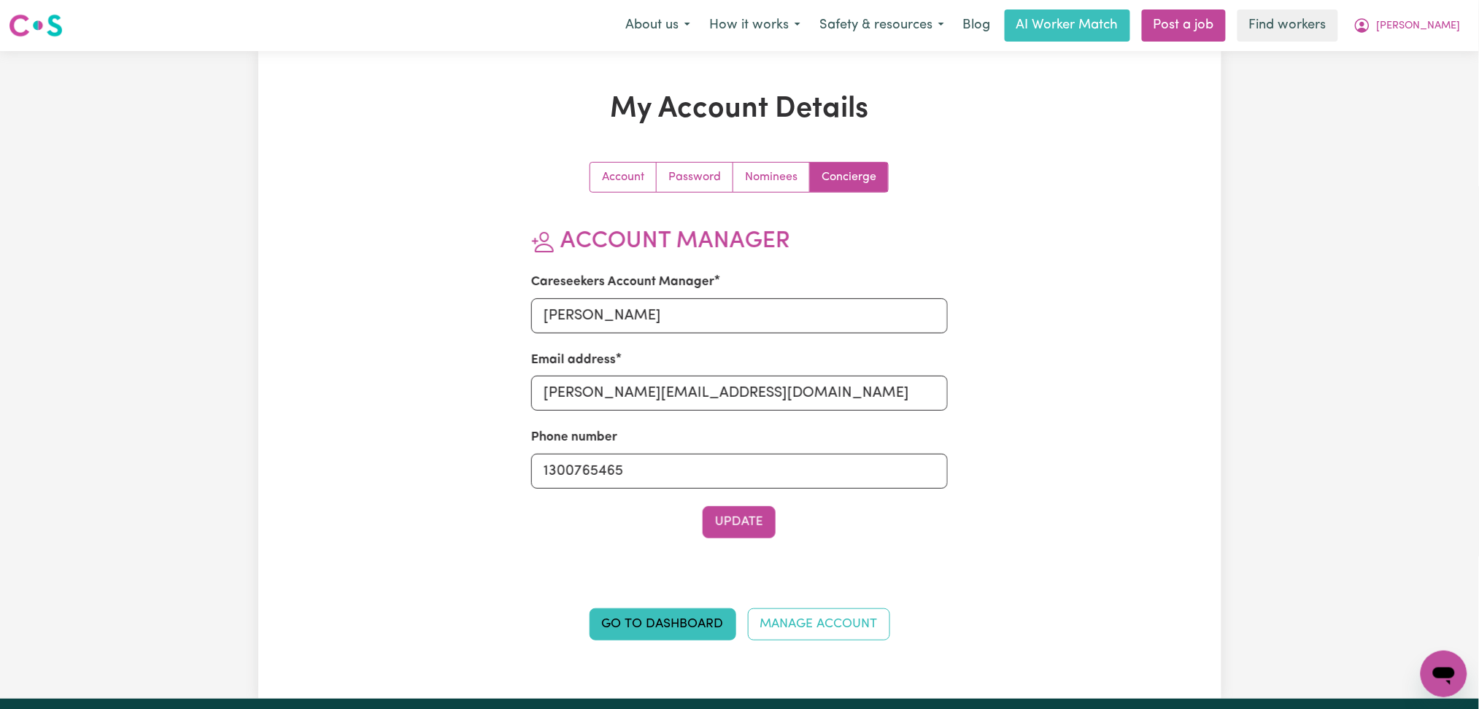
click at [255, 279] on div "My Account Details Account Password Nominees Concierge Account Manager Careseek…" at bounding box center [739, 375] width 1479 height 648
drag, startPoint x: 1431, startPoint y: 18, endPoint x: 1431, endPoint y: 33, distance: 15.3
click at [1433, 21] on span "[PERSON_NAME]" at bounding box center [1419, 26] width 84 height 16
click at [1386, 93] on link "Logout" at bounding box center [1411, 84] width 115 height 28
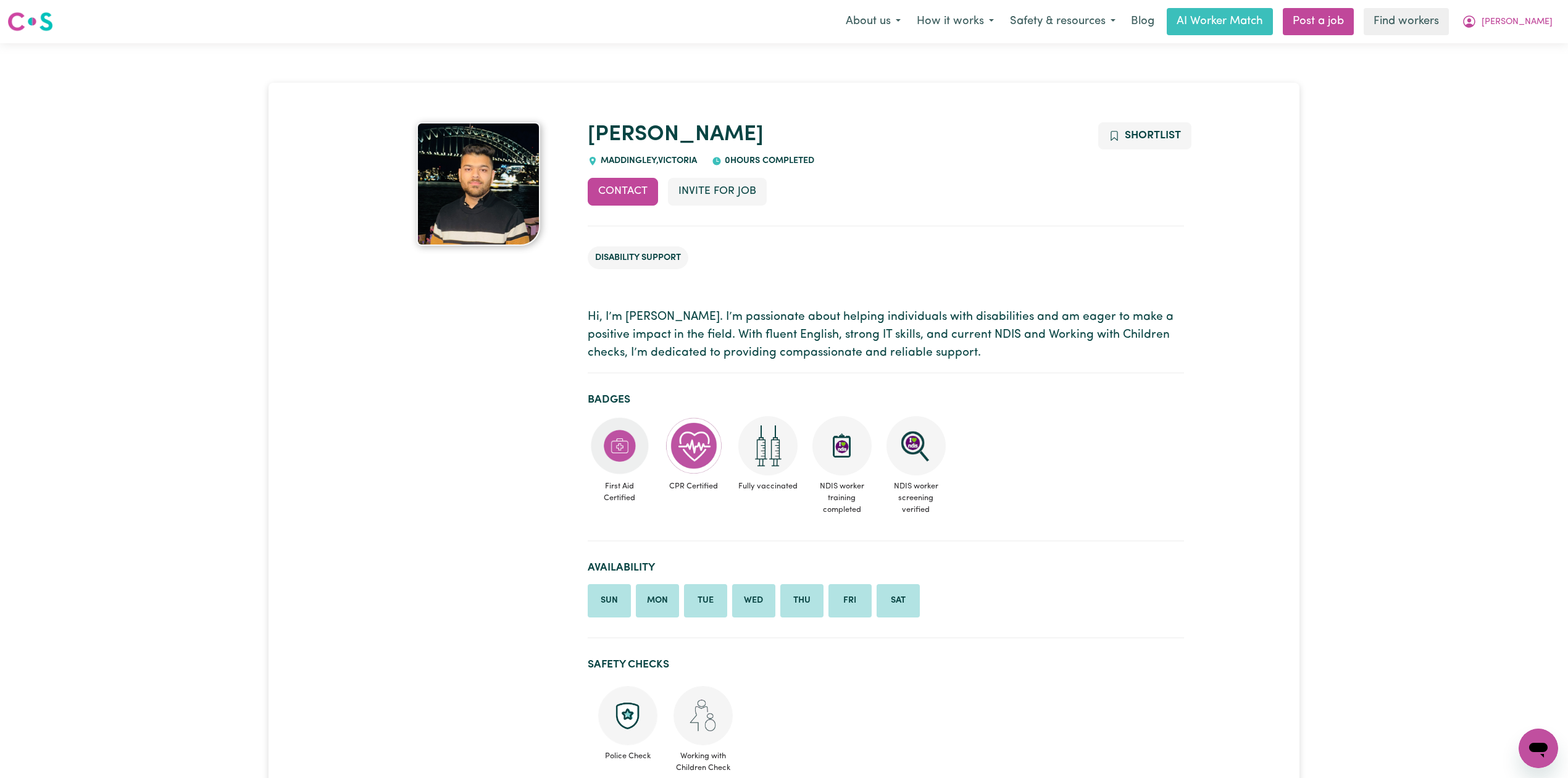
drag, startPoint x: 702, startPoint y: 361, endPoint x: 631, endPoint y: 356, distance: 71.2
click at [699, 362] on section "Hi, I’m [PERSON_NAME]. I’m passionate about helping individuals with disabiliti…" at bounding box center [886, 336] width 597 height 74
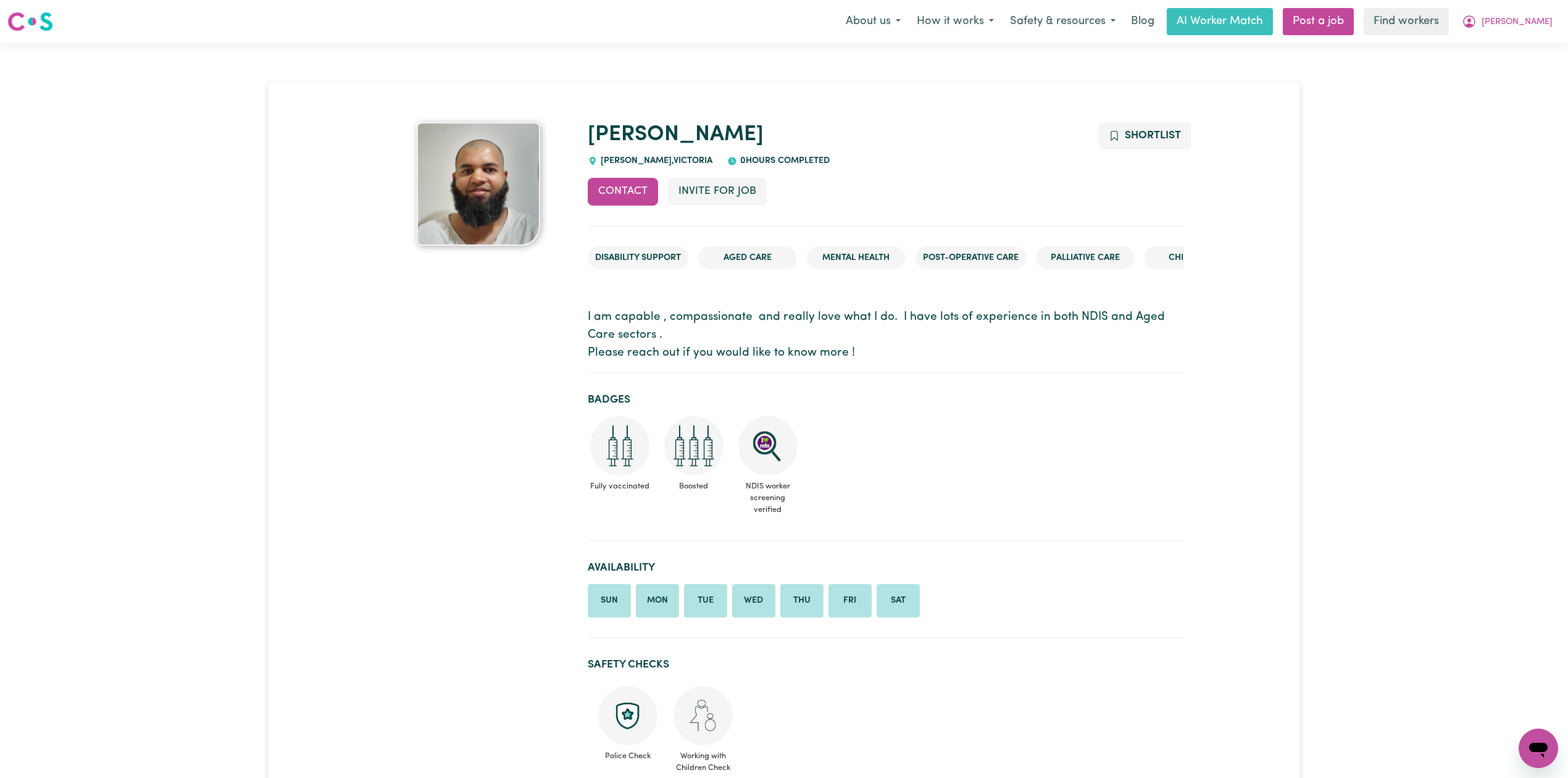
drag, startPoint x: 325, startPoint y: 274, endPoint x: 327, endPoint y: 267, distance: 7.3
